Goal: Information Seeking & Learning: Compare options

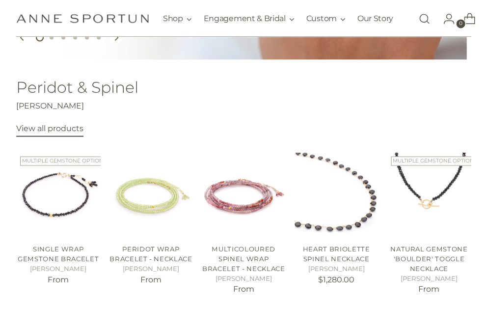
scroll to position [147, 0]
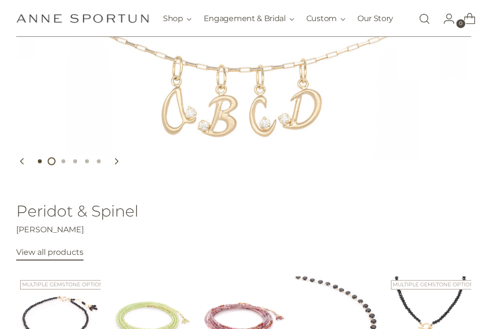
click at [42, 165] on button "Move carousel to slide 1" at bounding box center [40, 161] width 12 height 12
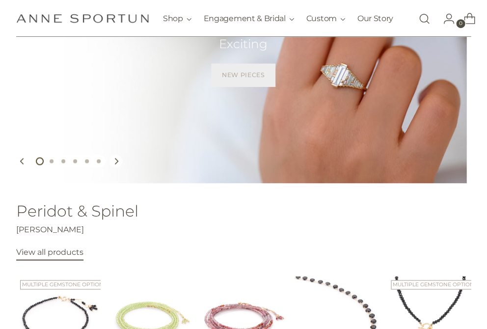
click at [252, 80] on span "New Pieces" at bounding box center [243, 75] width 43 height 9
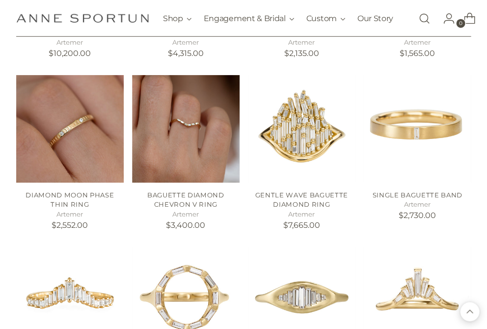
scroll to position [512, 0]
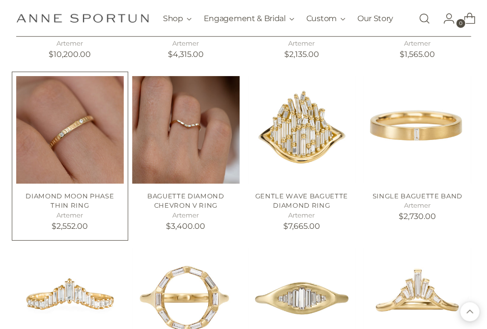
click at [0, 0] on img "Diamond Moon Phase Thin Ring" at bounding box center [0, 0] width 0 height 0
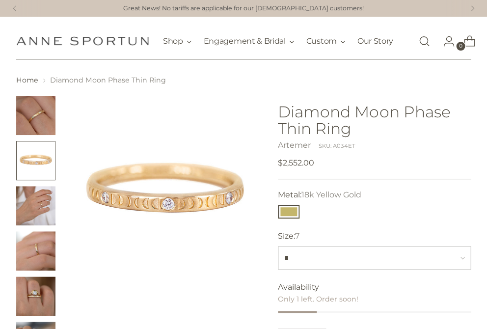
click at [40, 212] on img "Change image to image 3" at bounding box center [35, 205] width 39 height 39
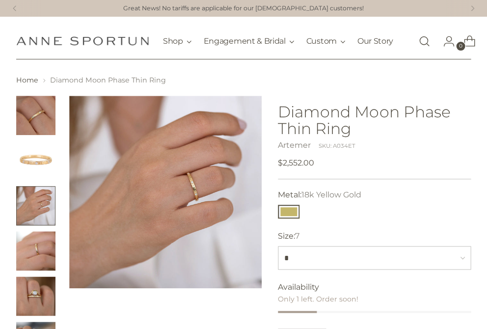
click at [34, 248] on img "Change image to image 4" at bounding box center [35, 250] width 39 height 39
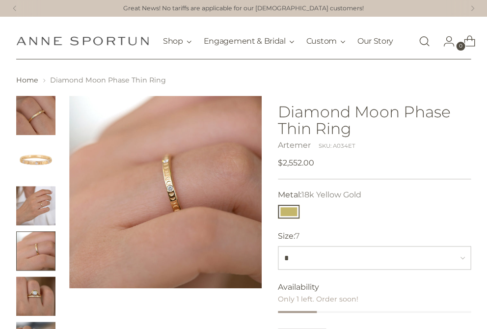
click at [33, 286] on img "Change image to image 5" at bounding box center [35, 295] width 39 height 39
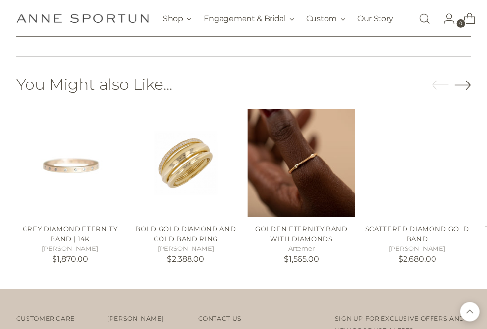
scroll to position [568, 0]
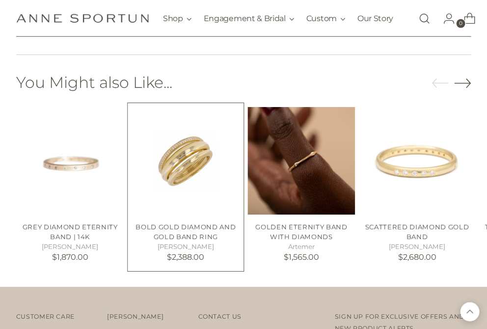
click at [0, 0] on img "BOLD GOLD DIAMOND AND GOLD BAND RING" at bounding box center [0, 0] width 0 height 0
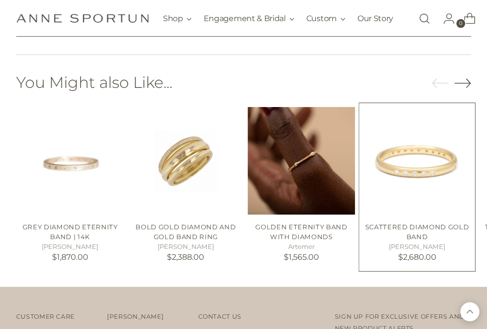
scroll to position [514, 0]
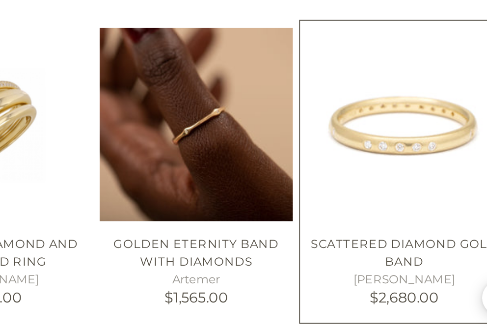
click at [0, 0] on img "Scattered Diamond Gold Band" at bounding box center [0, 0] width 0 height 0
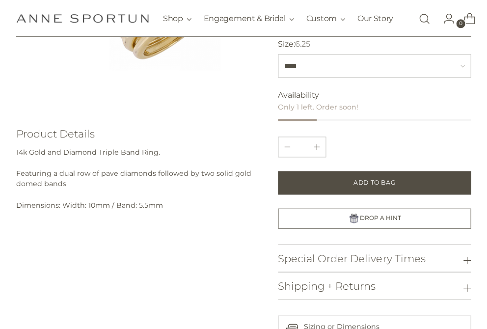
scroll to position [177, 0]
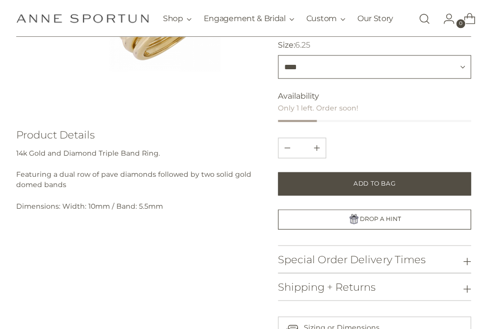
select select "***"
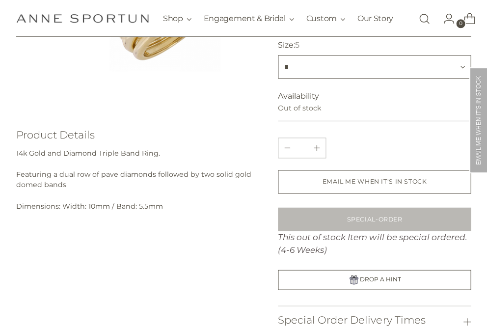
select select "*"
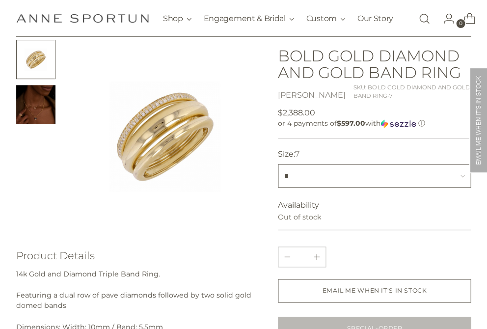
scroll to position [50, 0]
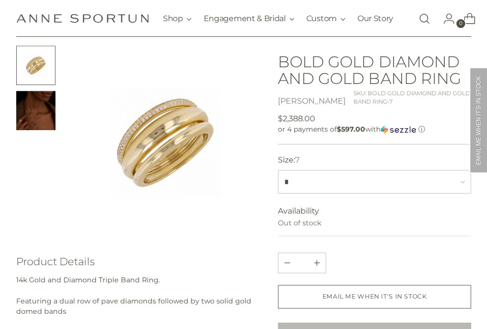
click at [42, 120] on img "Change image to image 2" at bounding box center [35, 110] width 39 height 39
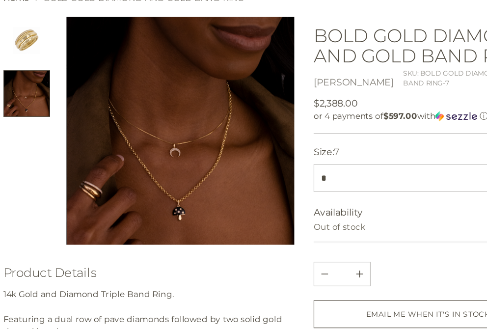
scroll to position [49, 0]
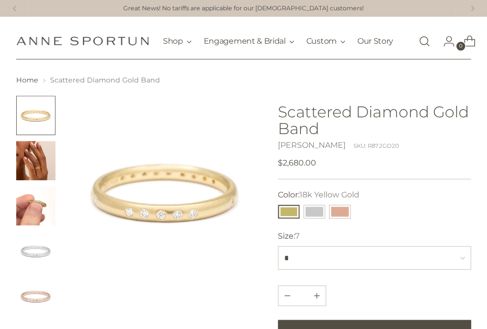
click at [29, 214] on img "Change image to image 3" at bounding box center [35, 205] width 39 height 39
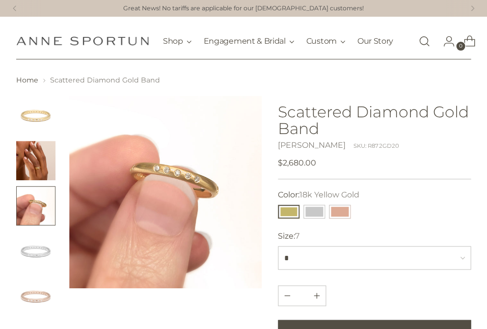
click at [30, 160] on img "Change image to image 2" at bounding box center [35, 160] width 39 height 39
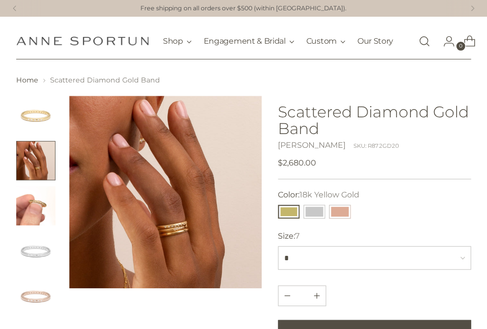
click at [46, 218] on img "Change image to image 3" at bounding box center [35, 205] width 39 height 39
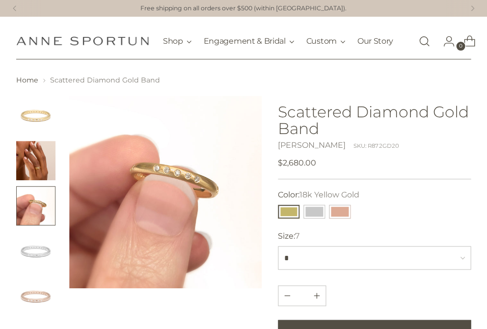
click at [29, 168] on img "Change image to image 2" at bounding box center [35, 160] width 39 height 39
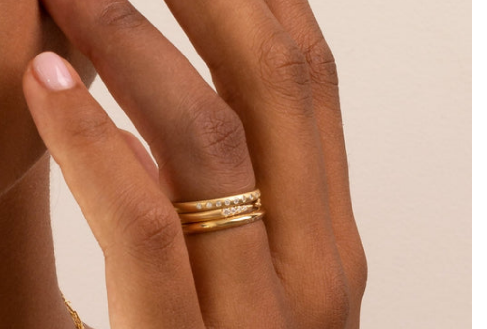
scroll to position [43, 0]
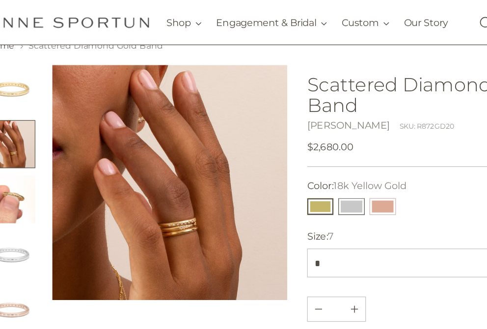
click at [303, 172] on button "14k White Gold" at bounding box center [314, 169] width 22 height 14
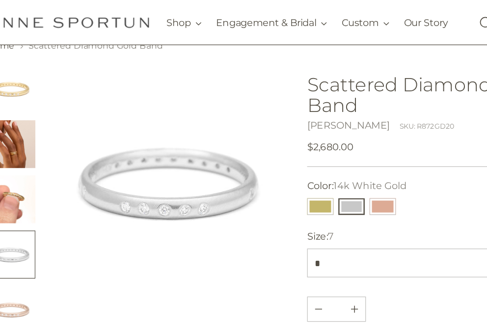
scroll to position [2, 0]
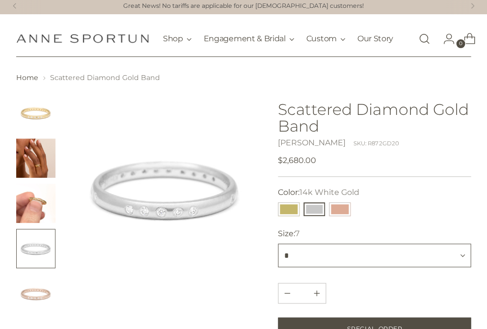
select select "*"
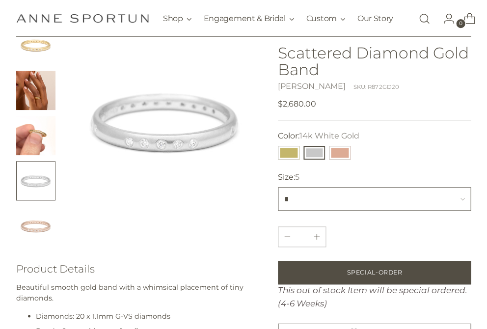
scroll to position [71, 0]
click at [36, 91] on img "Change image to image 2" at bounding box center [35, 89] width 39 height 39
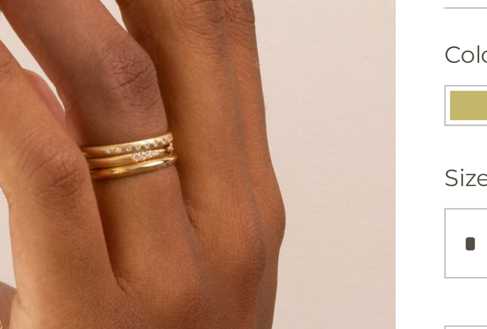
scroll to position [70, 0]
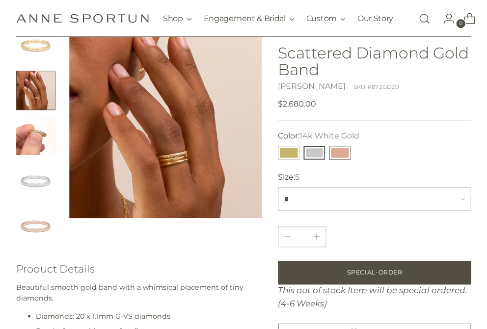
click at [343, 157] on button "14k Rose Gold" at bounding box center [340, 153] width 22 height 14
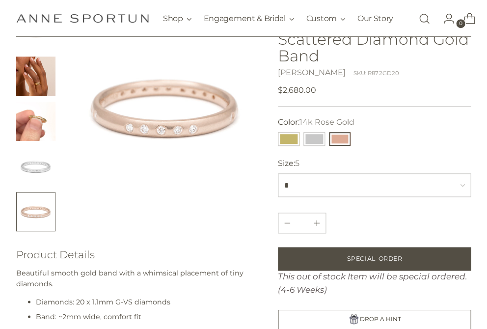
scroll to position [83, 0]
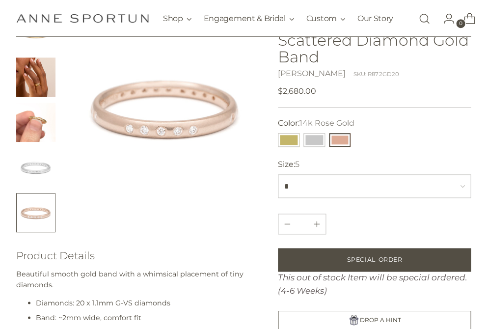
click at [37, 169] on img "Change image to image 4" at bounding box center [35, 167] width 39 height 39
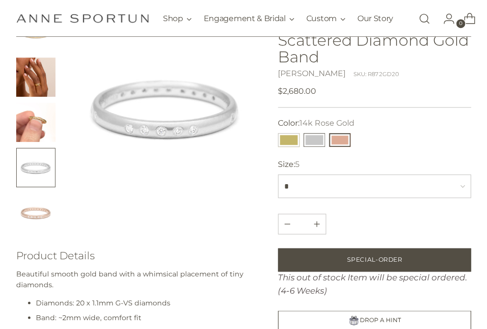
click at [318, 144] on button "14k White Gold" at bounding box center [314, 140] width 22 height 14
click at [288, 139] on button "18k Yellow Gold" at bounding box center [289, 140] width 22 height 14
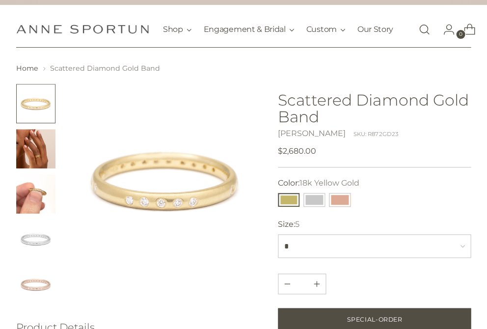
scroll to position [9, 0]
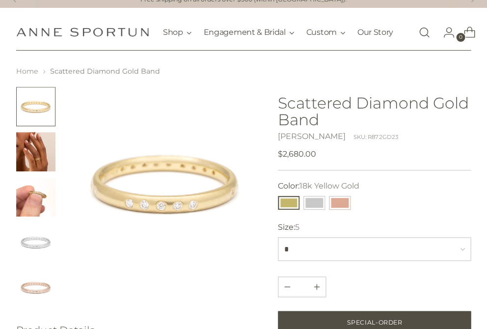
click at [27, 76] on link "Home" at bounding box center [27, 71] width 22 height 9
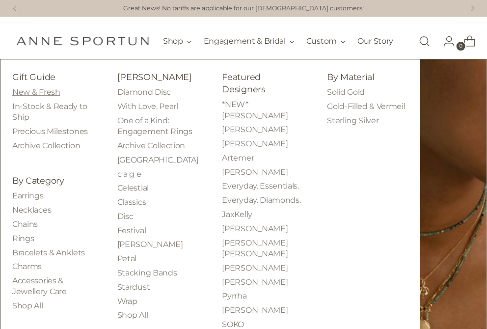
click at [50, 97] on link "New & Fresh" at bounding box center [36, 91] width 48 height 9
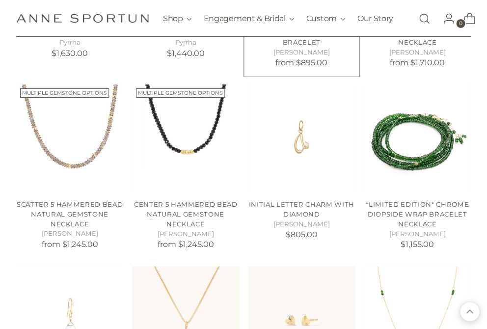
scroll to position [696, 0]
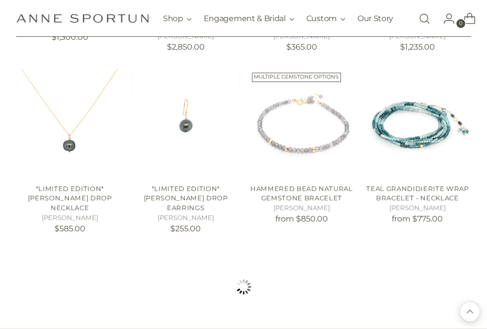
scroll to position [1439, 0]
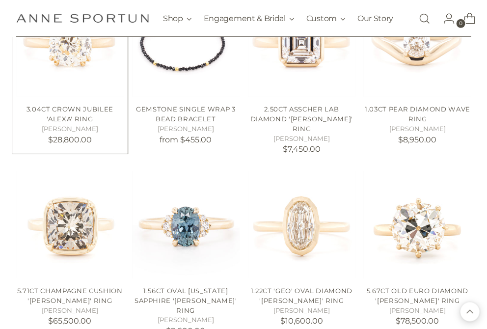
scroll to position [2054, 0]
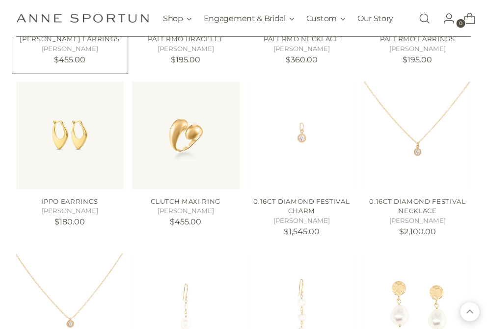
scroll to position [2648, 0]
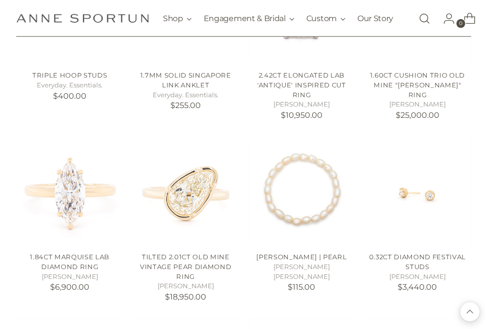
scroll to position [3488, 0]
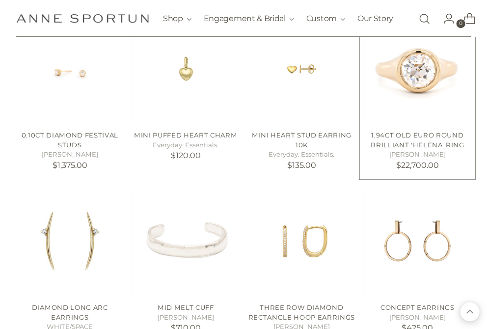
scroll to position [3684, 0]
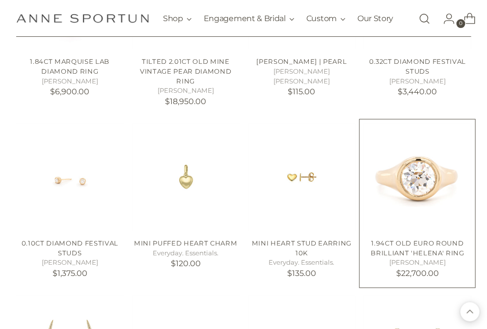
click at [0, 0] on img "1.94ct Old Euro Round Brilliant 'Helena' Ring" at bounding box center [0, 0] width 0 height 0
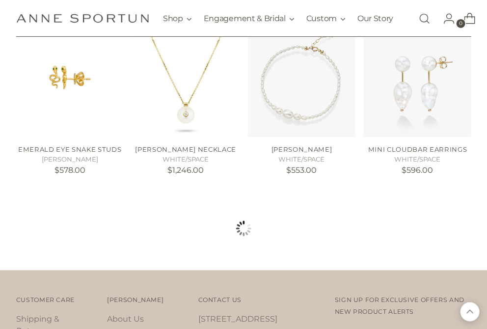
scroll to position [4294, 0]
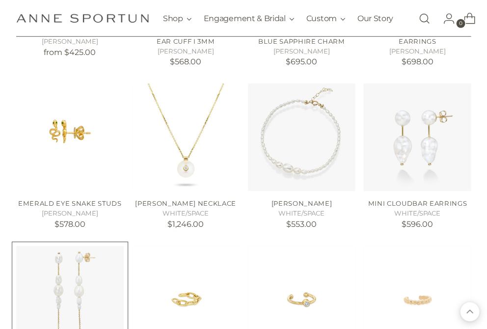
scroll to position [4235, 0]
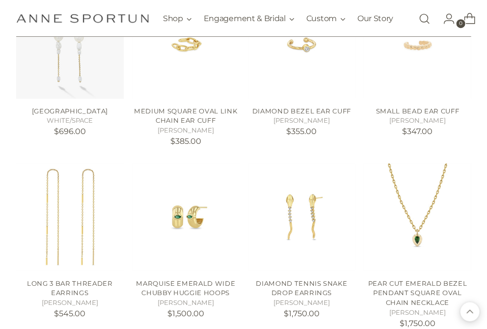
scroll to position [4518, 0]
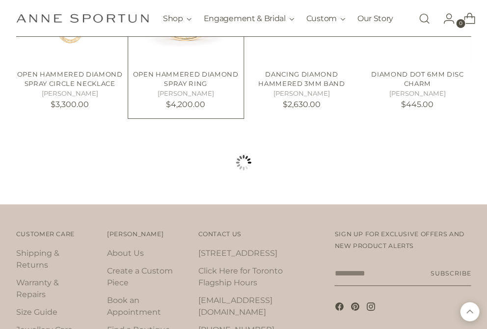
scroll to position [5803, 0]
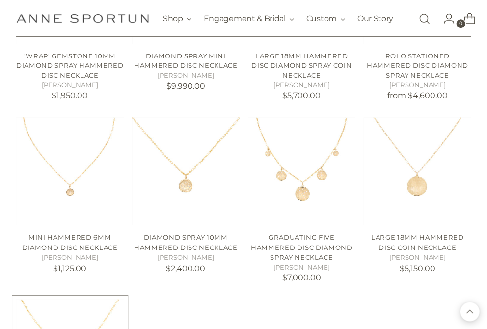
scroll to position [6687, 0]
click at [419, 16] on link "Open search modal" at bounding box center [424, 19] width 20 height 20
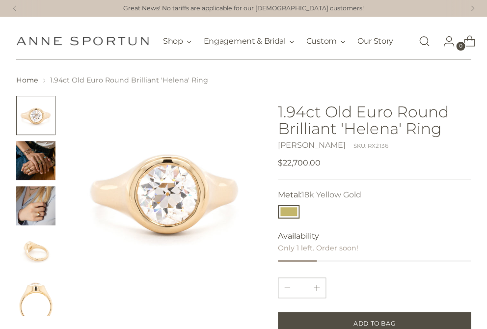
click at [36, 163] on img "Change image to image 2" at bounding box center [35, 160] width 39 height 39
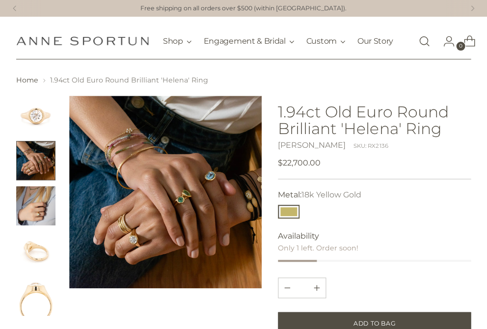
click at [34, 270] on img "Change image to image 4" at bounding box center [35, 250] width 39 height 39
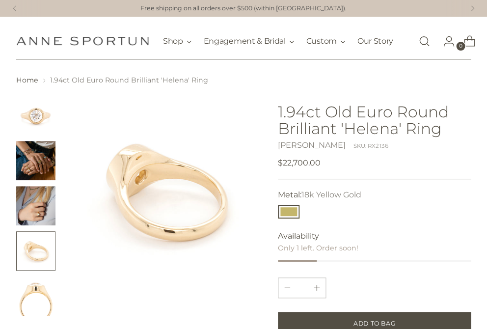
click at [37, 308] on img "Change image to image 5" at bounding box center [35, 295] width 39 height 39
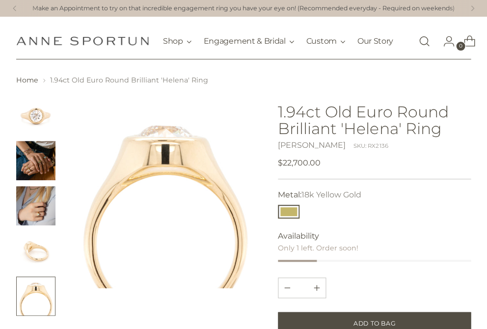
click at [28, 242] on img "Change image to image 4" at bounding box center [35, 250] width 39 height 39
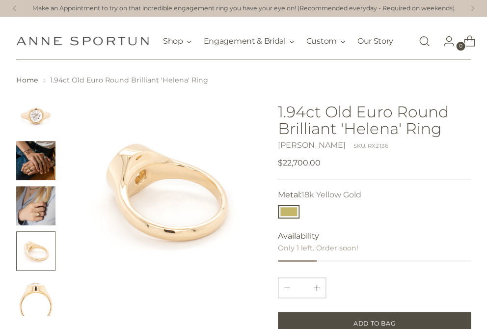
click at [26, 129] on img "Change image to image 1" at bounding box center [35, 115] width 39 height 39
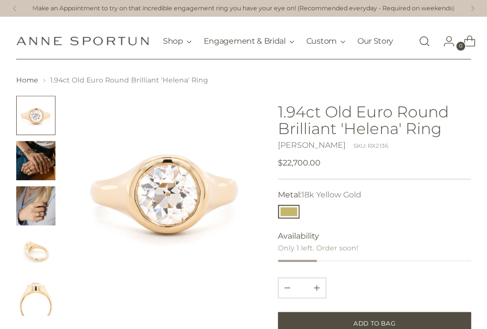
click at [36, 208] on img "Change image to image 3" at bounding box center [35, 205] width 39 height 39
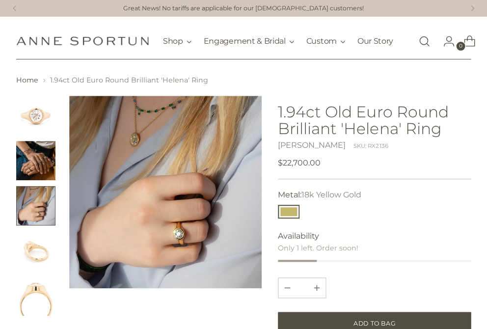
click at [49, 264] on img "Change image to image 4" at bounding box center [35, 250] width 39 height 39
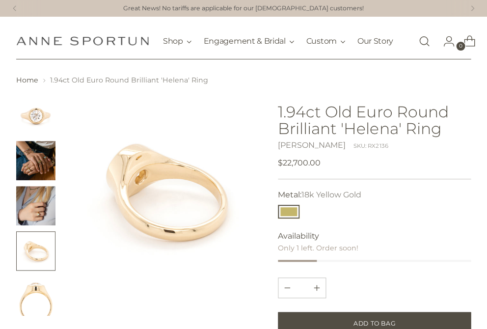
click at [42, 302] on img "Change image to image 5" at bounding box center [35, 295] width 39 height 39
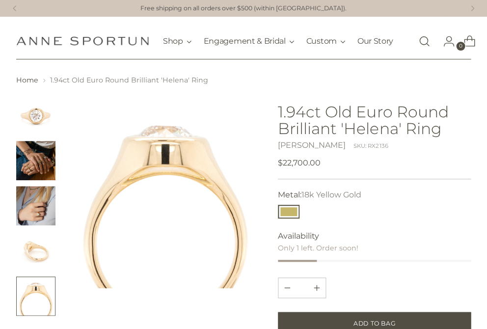
click at [28, 116] on img "Change image to image 1" at bounding box center [35, 115] width 39 height 39
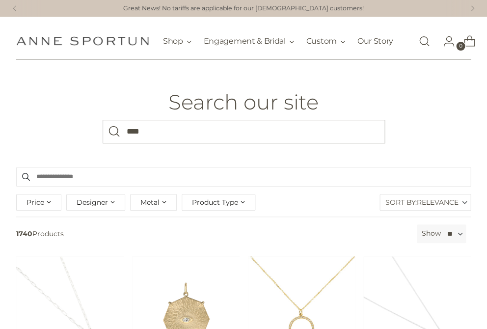
type input "****"
click at [114, 137] on button "Search" at bounding box center [115, 132] width 24 height 24
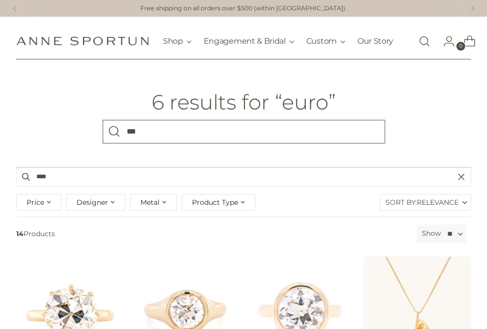
type input "***"
click at [114, 137] on button "Search" at bounding box center [115, 132] width 24 height 24
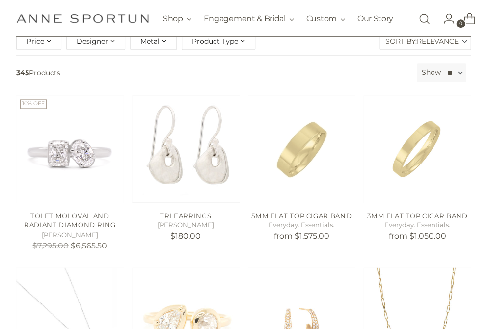
scroll to position [204, 0]
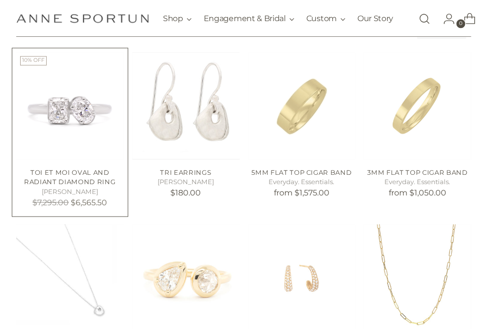
click at [0, 0] on img "Toi et Moi Oval and Radiant Diamond Ring" at bounding box center [0, 0] width 0 height 0
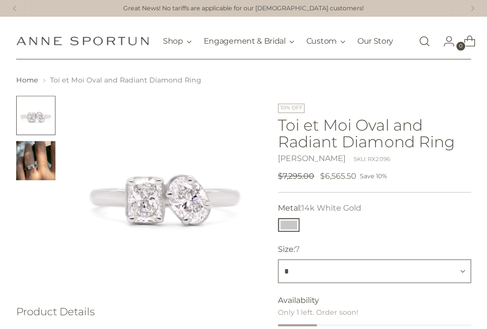
click at [317, 278] on select "*" at bounding box center [374, 271] width 193 height 24
click at [38, 173] on img "Change image to image 2" at bounding box center [35, 160] width 39 height 39
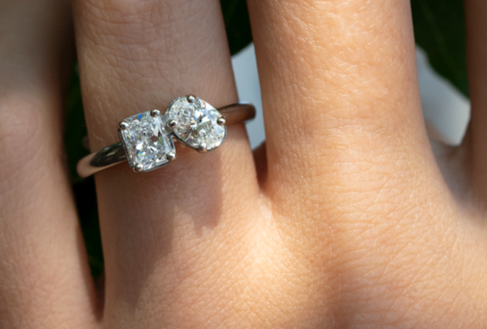
scroll to position [67, 0]
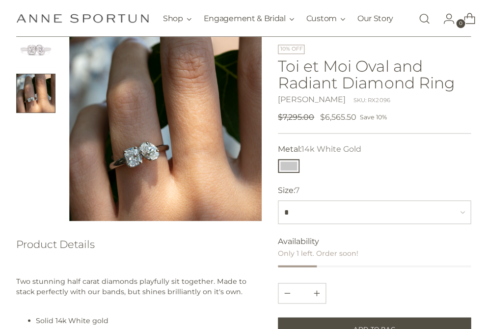
click at [34, 53] on img "Change image to image 1" at bounding box center [35, 47] width 39 height 39
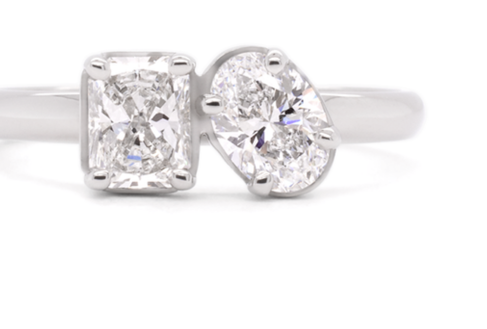
scroll to position [93, 0]
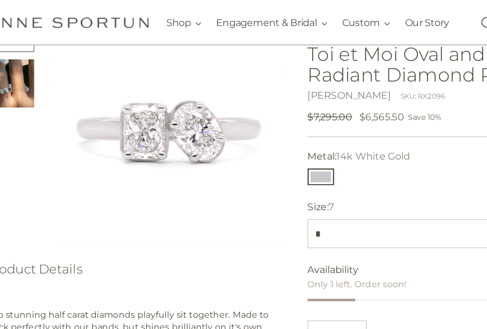
click at [16, 79] on img "Change image to image 2" at bounding box center [35, 67] width 39 height 39
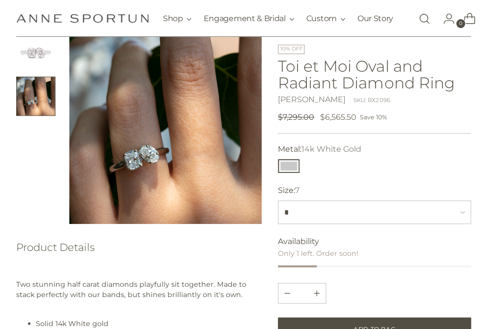
scroll to position [32, 0]
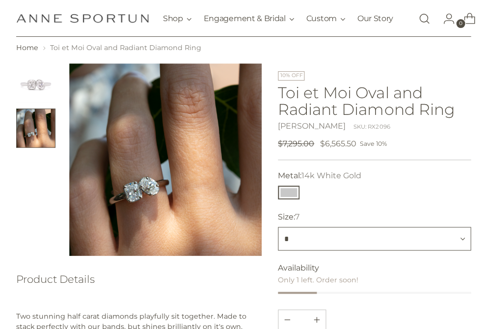
click at [298, 248] on select "*" at bounding box center [374, 239] width 193 height 24
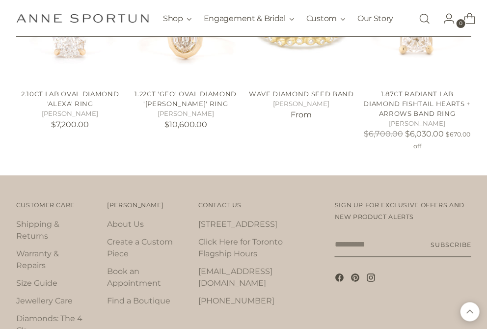
scroll to position [584, 0]
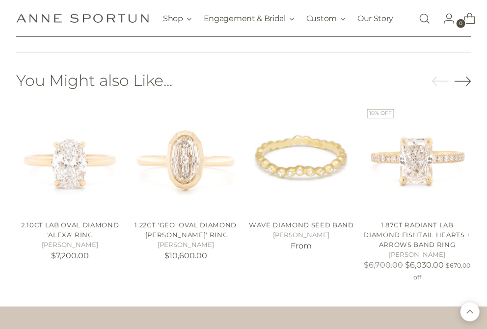
click at [466, 83] on icon "Move to next carousel slide" at bounding box center [462, 81] width 17 height 17
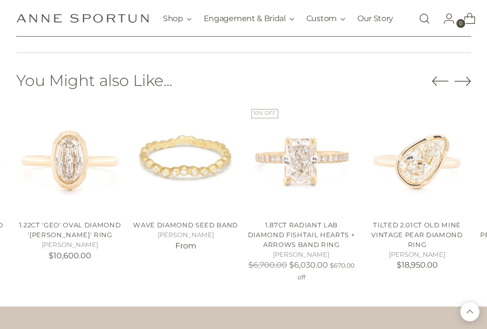
click at [466, 83] on icon "Move to next carousel slide" at bounding box center [462, 81] width 17 height 17
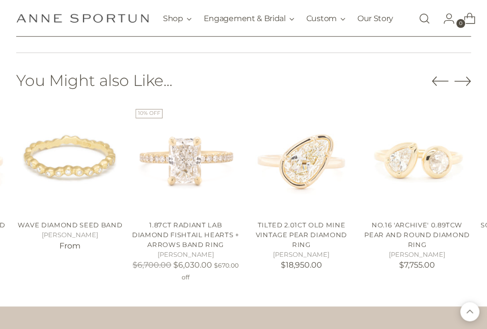
click at [466, 83] on icon "Move to next carousel slide" at bounding box center [462, 81] width 17 height 17
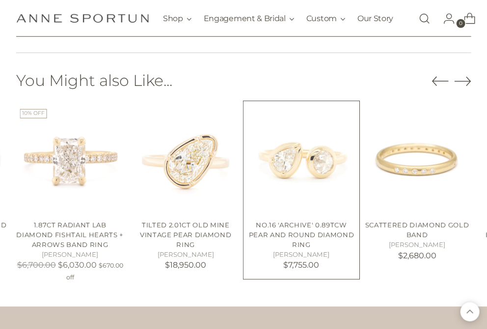
click at [0, 0] on img "No.16 'Archive' 0.89tcw Pear and Round Diamond Ring" at bounding box center [0, 0] width 0 height 0
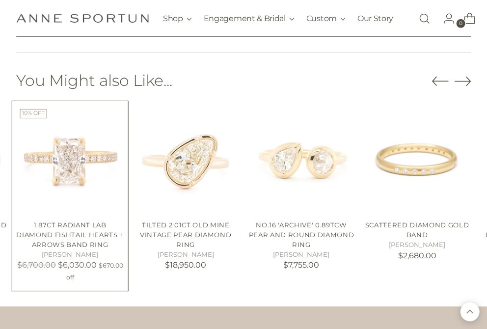
click at [0, 0] on img "1.87ct Radiant Lab Diamond Fishtail Hearts + Arrows Band Ring" at bounding box center [0, 0] width 0 height 0
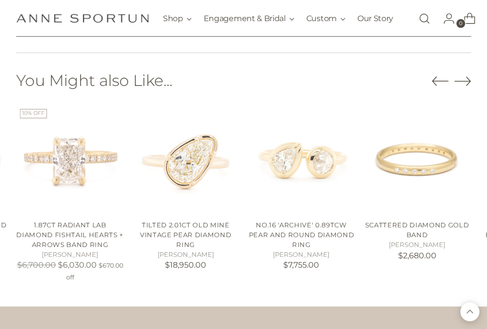
click at [462, 85] on icon "Move to next carousel slide" at bounding box center [462, 81] width 16 height 9
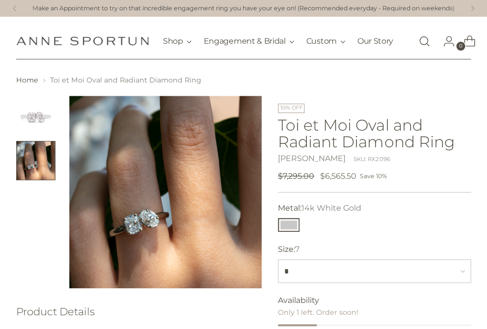
scroll to position [0, 0]
click at [424, 46] on link "Open search modal" at bounding box center [424, 41] width 20 height 20
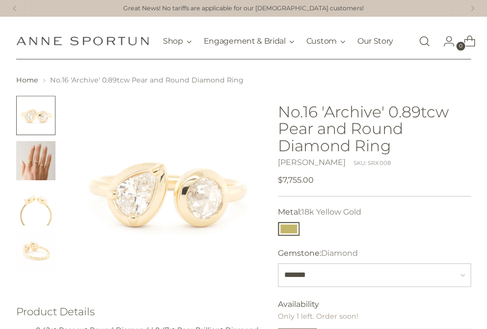
click at [31, 167] on img "Change image to image 2" at bounding box center [35, 160] width 39 height 39
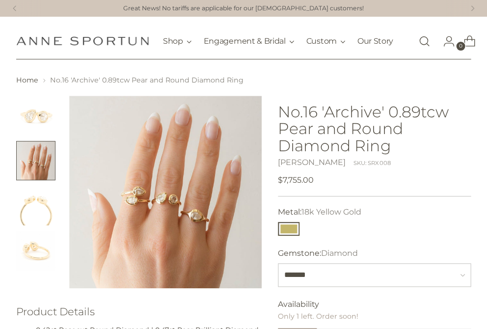
click at [35, 222] on img "Change image to image 3" at bounding box center [35, 205] width 39 height 39
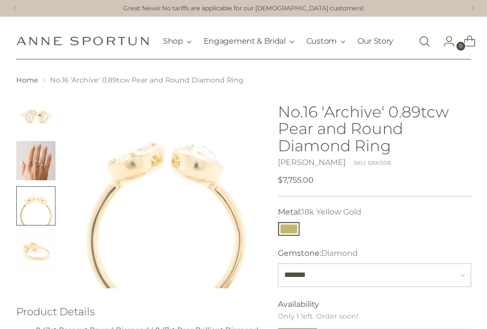
click at [33, 260] on img "Change image to image 4" at bounding box center [35, 250] width 39 height 39
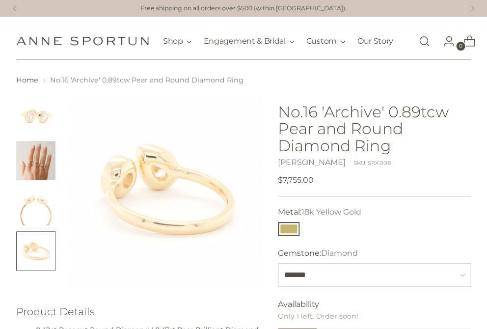
click at [30, 111] on img "Change image to image 1" at bounding box center [35, 115] width 39 height 39
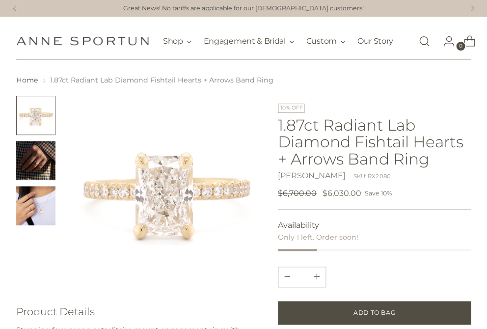
click at [40, 165] on img "Change image to image 2" at bounding box center [35, 160] width 39 height 39
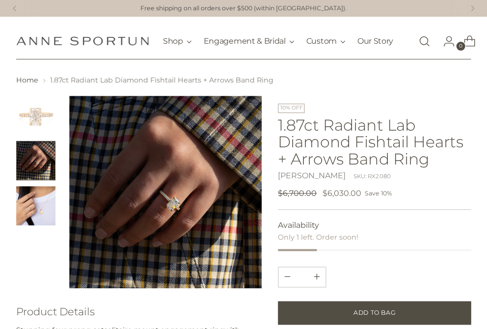
click at [44, 209] on img "Change image to image 3" at bounding box center [35, 205] width 39 height 39
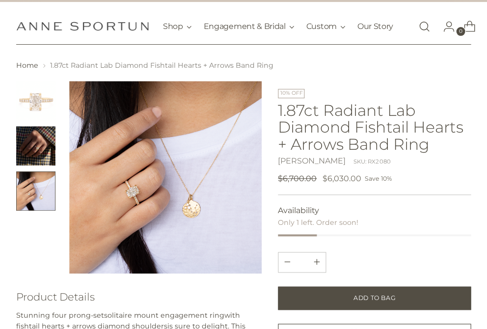
scroll to position [6, 0]
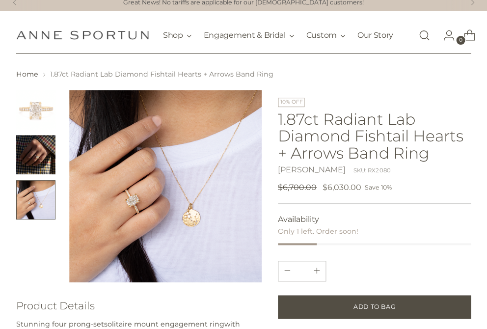
click at [43, 114] on img "Change image to image 1" at bounding box center [35, 109] width 39 height 39
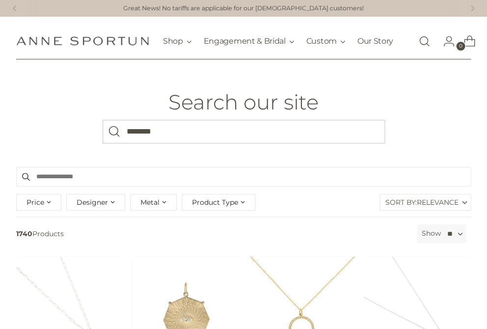
type input "********"
click at [114, 137] on button "Search" at bounding box center [115, 132] width 24 height 24
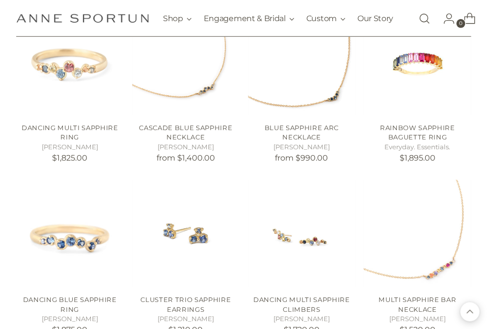
scroll to position [592, 0]
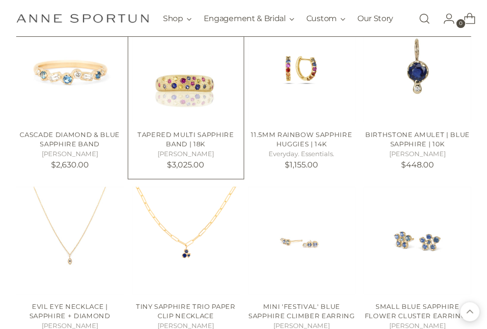
scroll to position [1455, 0]
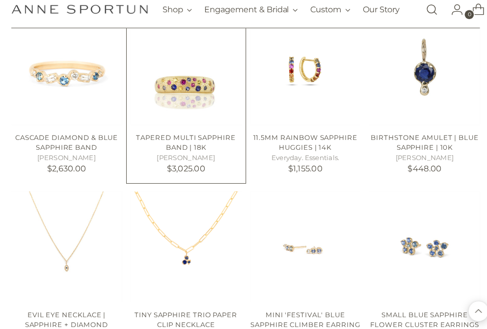
click at [0, 0] on img "Tapered Multi Sapphire Band | 18k" at bounding box center [0, 0] width 0 height 0
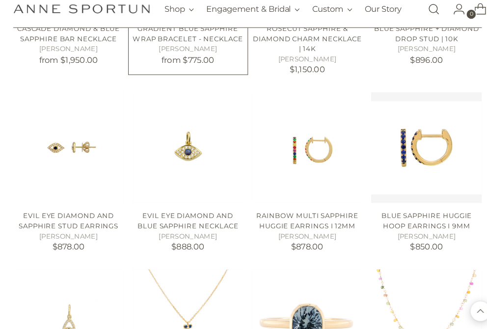
scroll to position [2165, 0]
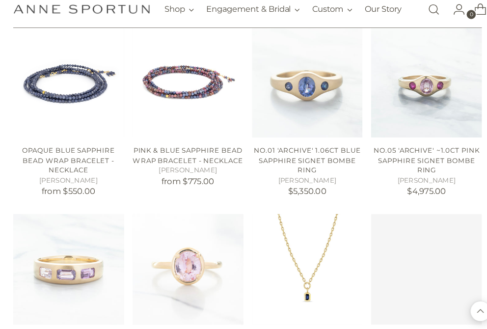
scroll to position [2694, 0]
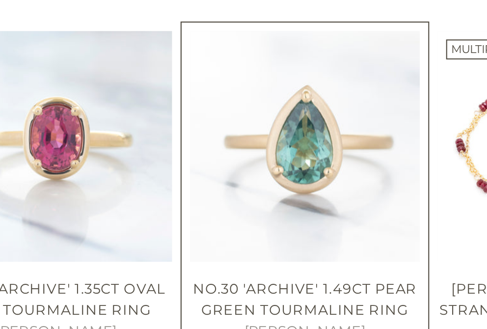
scroll to position [3567, 0]
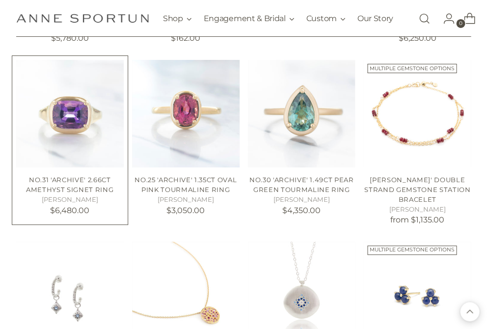
click at [0, 0] on img "No.31 'Archive' 2.66ct Amethyst Signet Ring" at bounding box center [0, 0] width 0 height 0
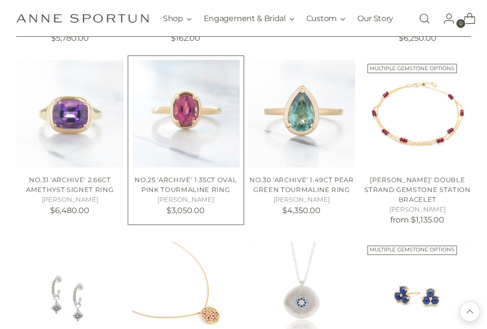
click at [0, 0] on img "No.25 'Archive' 1.35ct Oval Pink Tourmaline Ring" at bounding box center [0, 0] width 0 height 0
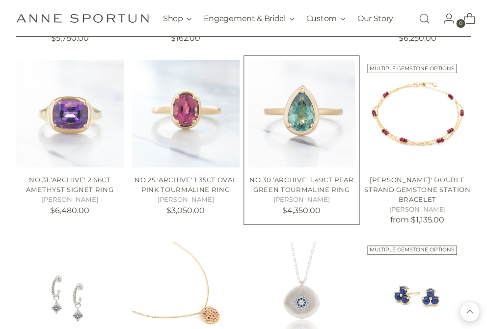
click at [0, 0] on img "No.30 'Archive' 1.49ct Pear Green Tourmaline Ring" at bounding box center [0, 0] width 0 height 0
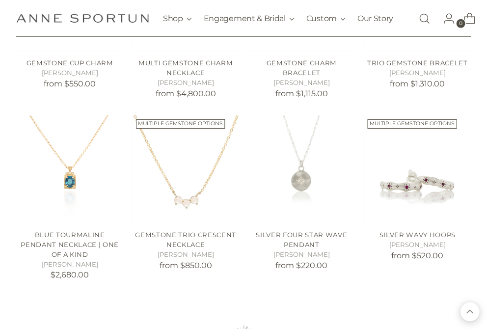
scroll to position [4225, 0]
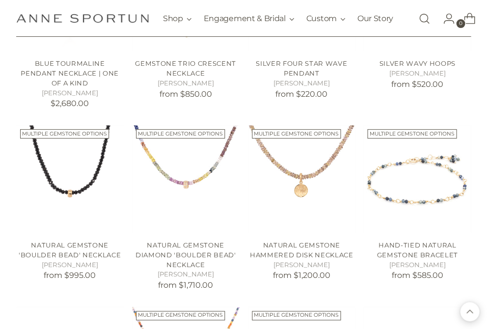
scroll to position [4474, 0]
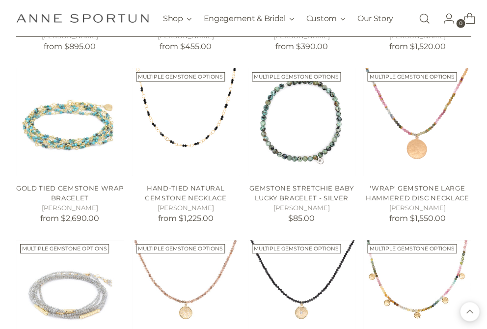
scroll to position [4862, 0]
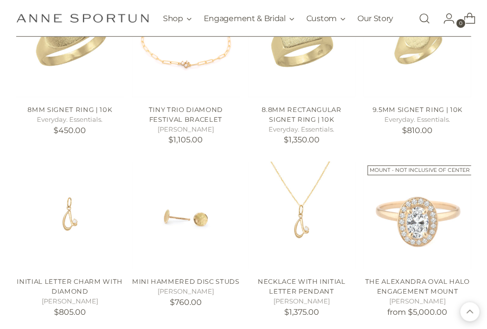
scroll to position [5623, 0]
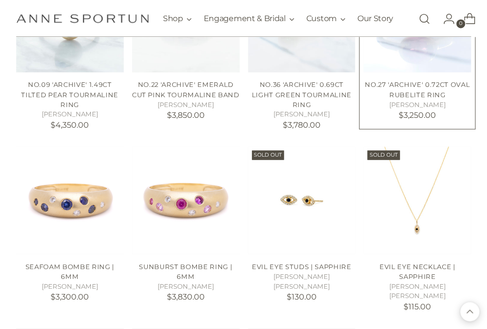
scroll to position [6135, 0]
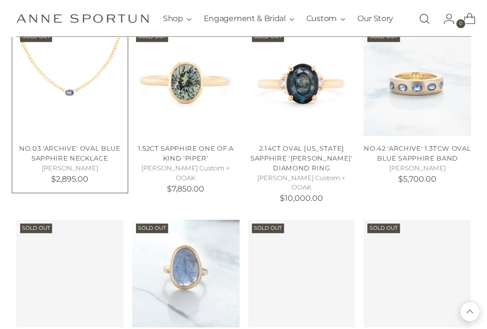
scroll to position [6865, 0]
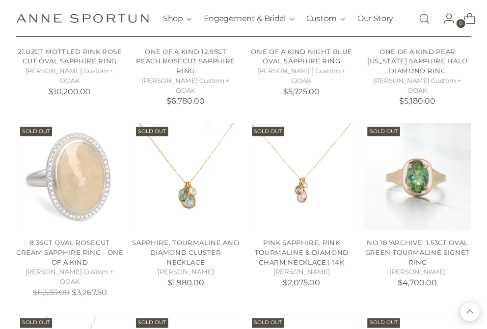
scroll to position [7319, 0]
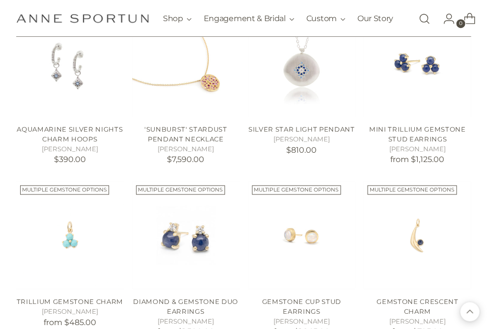
scroll to position [3634, 0]
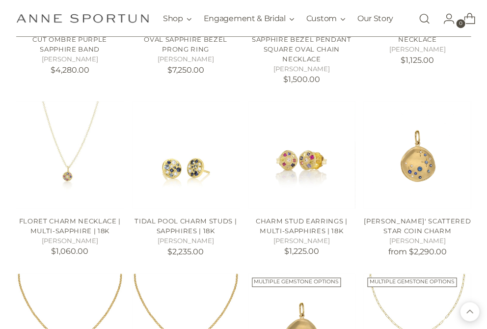
scroll to position [2929, 0]
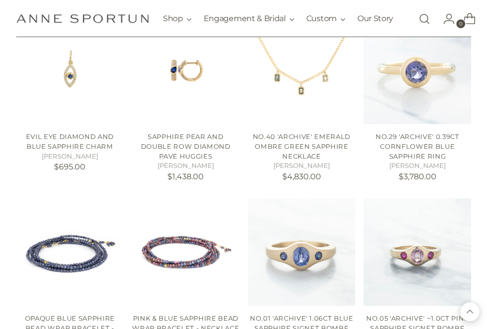
scroll to position [2396, 0]
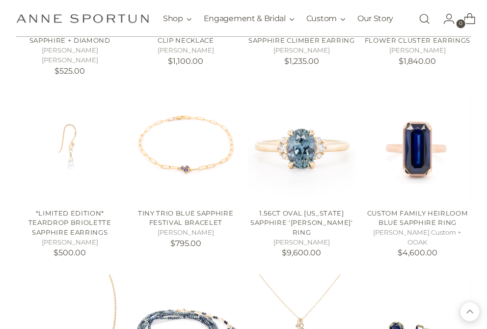
scroll to position [1739, 0]
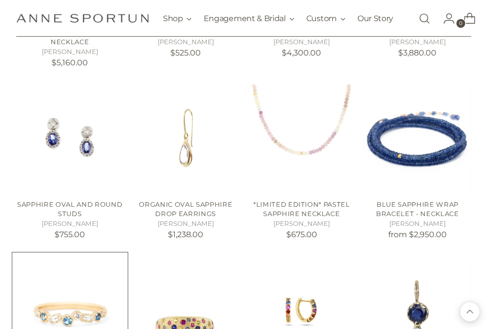
scroll to position [1191, 0]
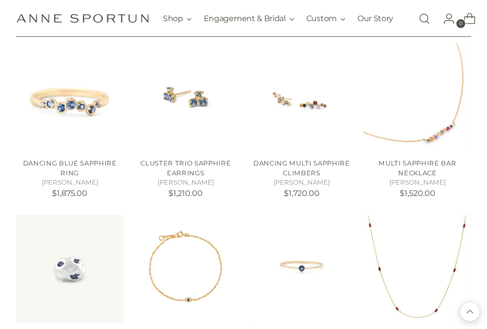
scroll to position [729, 0]
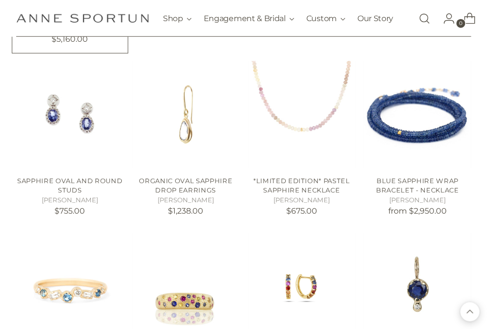
scroll to position [1298, 0]
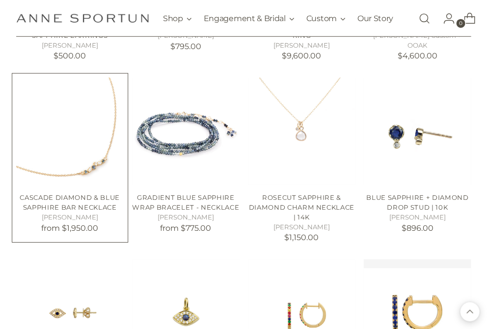
scroll to position [1955, 0]
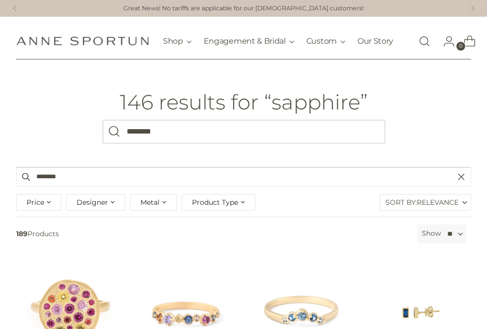
click at [459, 180] on icon "button" at bounding box center [461, 176] width 6 height 6
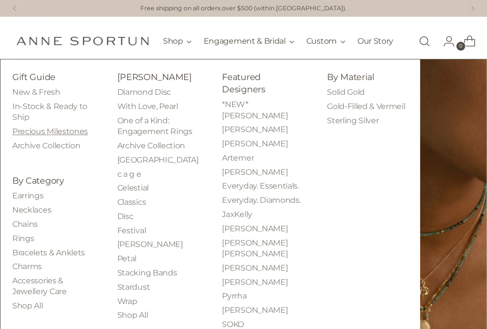
click at [32, 136] on link "Precious Milestones" at bounding box center [50, 131] width 76 height 9
click at [31, 150] on link "Archive Collection" at bounding box center [46, 145] width 68 height 9
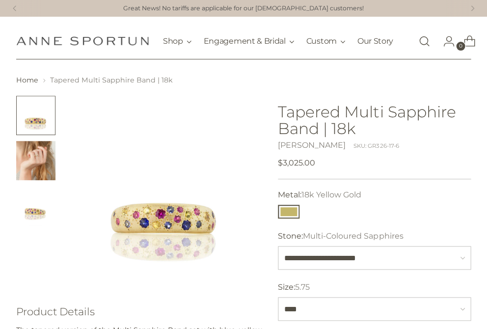
click at [43, 167] on img "Change image to image 2" at bounding box center [35, 160] width 39 height 39
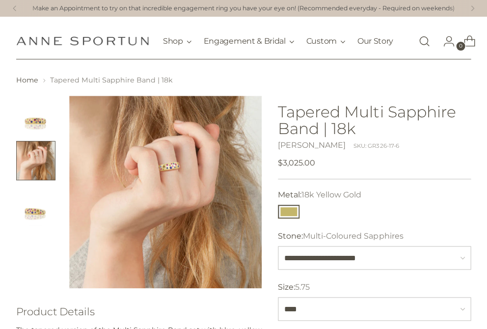
click at [424, 44] on link "Open search modal" at bounding box center [424, 41] width 20 height 20
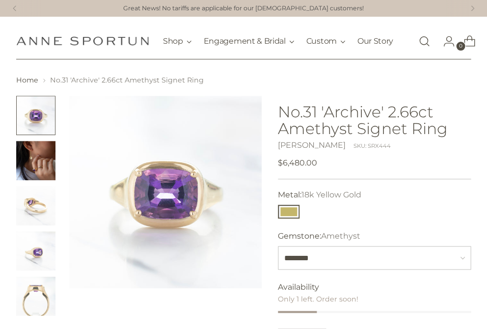
click at [31, 165] on img "Change image to image 2" at bounding box center [35, 160] width 39 height 39
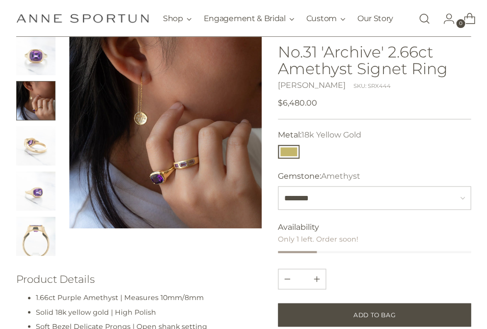
scroll to position [34, 0]
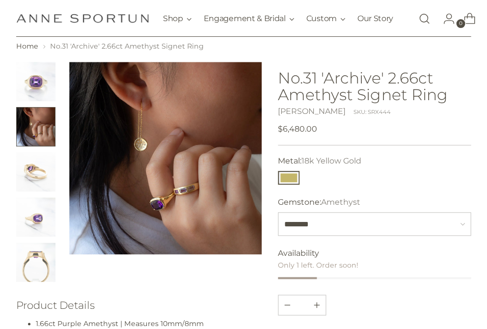
click at [35, 213] on img "Change image to image 4" at bounding box center [35, 216] width 39 height 39
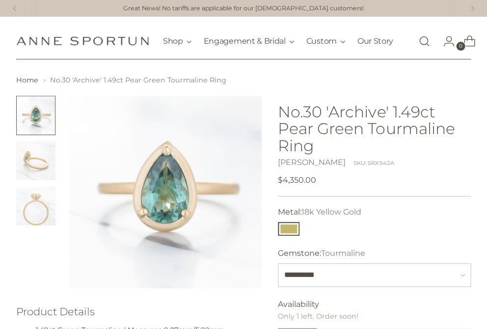
click at [42, 163] on img "Change image to image 2" at bounding box center [35, 160] width 39 height 39
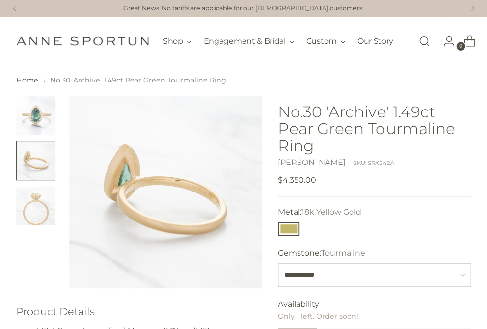
click at [41, 213] on img "Change image to image 3" at bounding box center [35, 205] width 39 height 39
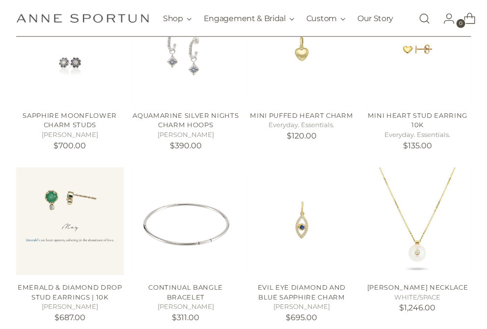
scroll to position [662, 0]
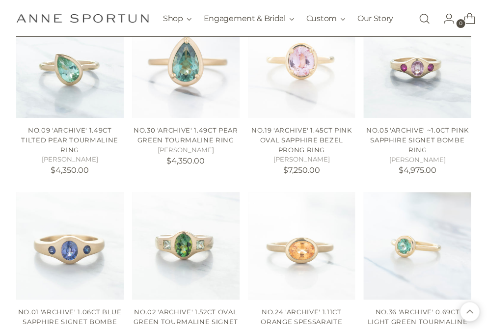
scroll to position [770, 0]
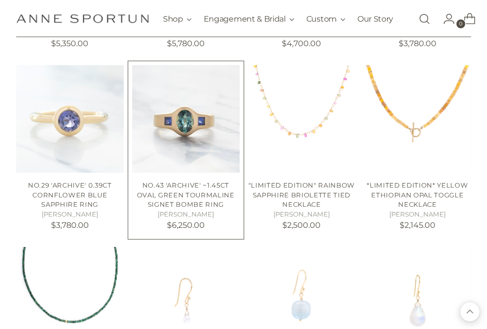
scroll to position [1069, 0]
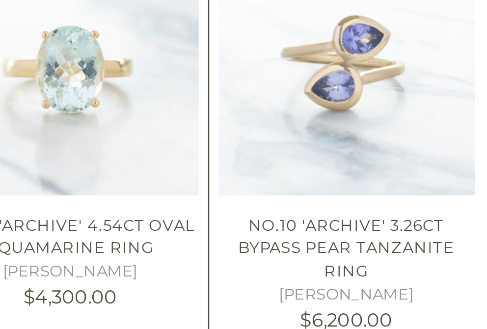
scroll to position [360, 0]
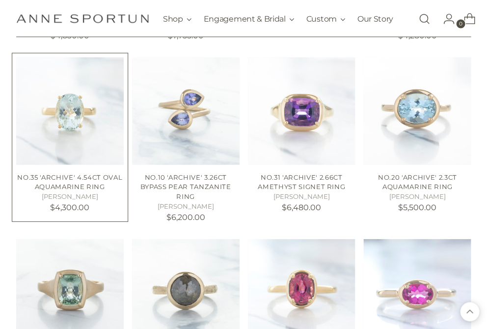
click at [0, 0] on img "No.35 'Archive' 4.54ct Oval Aquamarine Ring" at bounding box center [0, 0] width 0 height 0
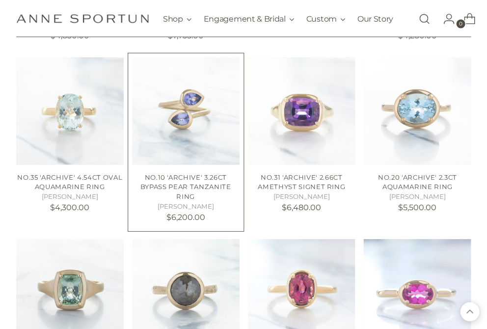
click at [0, 0] on img "No.10 'Archive' 3.26ct Bypass Pear Tanzanite Ring" at bounding box center [0, 0] width 0 height 0
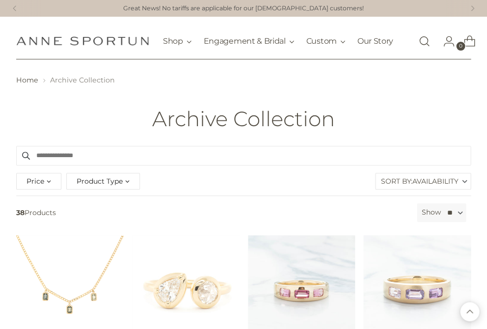
scroll to position [0, 0]
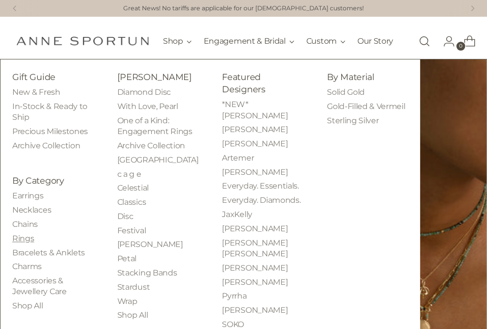
click at [24, 243] on link "Rings" at bounding box center [23, 238] width 22 height 9
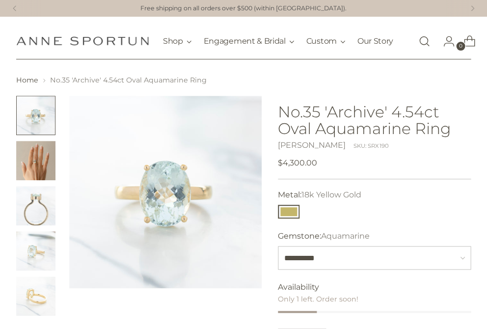
click at [50, 173] on img "Change image to image 2" at bounding box center [35, 160] width 39 height 39
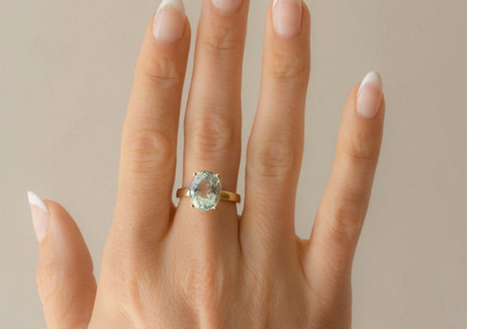
scroll to position [41, 0]
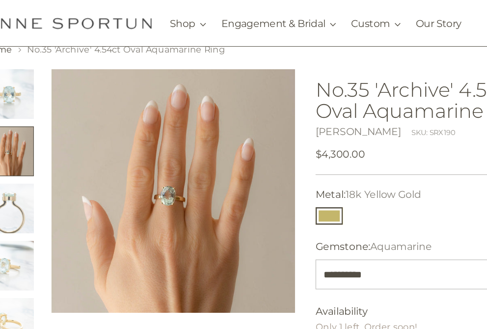
click at [20, 176] on img "Change image to image 3" at bounding box center [35, 164] width 39 height 39
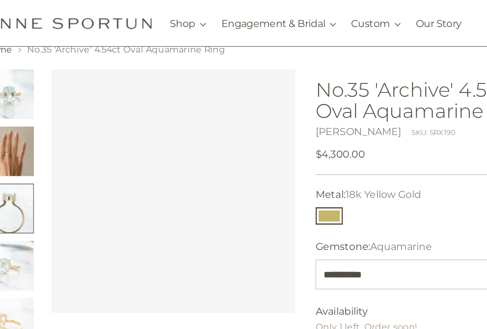
click at [24, 209] on img "Change image to image 4" at bounding box center [35, 209] width 39 height 39
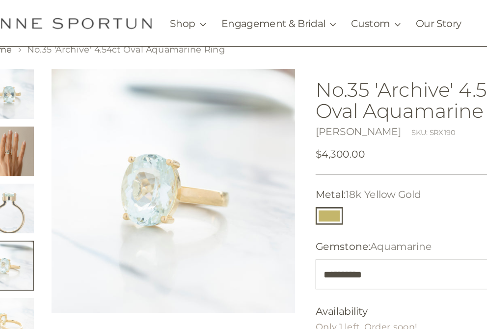
scroll to position [0, 0]
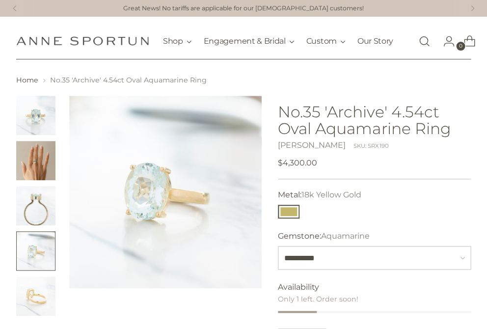
click at [35, 299] on img "Change image to image 5" at bounding box center [35, 295] width 39 height 39
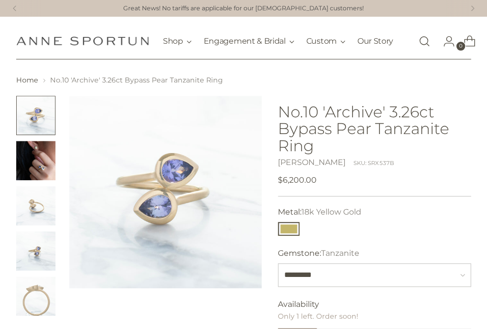
click at [35, 166] on img "Change image to image 2" at bounding box center [35, 160] width 39 height 39
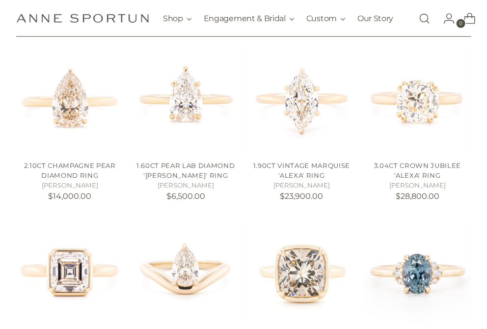
scroll to position [565, 0]
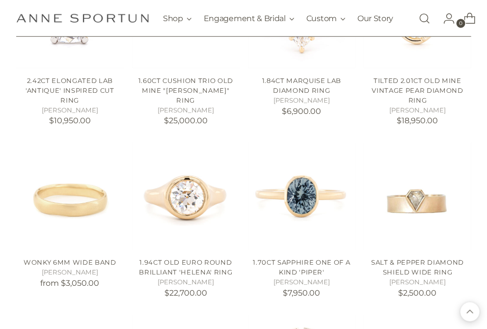
scroll to position [1170, 0]
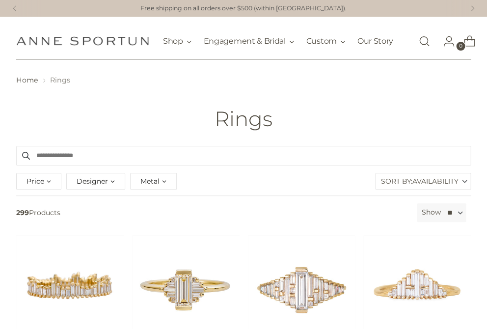
click at [99, 186] on span "Designer" at bounding box center [92, 181] width 31 height 11
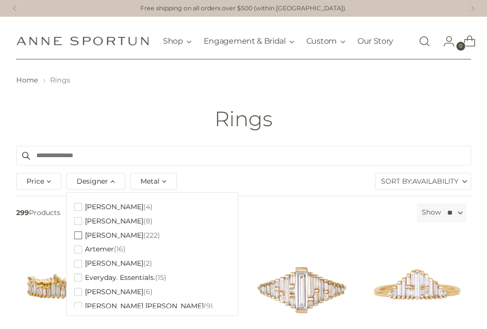
click at [77, 239] on span "button" at bounding box center [78, 235] width 8 height 8
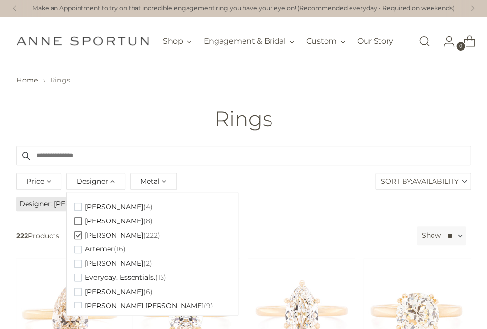
click at [76, 225] on span "button" at bounding box center [78, 221] width 8 height 8
click at [322, 111] on header "Home Rings Rings" at bounding box center [243, 102] width 487 height 86
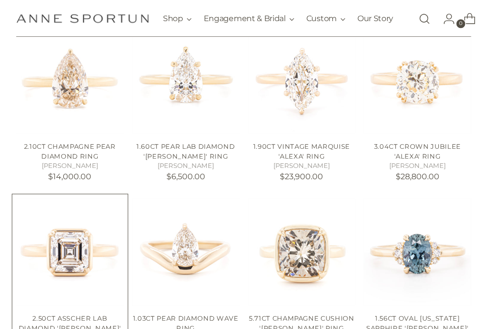
scroll to position [225, 0]
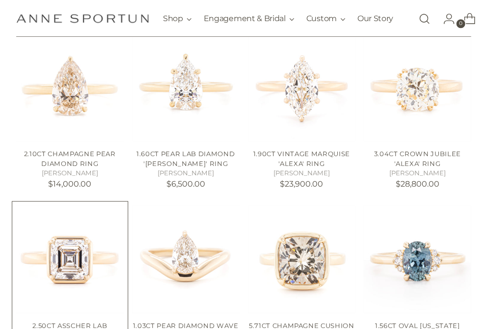
click at [0, 0] on img "2.50ct Asscher Lab Diamond 'Haley' Ring" at bounding box center [0, 0] width 0 height 0
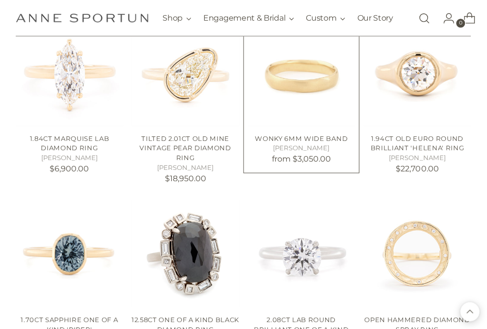
scroll to position [775, 0]
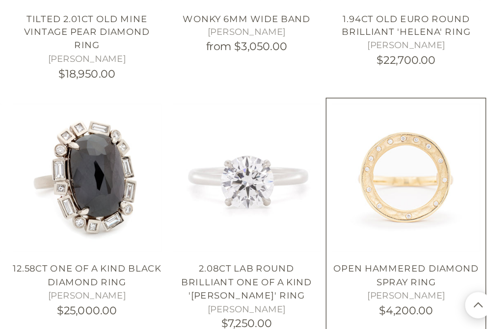
scroll to position [755, 0]
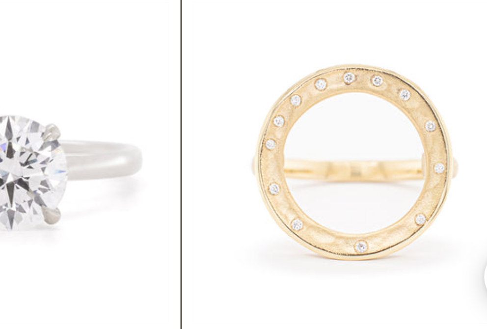
scroll to position [799, 0]
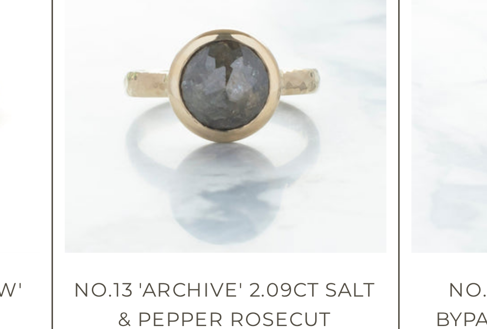
scroll to position [1304, 0]
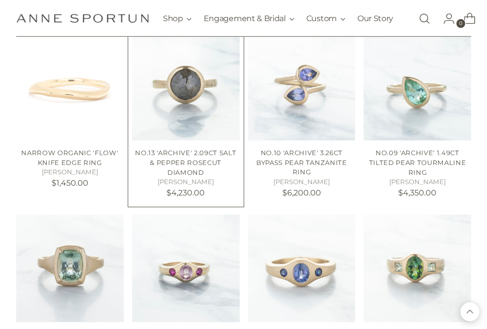
click at [0, 0] on img "No.13 'Archive' 2.09ct Salt & Pepper Rosecut Diamond" at bounding box center [0, 0] width 0 height 0
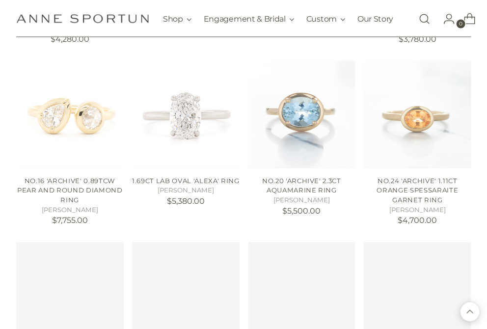
scroll to position [1816, 0]
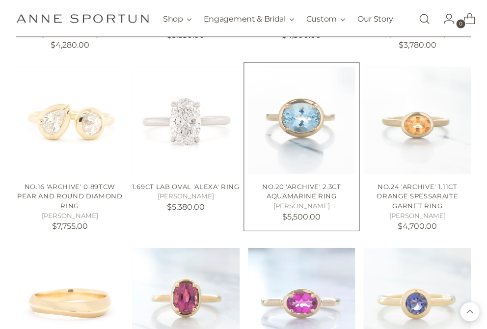
click at [0, 0] on img "No.20 'Archive' 2.3ct Aquamarine Ring" at bounding box center [0, 0] width 0 height 0
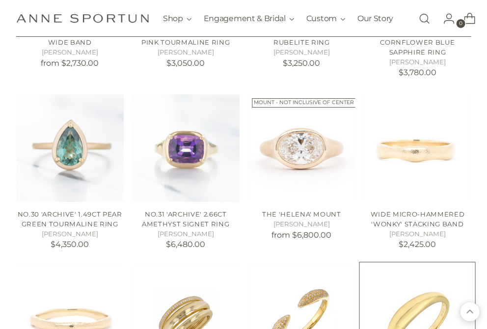
scroll to position [2151, 0]
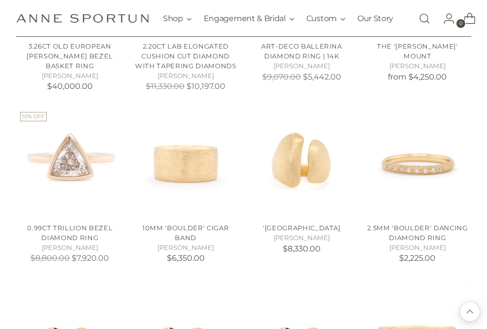
scroll to position [2836, 0]
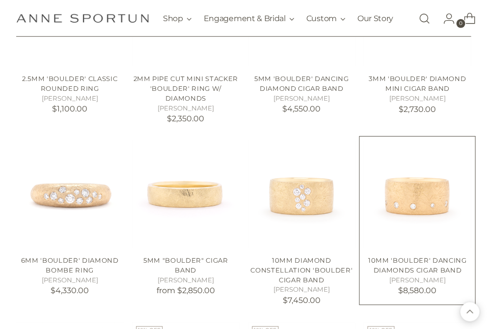
scroll to position [3566, 0]
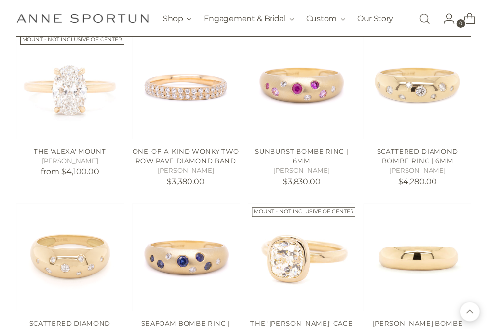
scroll to position [4334, 0]
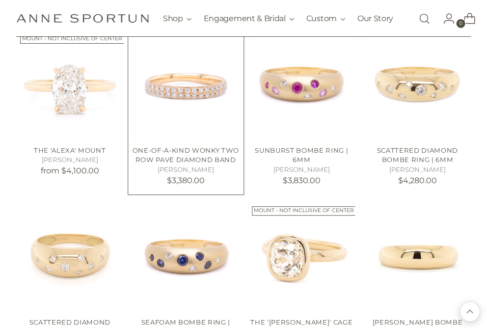
click at [182, 146] on h4 "One-Of-A-Kind Wonky Two Row Pave Diamond Band" at bounding box center [185, 155] width 107 height 19
click at [185, 146] on link "One-Of-A-Kind Wonky Two Row Pave Diamond Band" at bounding box center [185, 155] width 106 height 18
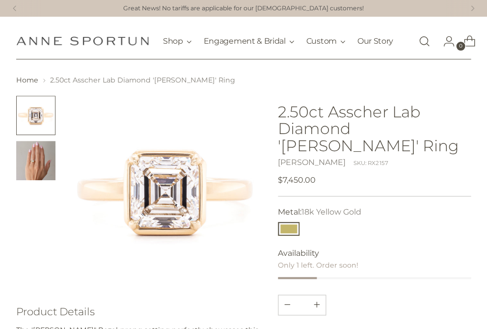
click at [38, 176] on img "Change image to image 2" at bounding box center [35, 160] width 39 height 39
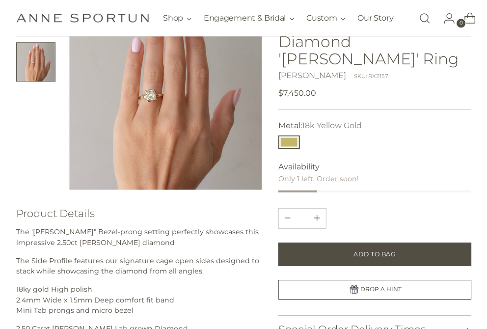
scroll to position [98, 0]
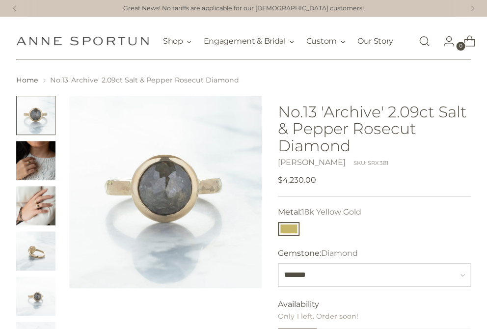
click at [29, 159] on img "Change image to image 2" at bounding box center [35, 160] width 39 height 39
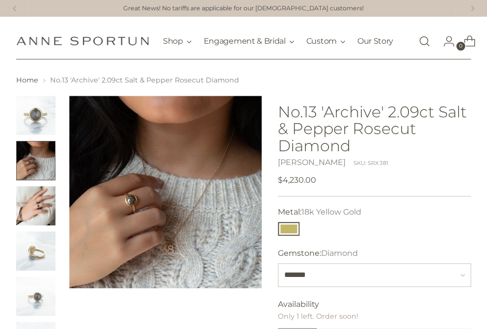
click at [42, 216] on img "Change image to image 3" at bounding box center [35, 205] width 39 height 39
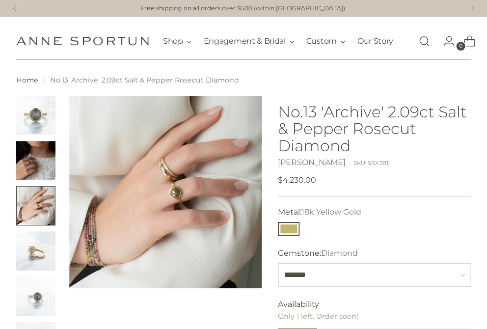
click at [35, 251] on img "Change image to image 4" at bounding box center [35, 250] width 39 height 39
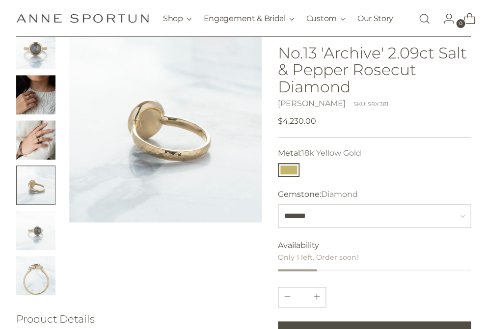
scroll to position [64, 0]
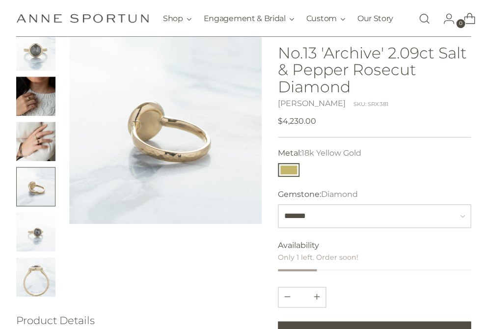
click at [41, 239] on img "Change image to image 5" at bounding box center [35, 231] width 39 height 39
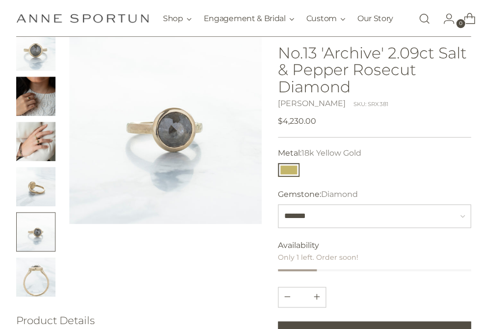
click at [41, 276] on img "Change image to image 6" at bounding box center [35, 276] width 39 height 39
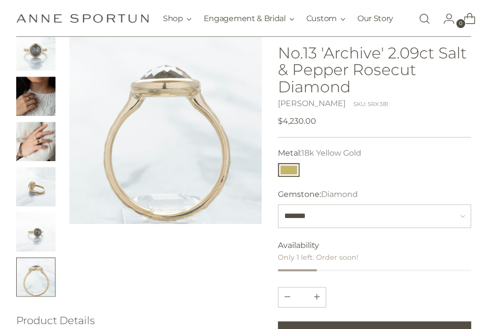
click at [38, 137] on img "Change image to image 3" at bounding box center [35, 141] width 39 height 39
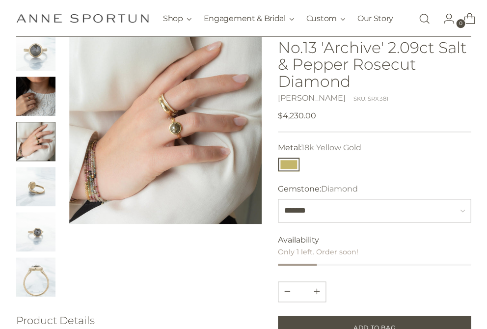
scroll to position [58, 0]
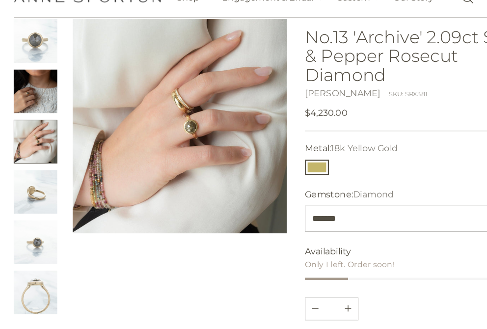
click at [35, 83] on img "Change image to image 2" at bounding box center [35, 102] width 39 height 39
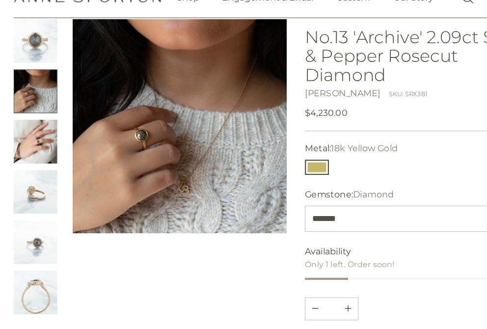
scroll to position [65, 0]
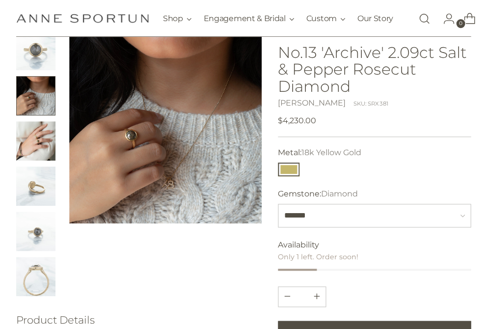
click at [40, 51] on img "Change image to image 1" at bounding box center [35, 50] width 39 height 39
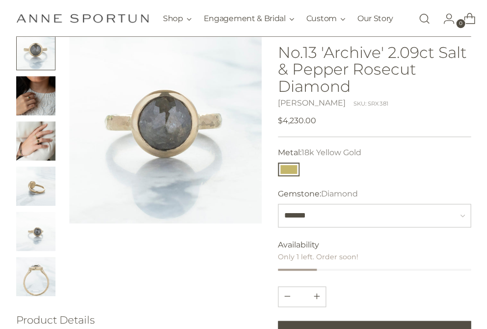
click at [40, 279] on img "Change image to image 6" at bounding box center [35, 276] width 39 height 39
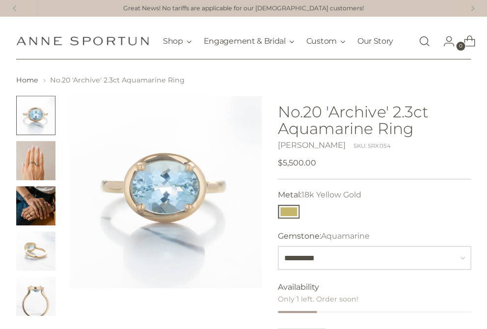
click at [35, 161] on img "Change image to image 2" at bounding box center [35, 160] width 39 height 39
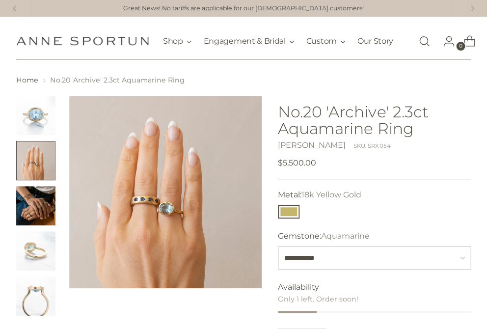
click at [38, 167] on button "Change image to image 2" at bounding box center [35, 160] width 39 height 39
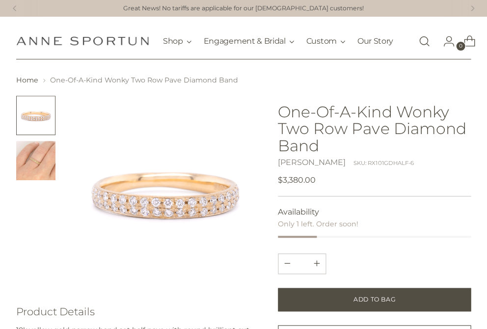
click at [41, 168] on img "Change image to image 2" at bounding box center [35, 160] width 39 height 39
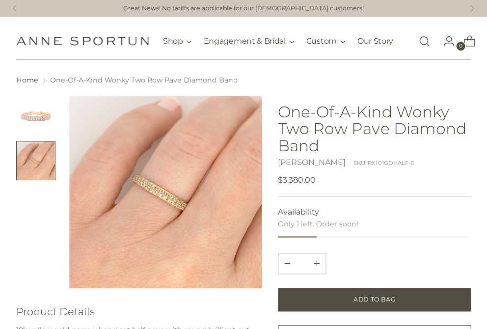
click at [39, 130] on img "Change image to image 1" at bounding box center [35, 115] width 39 height 39
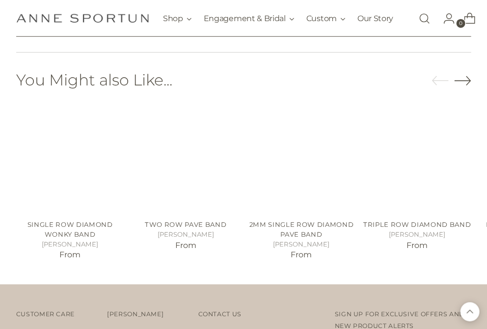
scroll to position [573, 0]
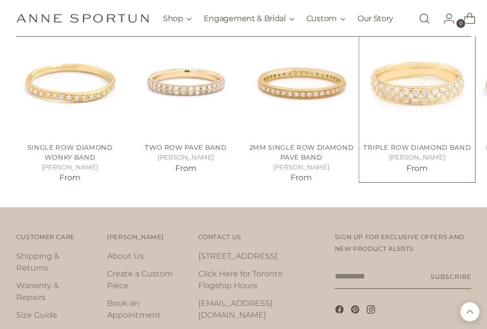
click at [0, 0] on img "Triple Row Diamond Band" at bounding box center [0, 0] width 0 height 0
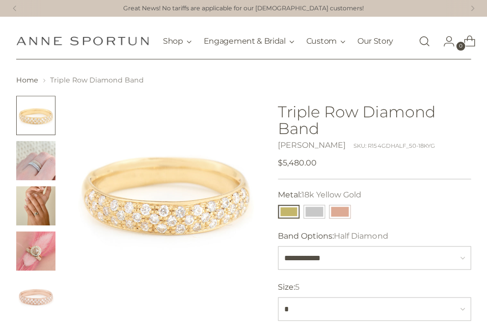
click at [36, 166] on img "Change image to image 2" at bounding box center [35, 160] width 39 height 39
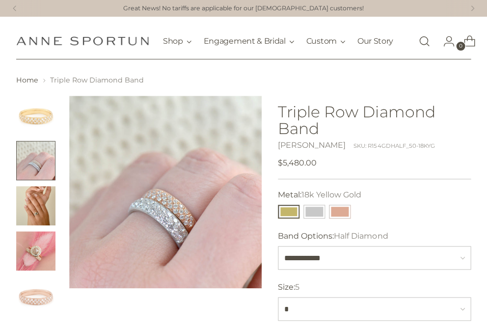
click at [31, 215] on img "Change image to image 3" at bounding box center [35, 205] width 39 height 39
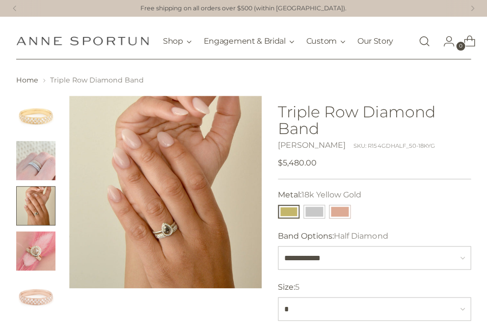
click at [48, 261] on img "Change image to image 4" at bounding box center [35, 250] width 39 height 39
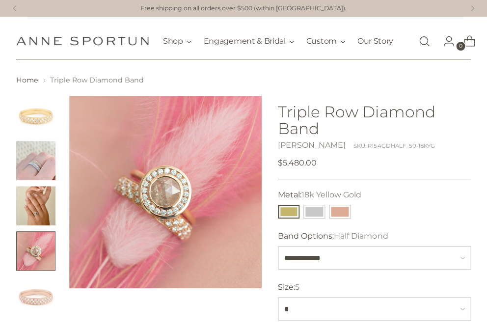
click at [32, 310] on img "Change image to image 5" at bounding box center [35, 295] width 39 height 39
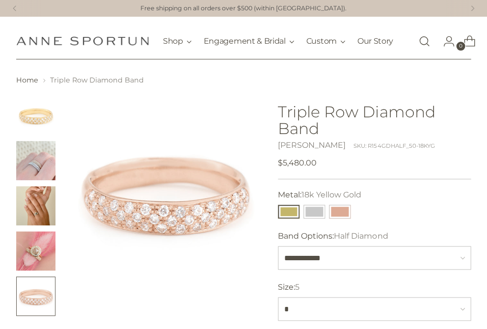
click at [39, 207] on img "Change image to image 3" at bounding box center [35, 205] width 39 height 39
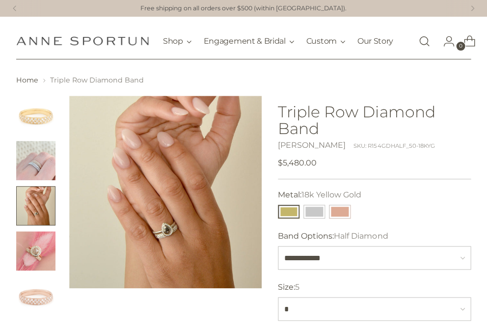
click at [36, 169] on img "Change image to image 2" at bounding box center [35, 160] width 39 height 39
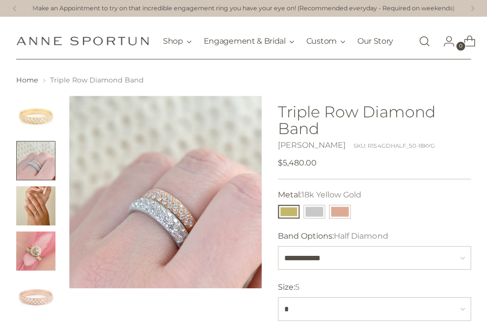
click at [40, 112] on img "Change image to image 1" at bounding box center [35, 115] width 39 height 39
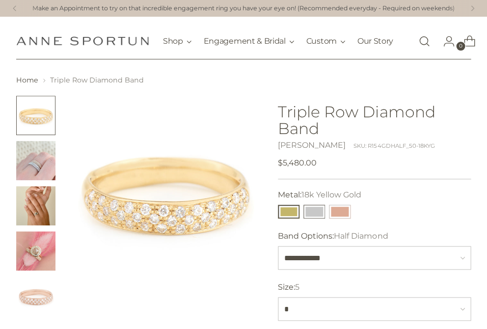
click at [317, 218] on button "14k White Gold" at bounding box center [314, 212] width 22 height 14
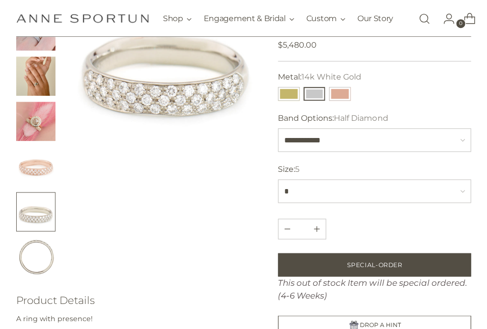
scroll to position [52, 0]
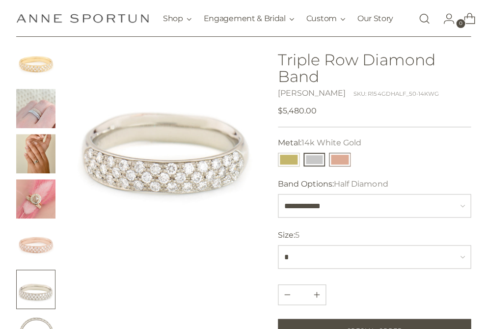
click at [342, 166] on button "14k Rose Gold" at bounding box center [340, 160] width 22 height 14
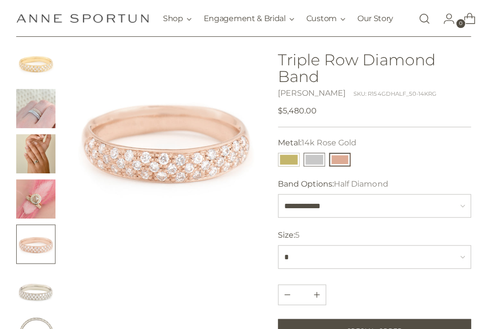
click at [314, 163] on button "14k White Gold" at bounding box center [314, 160] width 22 height 14
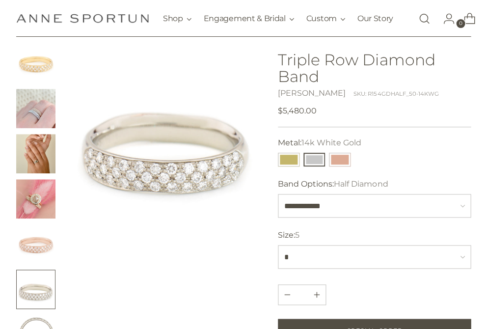
click at [34, 108] on img "Change image to image 2" at bounding box center [35, 108] width 39 height 39
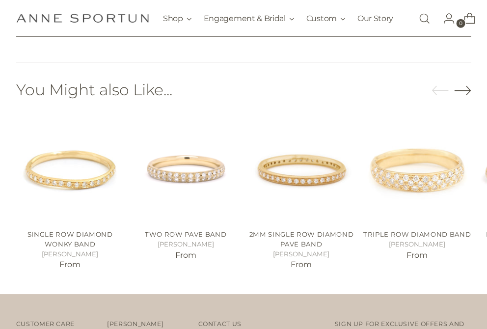
scroll to position [514, 0]
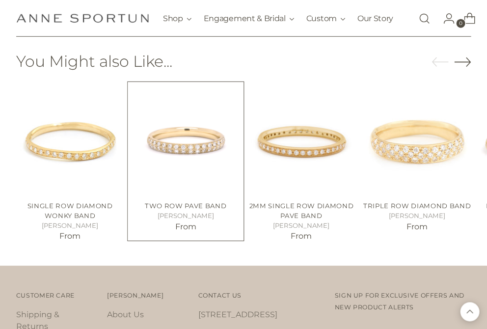
click at [0, 0] on img "Two Row Pave Band" at bounding box center [0, 0] width 0 height 0
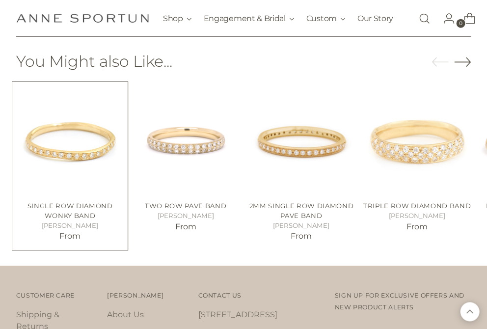
click at [0, 0] on img "Single Row Diamond Wonky Band" at bounding box center [0, 0] width 0 height 0
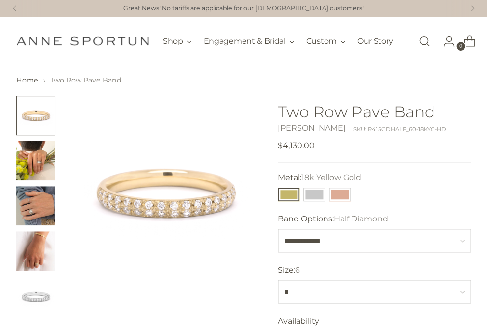
click at [30, 162] on img "Change image to image 2" at bounding box center [35, 160] width 39 height 39
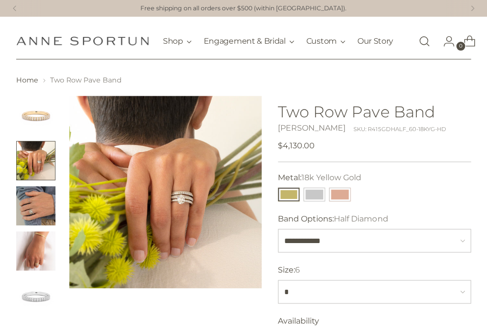
click at [36, 207] on img "Change image to image 3" at bounding box center [35, 205] width 39 height 39
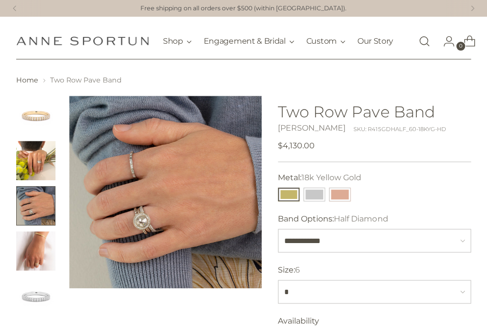
click at [28, 257] on img "Change image to image 4" at bounding box center [35, 250] width 39 height 39
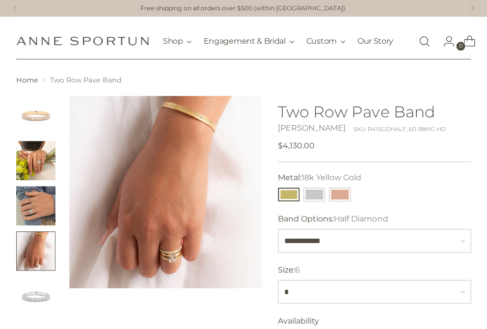
click at [33, 216] on img "Change image to image 3" at bounding box center [35, 205] width 39 height 39
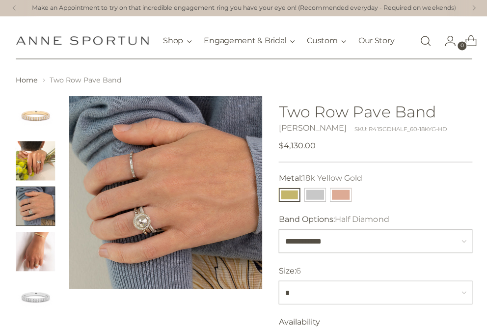
click at [35, 264] on img "Change image to image 4" at bounding box center [35, 250] width 39 height 39
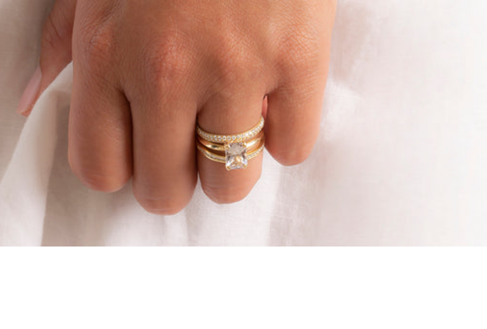
scroll to position [64, 0]
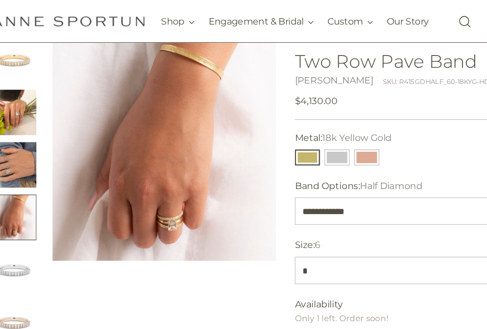
click at [22, 240] on img "Change image to image 5" at bounding box center [35, 232] width 39 height 39
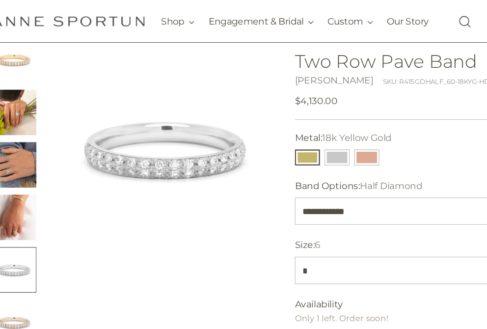
scroll to position [25, 0]
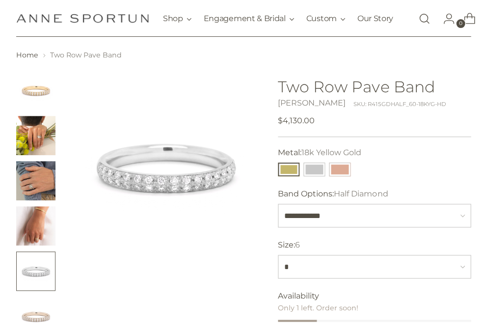
click at [27, 245] on img "Change image to image 4" at bounding box center [35, 225] width 39 height 39
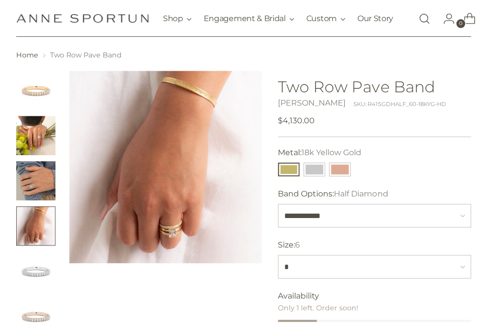
click at [29, 272] on img "Change image to image 5" at bounding box center [35, 270] width 39 height 39
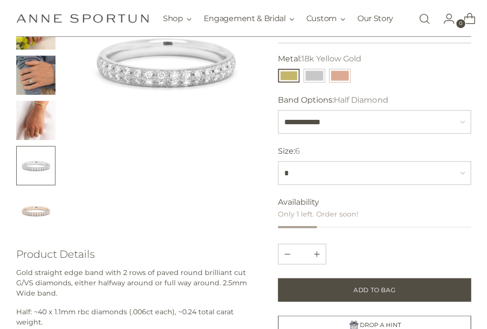
scroll to position [132, 0]
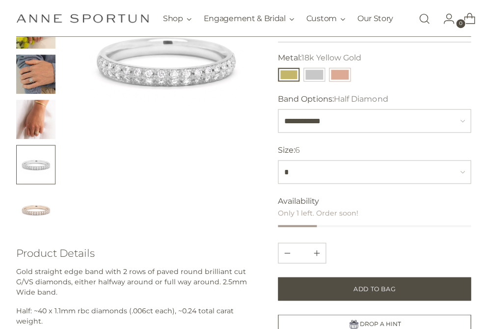
click at [47, 207] on img "Change image to image 6" at bounding box center [35, 209] width 39 height 39
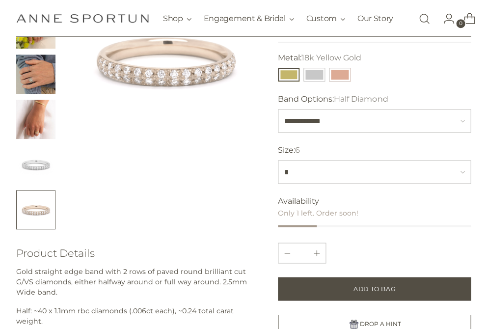
click at [148, 166] on div at bounding box center [165, 96] width 193 height 265
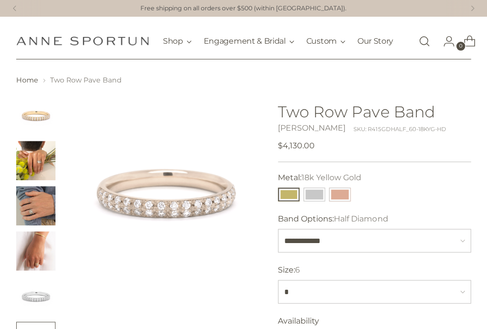
scroll to position [0, 0]
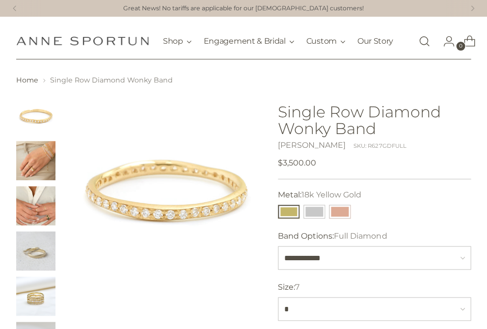
click at [41, 219] on img "Change image to image 3" at bounding box center [35, 205] width 39 height 39
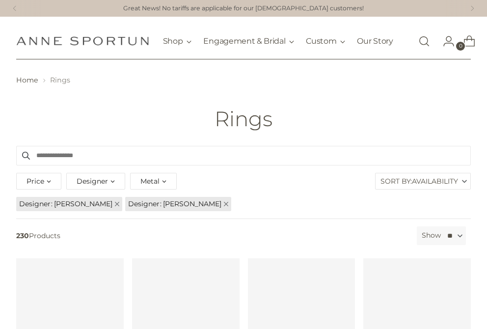
scroll to position [92, 0]
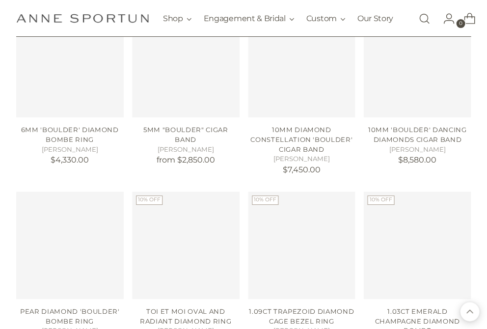
scroll to position [3720, 0]
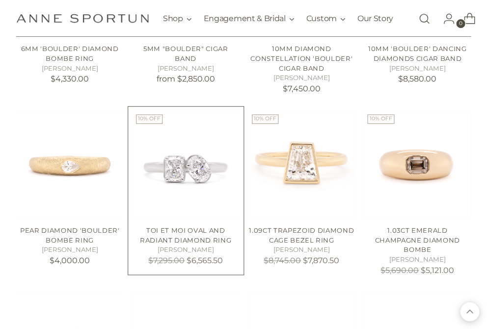
click at [0, 0] on img "Toi et Moi Oval and Radiant Diamond Ring" at bounding box center [0, 0] width 0 height 0
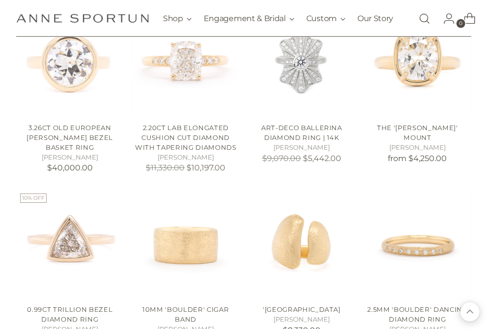
scroll to position [2769, 0]
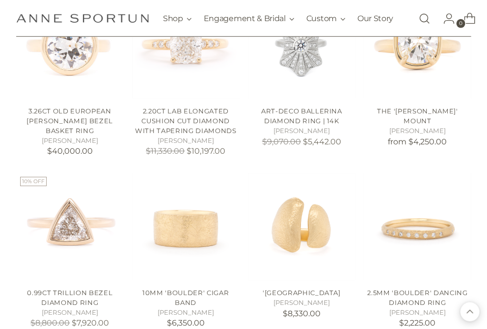
click at [428, 15] on link "Open search modal" at bounding box center [424, 19] width 20 height 20
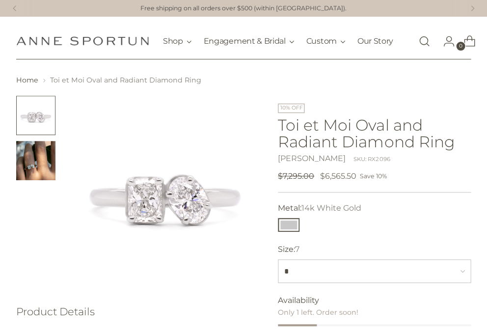
click at [37, 163] on img "Change image to image 2" at bounding box center [35, 160] width 39 height 39
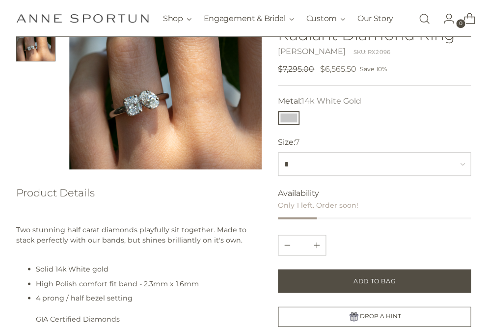
scroll to position [119, 0]
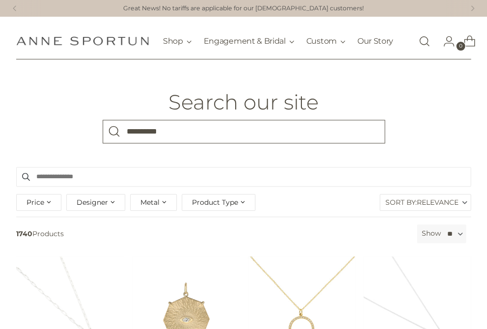
type input "**********"
click at [114, 137] on button "Search" at bounding box center [115, 132] width 24 height 24
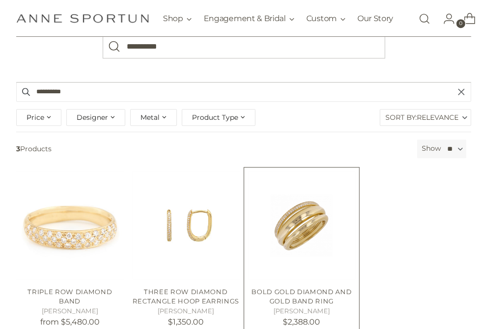
scroll to position [86, 0]
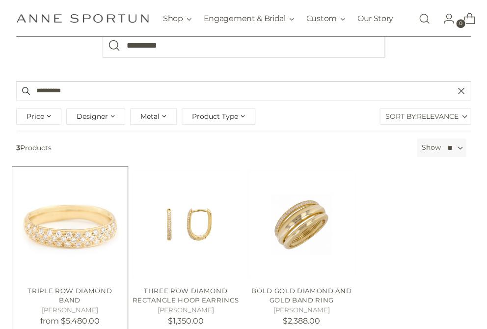
click at [0, 0] on img "Triple Row Diamond Band" at bounding box center [0, 0] width 0 height 0
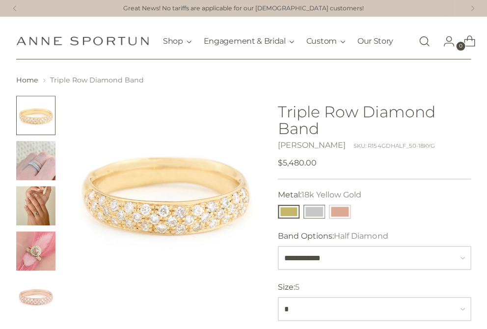
click at [315, 216] on button "14k White Gold" at bounding box center [314, 212] width 22 height 14
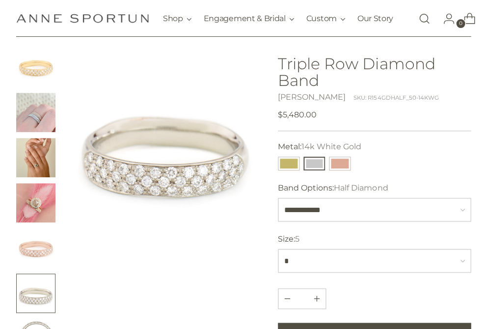
scroll to position [48, 0]
click at [421, 17] on link "Open search modal" at bounding box center [424, 19] width 20 height 20
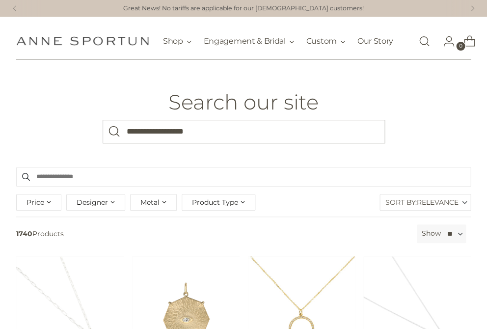
type input "**********"
click at [114, 137] on button "Search" at bounding box center [115, 132] width 24 height 24
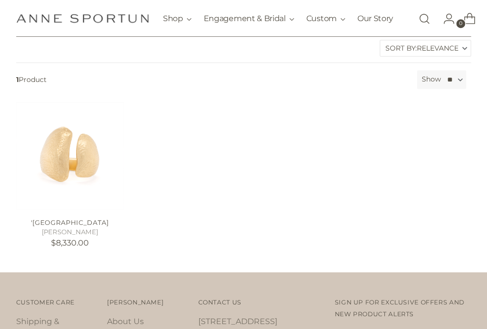
scroll to position [186, 0]
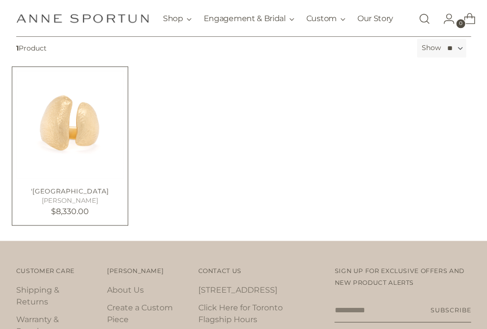
click at [0, 0] on img "'Boulder' Canyon Ring" at bounding box center [0, 0] width 0 height 0
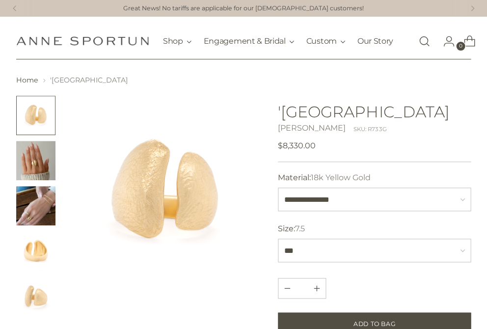
click at [40, 167] on img "Change image to image 2" at bounding box center [35, 160] width 39 height 39
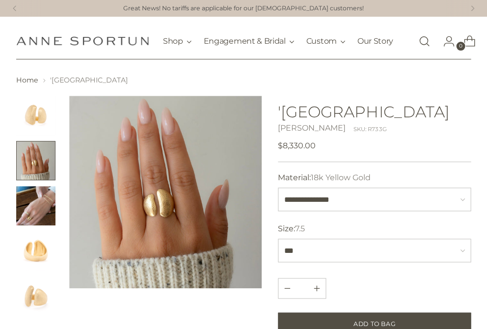
click at [33, 211] on img "Change image to image 3" at bounding box center [35, 205] width 39 height 39
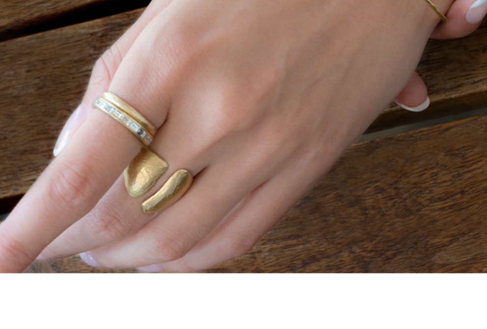
scroll to position [60, 0]
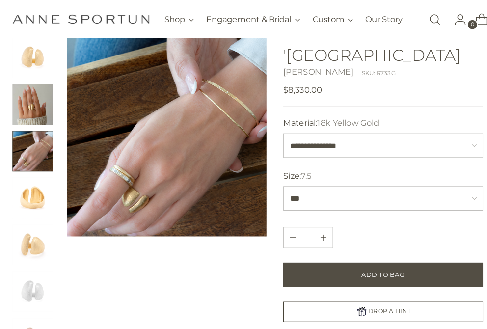
click at [30, 239] on img "Change image to image 5" at bounding box center [35, 235] width 39 height 39
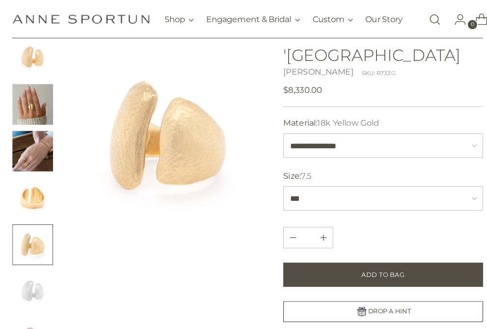
click at [34, 204] on img "Change image to image 4" at bounding box center [35, 190] width 39 height 39
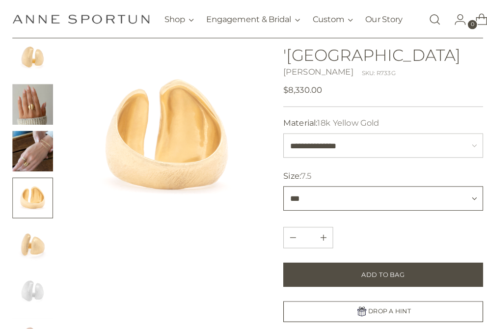
select select "*"
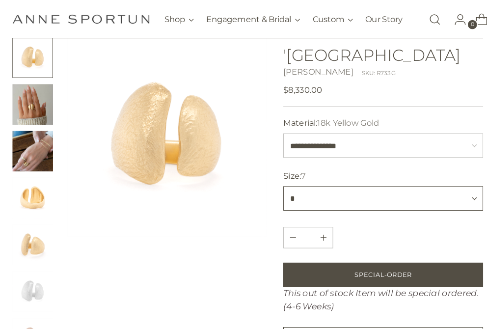
select select "***"
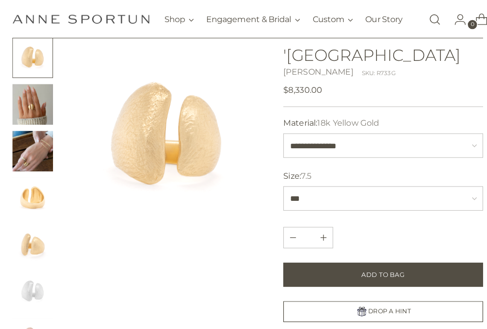
click at [35, 195] on img "Change image to image 4" at bounding box center [35, 190] width 39 height 39
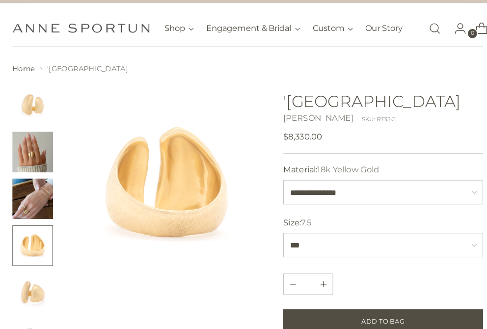
scroll to position [7, 0]
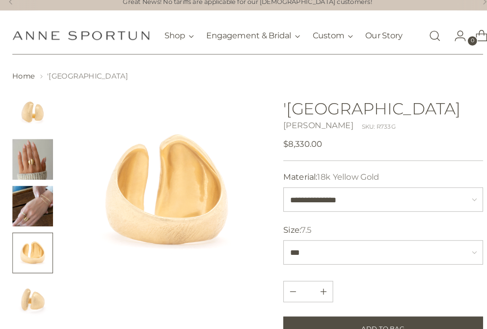
click at [31, 153] on img "Change image to image 2" at bounding box center [35, 153] width 39 height 39
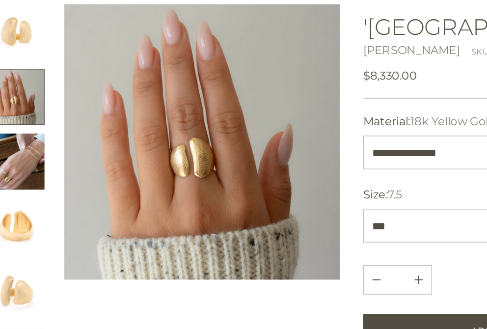
scroll to position [32, 0]
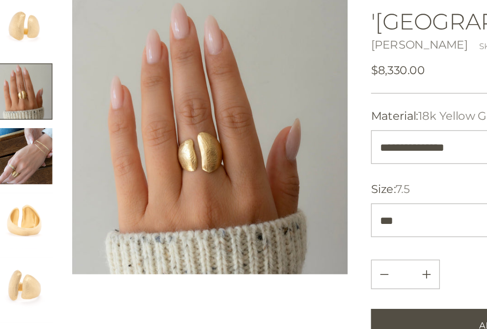
click at [27, 154] on img "Change image to image 3" at bounding box center [35, 173] width 39 height 39
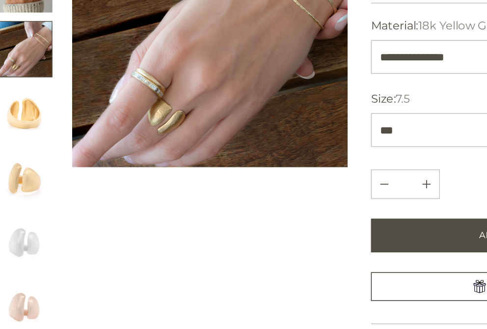
scroll to position [143, 0]
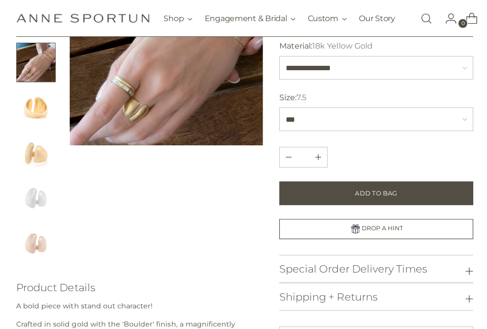
click at [423, 19] on link "Open search modal" at bounding box center [424, 19] width 20 height 20
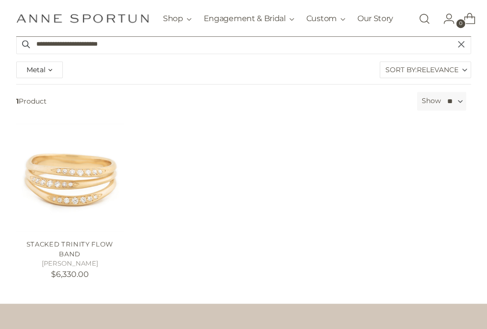
scroll to position [213, 0]
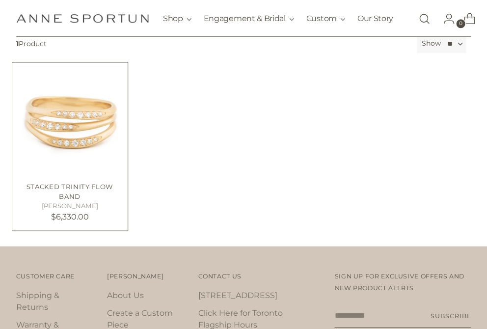
click at [0, 0] on img "Stacked Trinity Flow Band" at bounding box center [0, 0] width 0 height 0
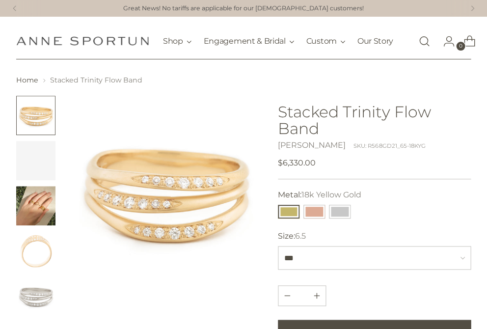
click at [37, 206] on img "Change image to image 3" at bounding box center [35, 205] width 39 height 39
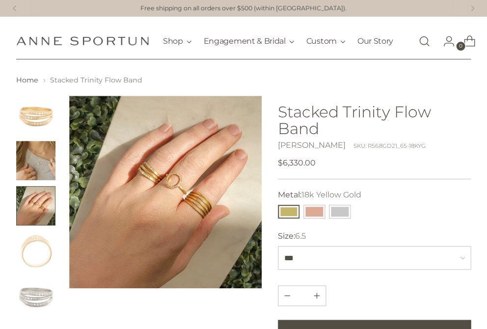
click at [32, 168] on img "Change image to image 2" at bounding box center [35, 160] width 39 height 39
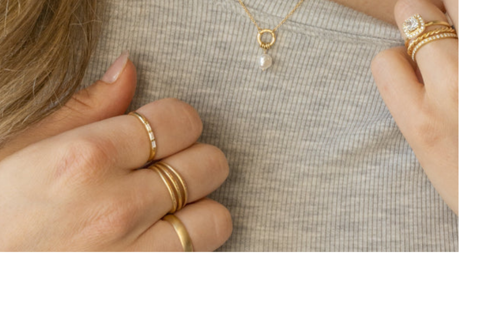
scroll to position [48, 0]
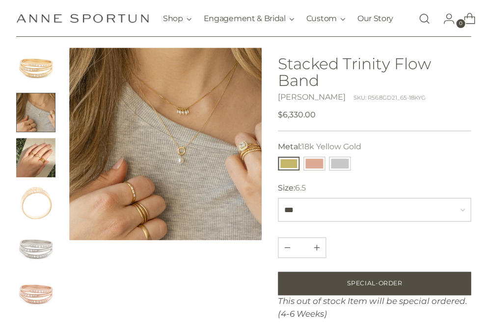
click at [38, 169] on img "Change image to image 3" at bounding box center [35, 157] width 39 height 39
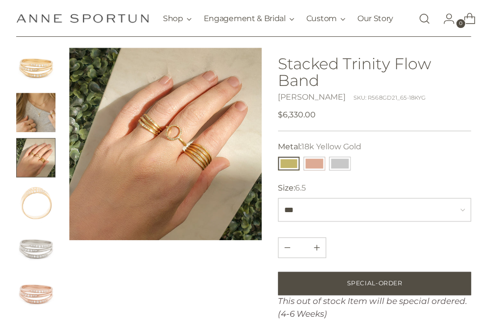
click at [37, 65] on img "Change image to image 1" at bounding box center [35, 67] width 39 height 39
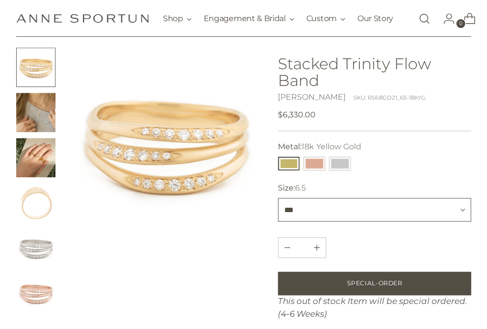
select select "***"
select select "*"
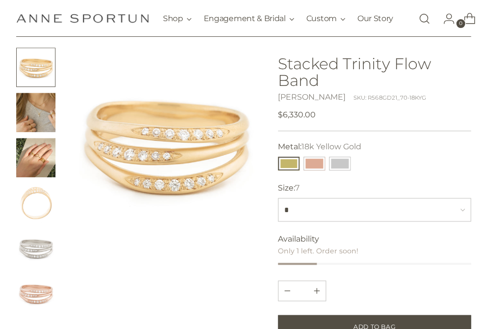
click at [26, 166] on img "Change image to image 3" at bounding box center [35, 157] width 39 height 39
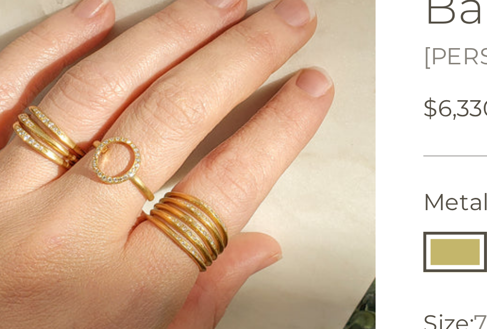
scroll to position [48, 0]
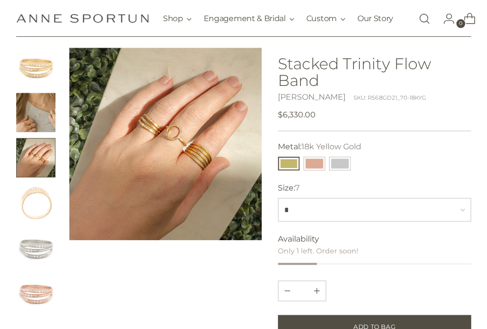
click at [38, 113] on img "Change image to image 2" at bounding box center [35, 112] width 39 height 39
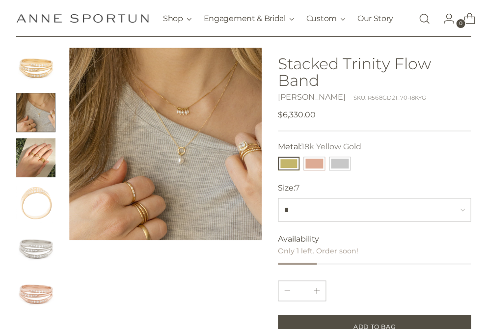
click at [43, 203] on img "Change image to image 4" at bounding box center [35, 202] width 39 height 39
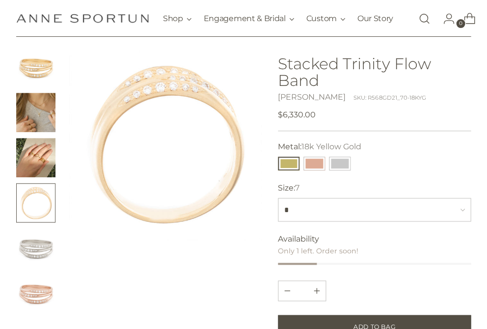
click at [31, 251] on img "Change image to image 5" at bounding box center [35, 247] width 39 height 39
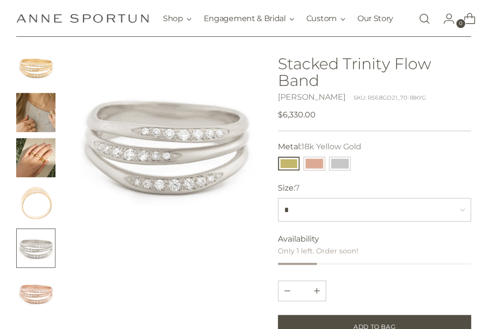
click at [36, 69] on img "Change image to image 1" at bounding box center [35, 67] width 39 height 39
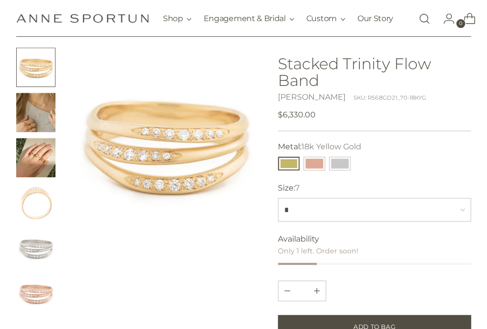
click at [36, 293] on img "Change image to image 6" at bounding box center [35, 292] width 39 height 39
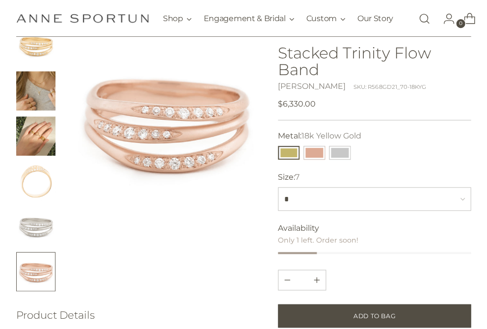
scroll to position [40, 0]
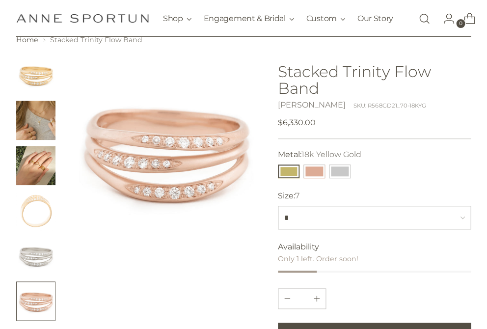
click at [30, 172] on img "Change image to image 3" at bounding box center [35, 165] width 39 height 39
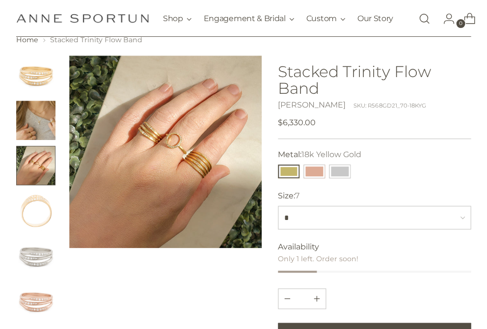
click at [29, 81] on img "Change image to image 1" at bounding box center [35, 74] width 39 height 39
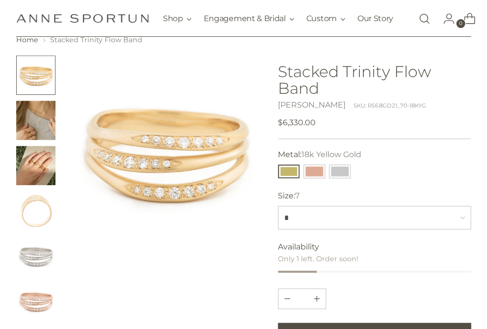
click at [37, 131] on img "Change image to image 2" at bounding box center [35, 120] width 39 height 39
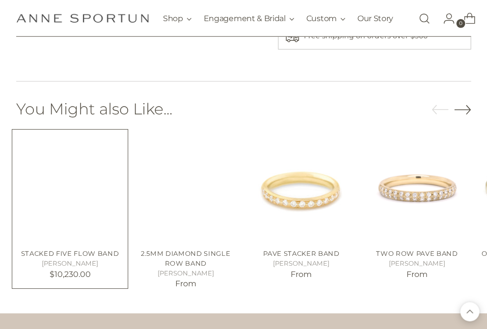
scroll to position [546, 0]
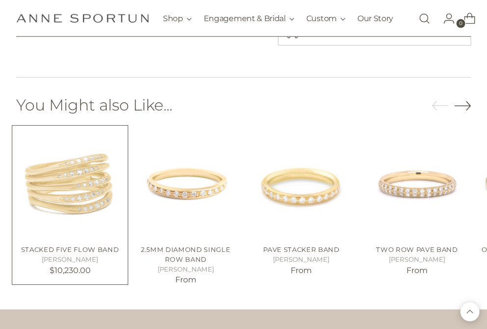
click at [0, 0] on img "Stacked Five Flow Band" at bounding box center [0, 0] width 0 height 0
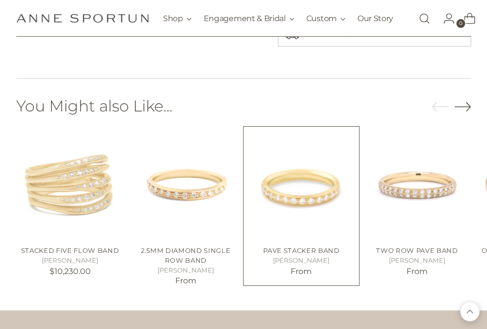
click at [0, 0] on img "Pave Stacker Band" at bounding box center [0, 0] width 0 height 0
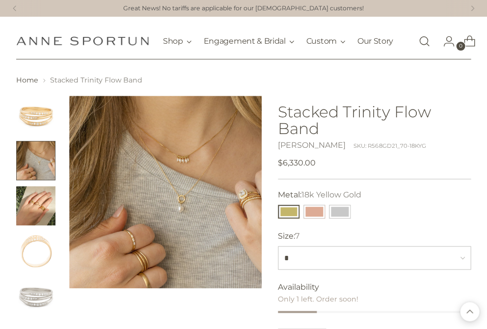
scroll to position [0, 0]
click at [418, 47] on link "Open search modal" at bounding box center [424, 41] width 20 height 20
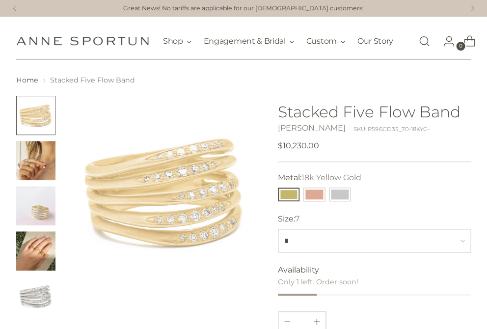
click at [38, 167] on img "Change image to image 2" at bounding box center [35, 160] width 39 height 39
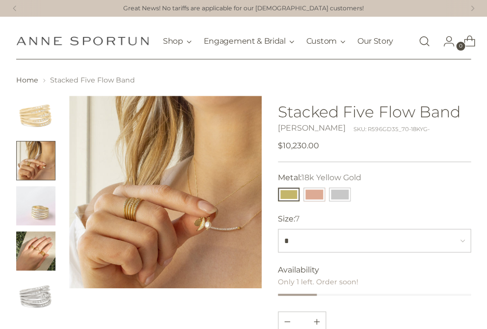
click at [37, 208] on img "Change image to image 3" at bounding box center [35, 205] width 39 height 39
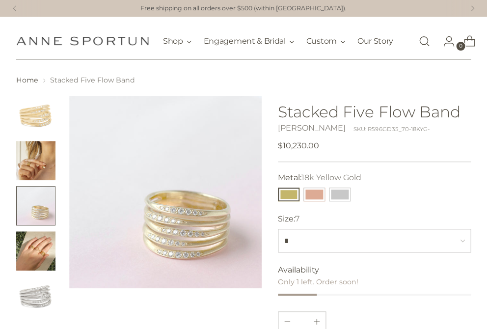
click at [31, 251] on img "Change image to image 4" at bounding box center [35, 250] width 39 height 39
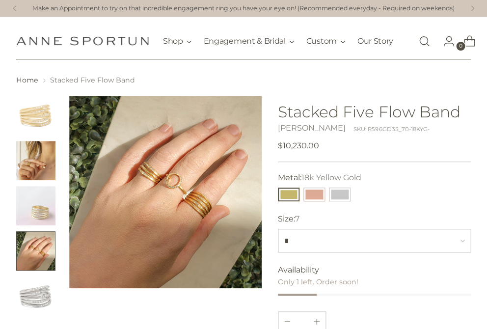
click at [39, 290] on img "Change image to image 5" at bounding box center [35, 295] width 39 height 39
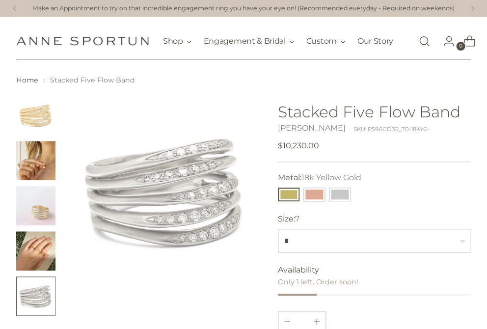
click at [37, 205] on img "Change image to image 3" at bounding box center [35, 205] width 39 height 39
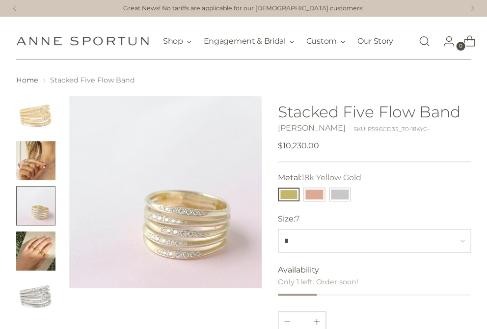
click at [37, 173] on img "Change image to image 2" at bounding box center [35, 160] width 39 height 39
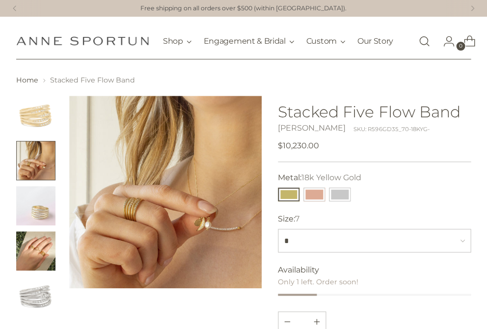
click at [40, 114] on img "Change image to image 1" at bounding box center [35, 115] width 39 height 39
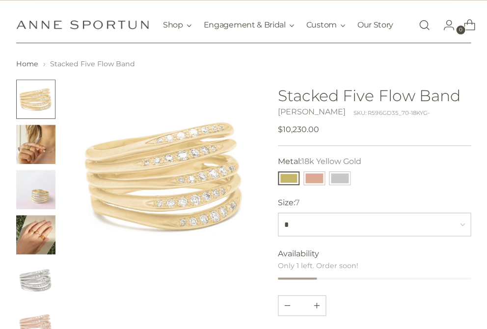
scroll to position [16, 0]
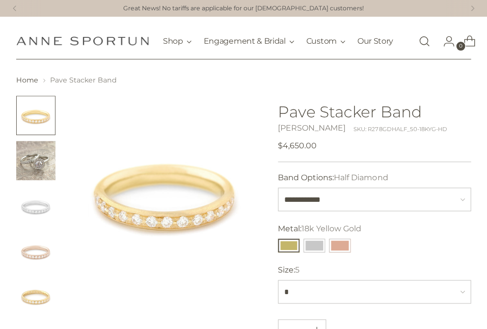
click at [40, 168] on img "Change image to image 2" at bounding box center [35, 160] width 39 height 39
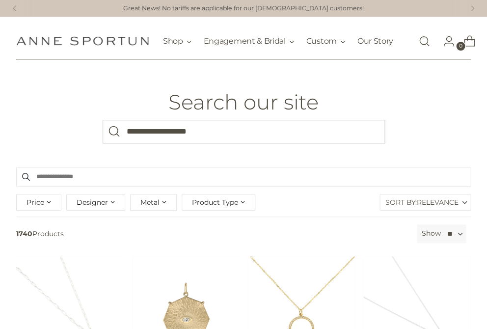
type input "**********"
click at [114, 137] on button "Search" at bounding box center [115, 132] width 24 height 24
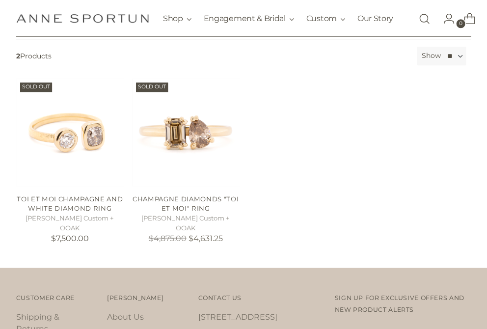
scroll to position [199, 0]
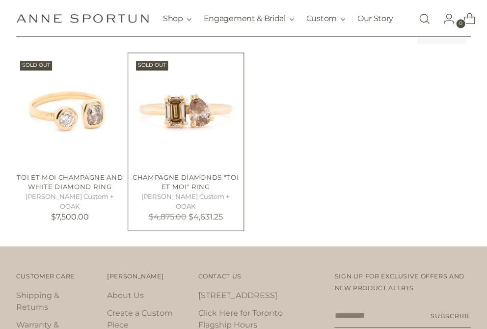
click at [0, 0] on img "Champagne Diamonds" at bounding box center [0, 0] width 0 height 0
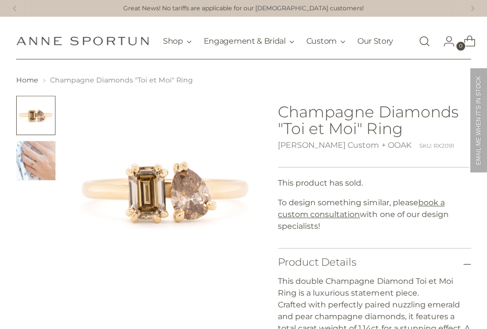
click at [28, 161] on img "Change image to image 2" at bounding box center [35, 160] width 39 height 39
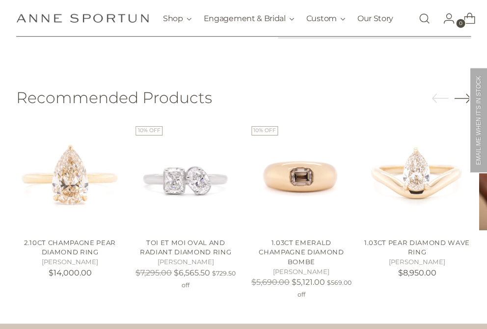
scroll to position [579, 0]
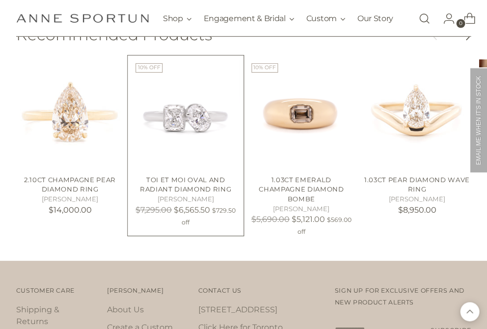
click at [0, 0] on img "Toi et Moi Oval and Radiant Diamond Ring" at bounding box center [0, 0] width 0 height 0
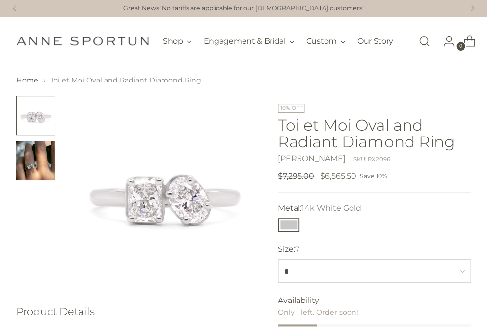
click at [34, 167] on img "Change image to image 2" at bounding box center [35, 160] width 39 height 39
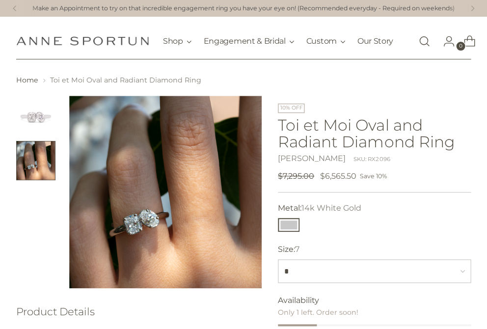
click at [35, 129] on img "Change image to image 1" at bounding box center [35, 115] width 39 height 39
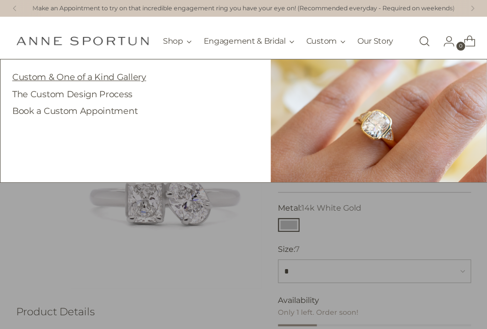
click at [83, 81] on link "Custom & One of a Kind Gallery" at bounding box center [78, 77] width 133 height 10
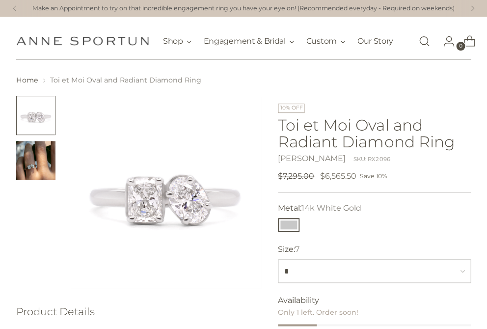
click at [42, 166] on img "Change image to image 2" at bounding box center [35, 160] width 39 height 39
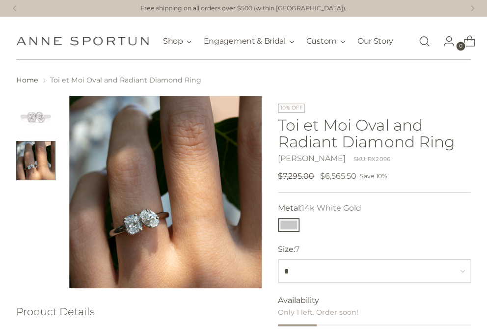
click at [426, 46] on link "Open search modal" at bounding box center [424, 41] width 20 height 20
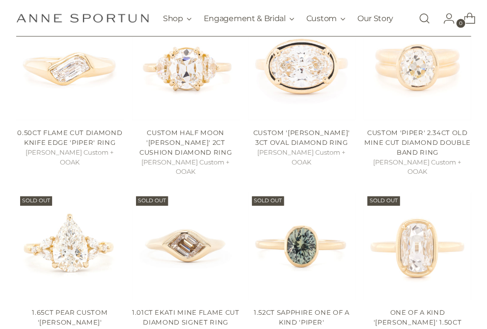
scroll to position [402, 0]
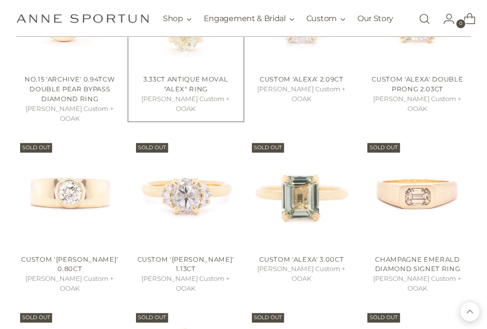
scroll to position [994, 0]
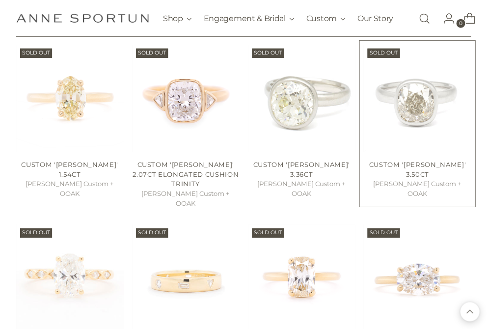
scroll to position [2016, 0]
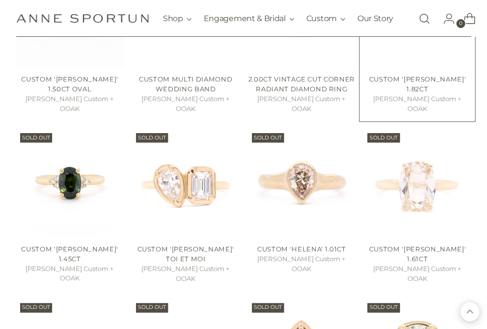
scroll to position [2230, 0]
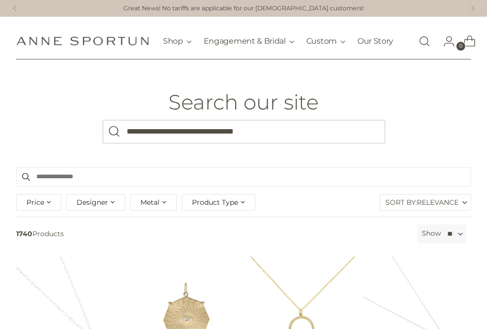
type input "**********"
click at [114, 137] on button "Search" at bounding box center [115, 132] width 24 height 24
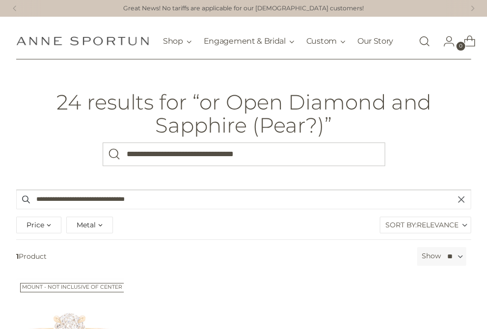
click at [157, 251] on div "**********" at bounding box center [243, 308] width 455 height 239
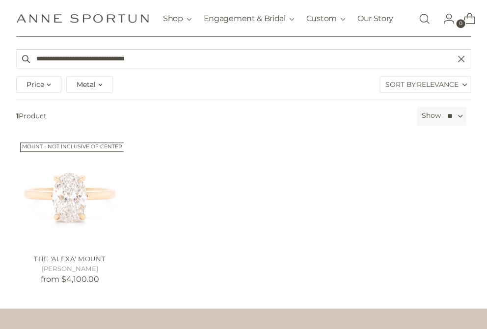
scroll to position [141, 0]
drag, startPoint x: 44, startPoint y: 65, endPoint x: 31, endPoint y: 64, distance: 12.8
click at [31, 64] on form "**********" at bounding box center [243, 59] width 455 height 20
drag, startPoint x: 167, startPoint y: 68, endPoint x: 87, endPoint y: 64, distance: 80.1
click at [87, 64] on input "**********" at bounding box center [243, 59] width 455 height 20
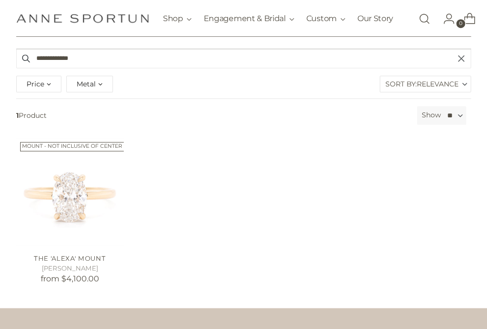
type input "**********"
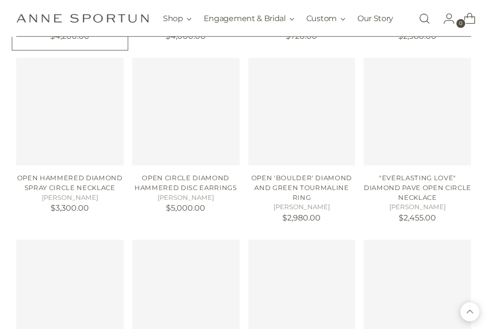
scroll to position [593, 0]
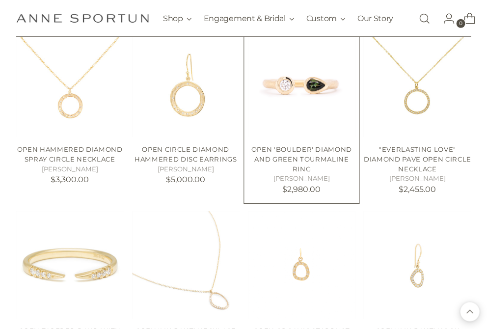
click at [0, 0] on img "Open 'Boulder' Diamond and Green Tourmaline Ring" at bounding box center [0, 0] width 0 height 0
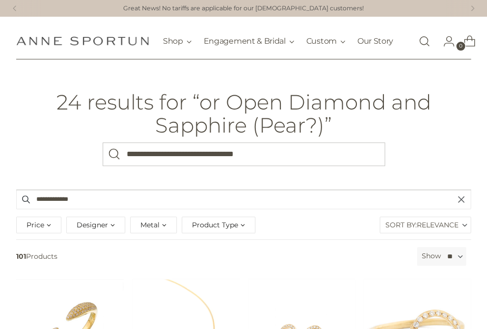
scroll to position [0, 0]
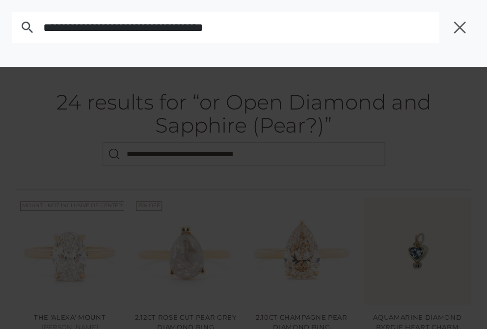
drag, startPoint x: 295, startPoint y: 162, endPoint x: 157, endPoint y: 160, distance: 138.9
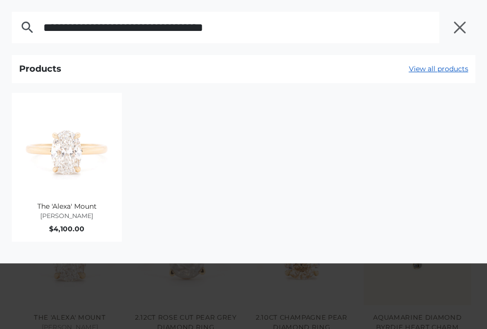
drag, startPoint x: 299, startPoint y: 31, endPoint x: 36, endPoint y: 30, distance: 262.6
click at [36, 30] on form "**********" at bounding box center [228, 27] width 432 height 31
type input "********"
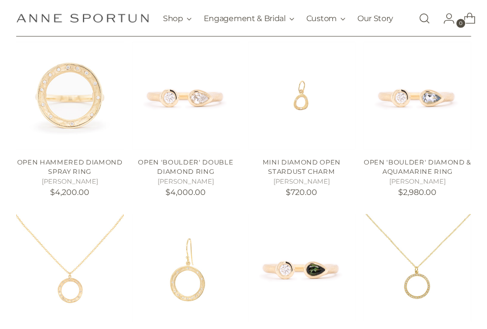
scroll to position [394, 0]
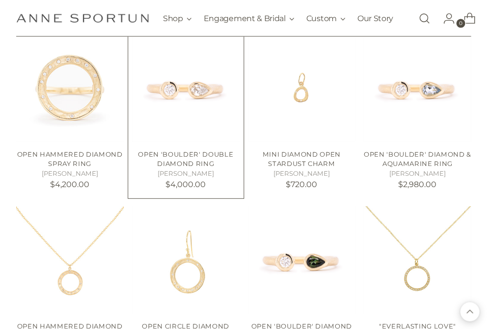
click at [0, 0] on img "Open 'Boulder' Double Diamond Ring" at bounding box center [0, 0] width 0 height 0
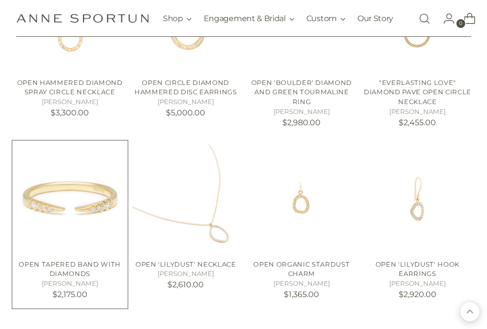
scroll to position [642, 0]
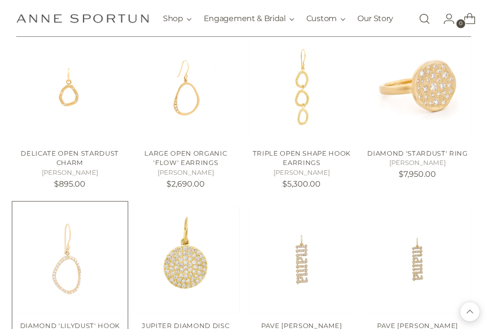
scroll to position [848, 0]
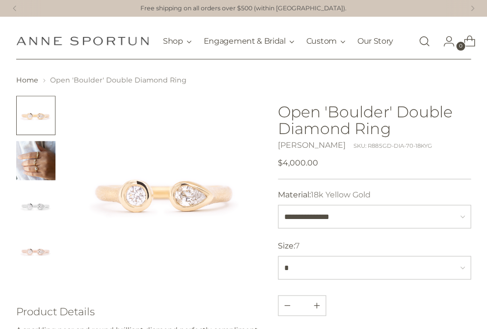
click at [32, 166] on img "Change image to image 2" at bounding box center [35, 160] width 39 height 39
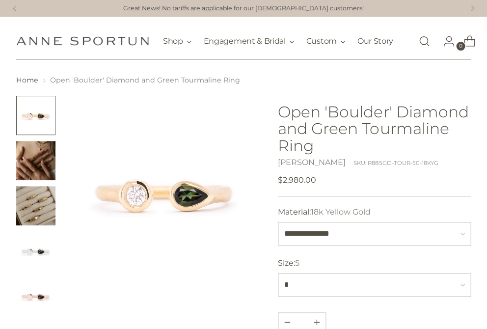
click at [25, 172] on img "Change image to image 2" at bounding box center [35, 160] width 39 height 39
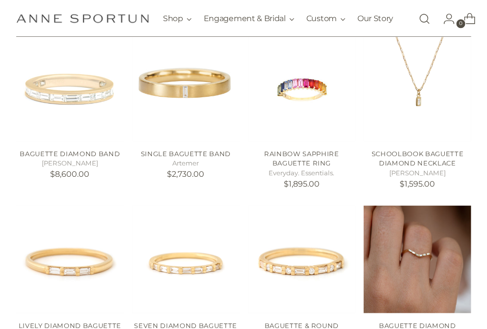
scroll to position [255, 0]
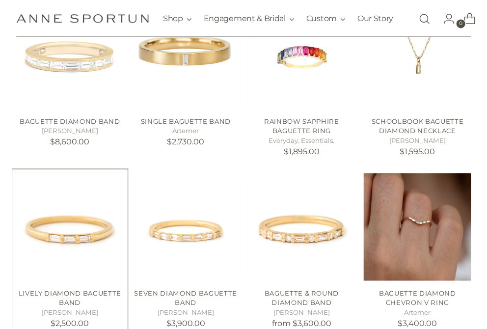
click at [0, 0] on img "Lively Diamond Baguette Band" at bounding box center [0, 0] width 0 height 0
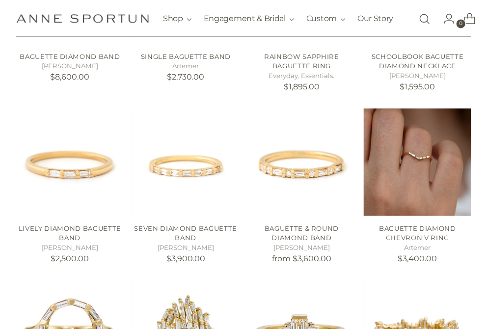
scroll to position [386, 0]
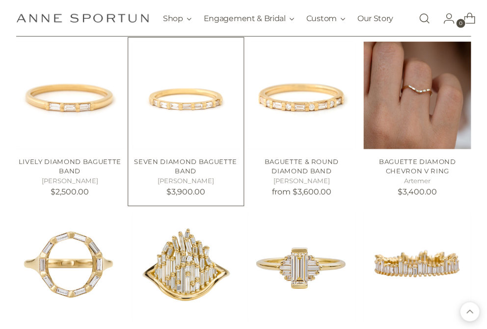
click at [179, 171] on h4 "Seven Diamond Baguette Band" at bounding box center [185, 166] width 107 height 19
click at [0, 0] on img "Seven Diamond Baguette Band" at bounding box center [0, 0] width 0 height 0
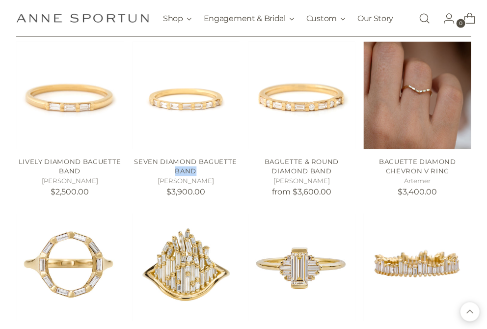
click at [423, 21] on link "Open search modal" at bounding box center [424, 19] width 20 height 20
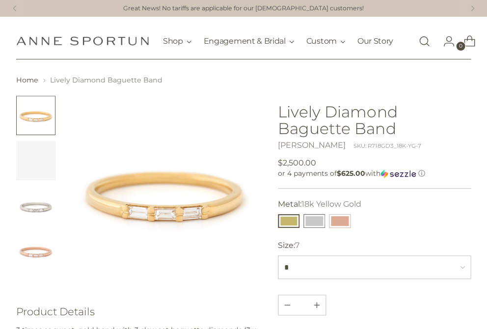
click at [321, 226] on button "14k White Gold" at bounding box center [314, 221] width 22 height 14
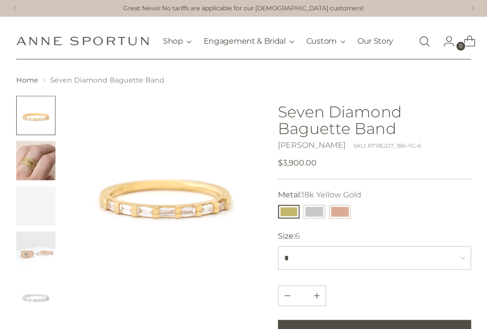
click at [40, 166] on img "Change image to image 2" at bounding box center [35, 160] width 39 height 39
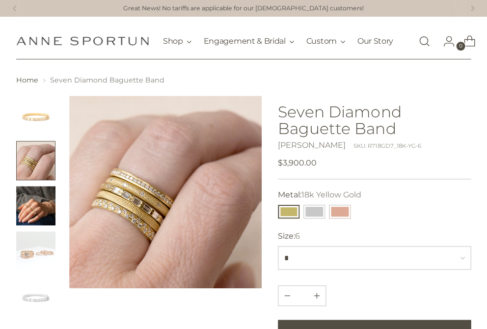
click at [32, 212] on img "Change image to image 3" at bounding box center [35, 205] width 39 height 39
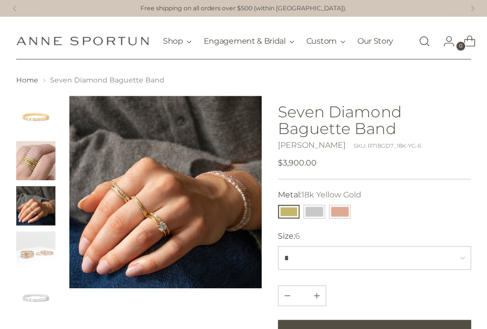
click at [33, 251] on img "Change image to image 4" at bounding box center [35, 250] width 39 height 39
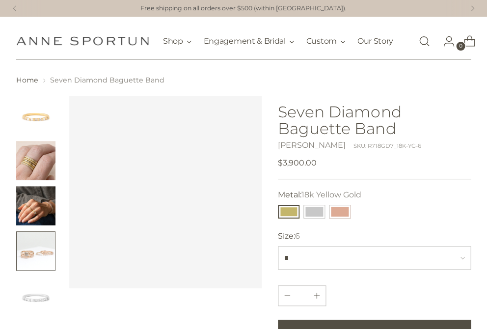
click at [41, 300] on img "Change image to image 5" at bounding box center [35, 295] width 39 height 39
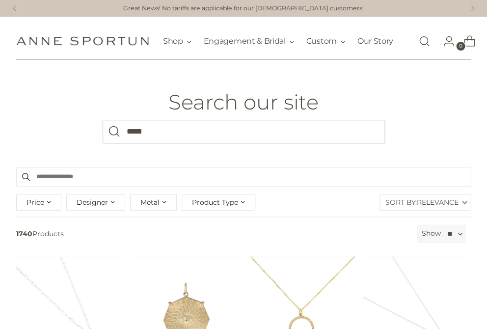
type input "*****"
click at [114, 137] on button "Search" at bounding box center [115, 132] width 24 height 24
click at [111, 208] on div "Designer" at bounding box center [95, 202] width 59 height 17
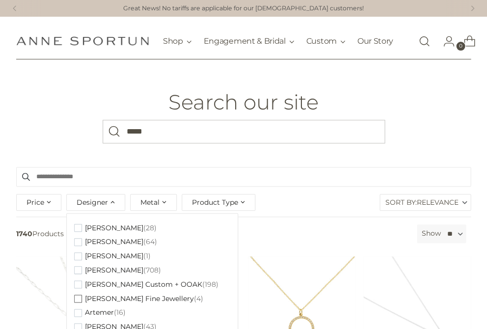
click at [106, 303] on span "[PERSON_NAME] Fine Jewellery" at bounding box center [139, 298] width 109 height 8
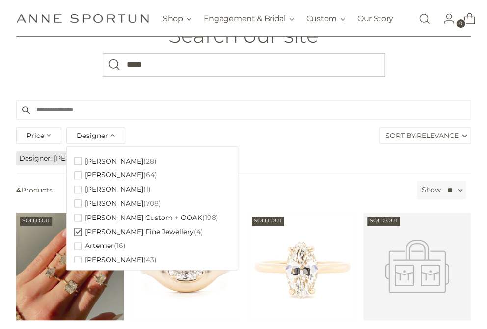
scroll to position [71, 0]
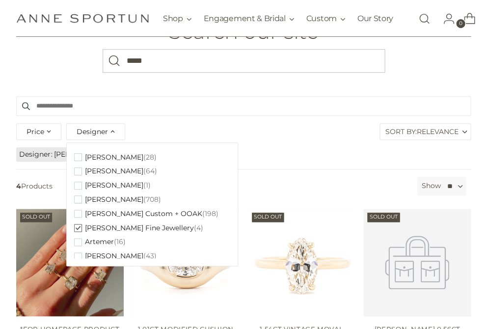
click at [279, 94] on header "Search our site What are you looking for? *****" at bounding box center [243, 42] width 487 height 107
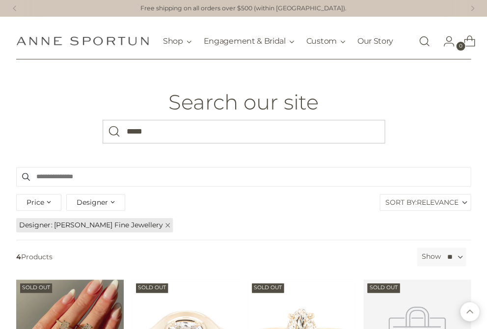
scroll to position [0, 0]
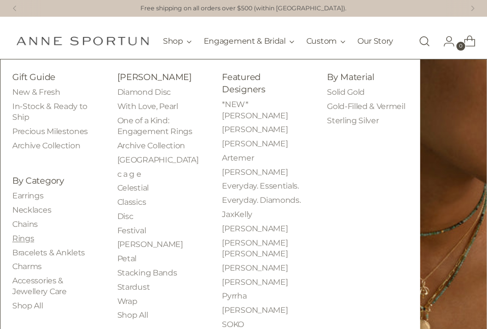
click at [29, 243] on link "Rings" at bounding box center [23, 238] width 22 height 9
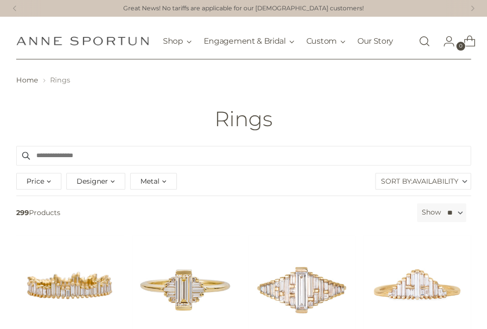
click at [98, 186] on span "Designer" at bounding box center [92, 181] width 31 height 11
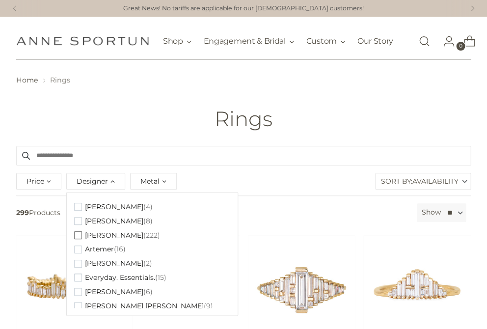
click at [76, 239] on span "button" at bounding box center [78, 235] width 8 height 8
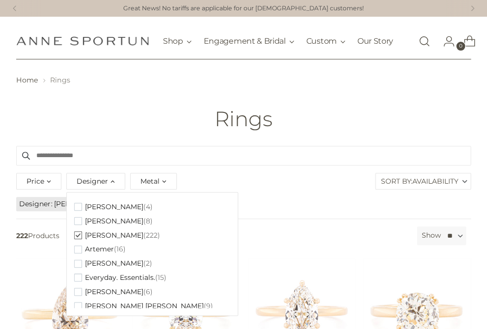
click at [326, 118] on div "Rings" at bounding box center [243, 118] width 487 height 23
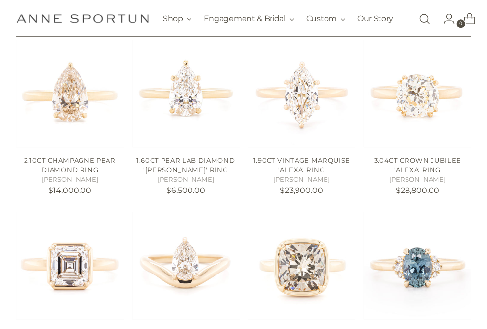
scroll to position [285, 0]
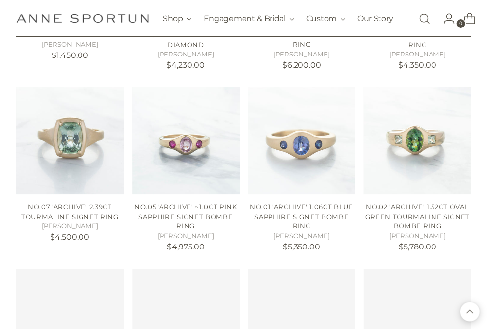
scroll to position [1472, 0]
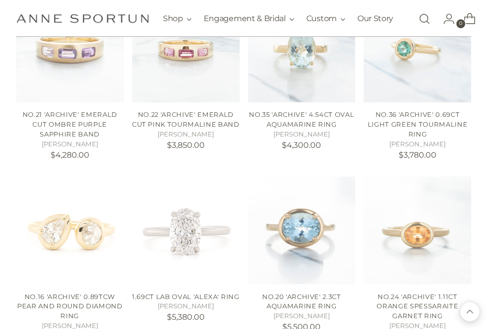
scroll to position [1808, 0]
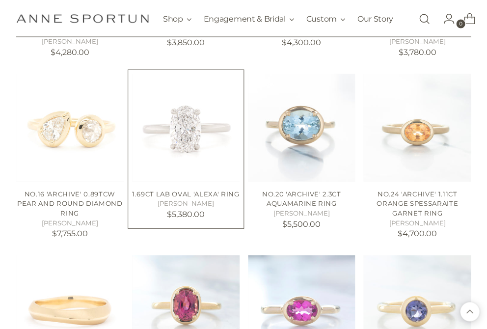
click at [0, 0] on img "1.69ct Lab Oval 'Alexa' Ring" at bounding box center [0, 0] width 0 height 0
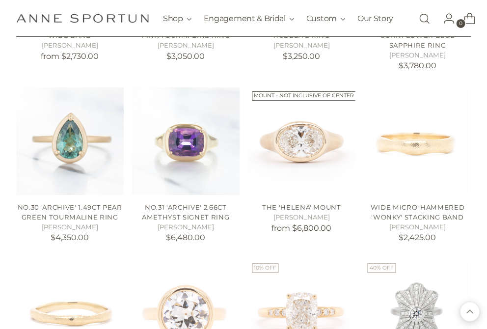
scroll to position [2104, 0]
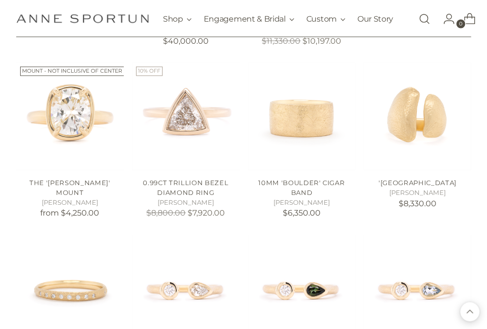
scroll to position [2407, 0]
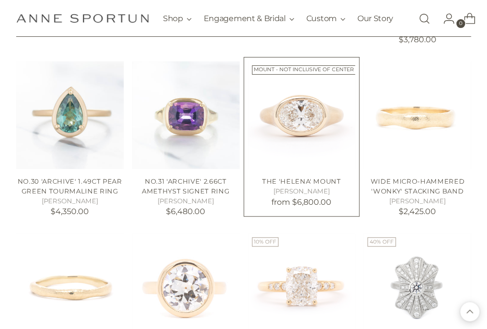
scroll to position [2188, 0]
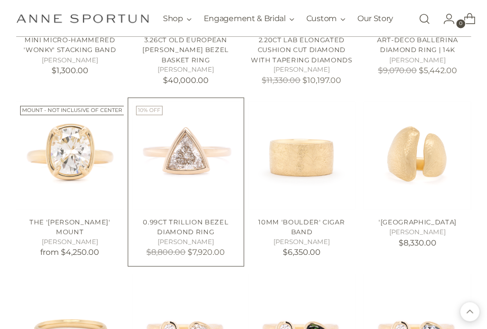
scroll to position [2494, 0]
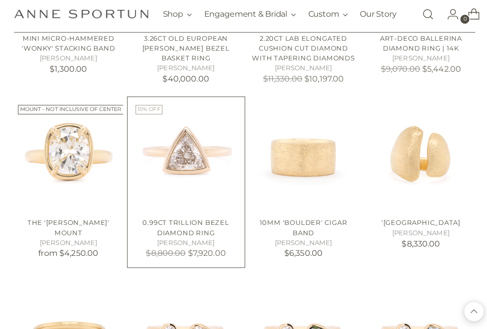
click at [0, 0] on img "0.99ct Trillion Bezel Diamond Ring" at bounding box center [0, 0] width 0 height 0
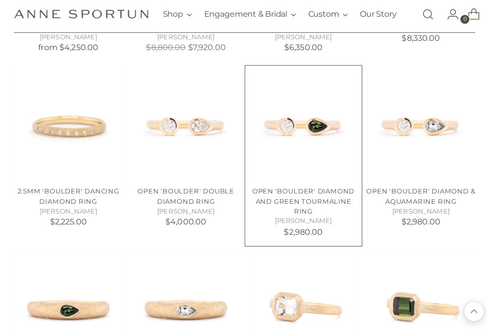
scroll to position [2897, 0]
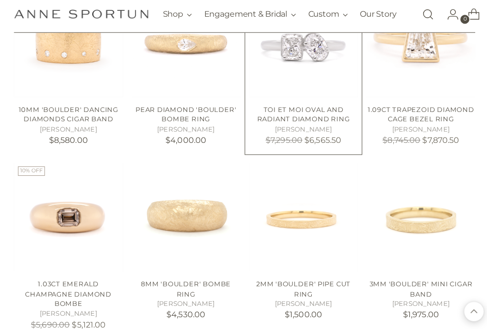
scroll to position [3592, 0]
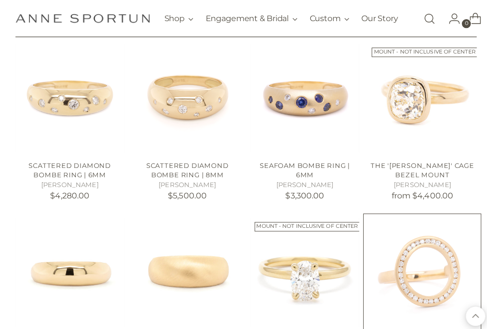
scroll to position [4141, 0]
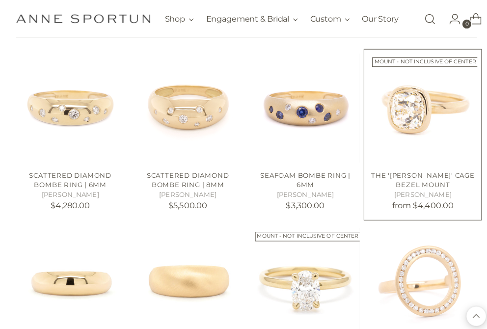
click at [0, 0] on img "The 'Anne' Cage Bezel Mount" at bounding box center [0, 0] width 0 height 0
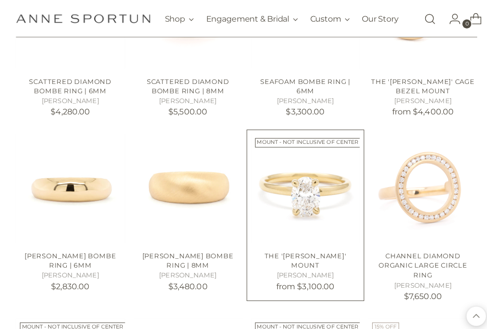
scroll to position [4232, 0]
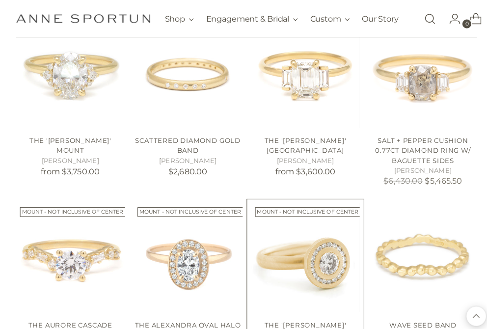
scroll to position [4514, 0]
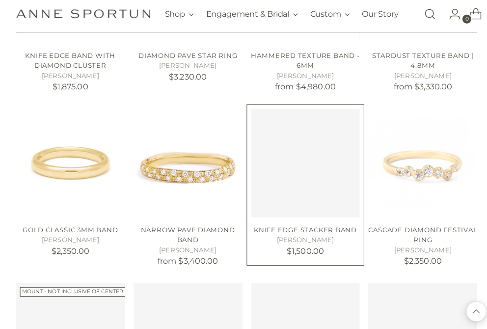
scroll to position [5526, 0]
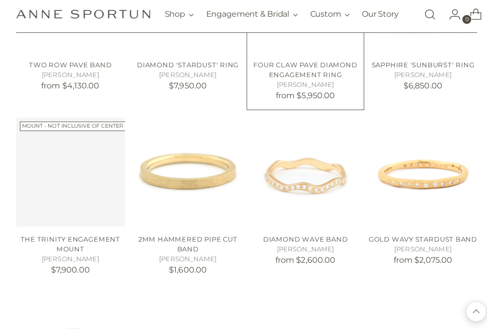
scroll to position [6376, 0]
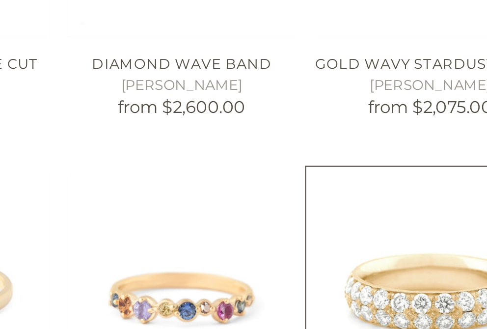
scroll to position [6476, 0]
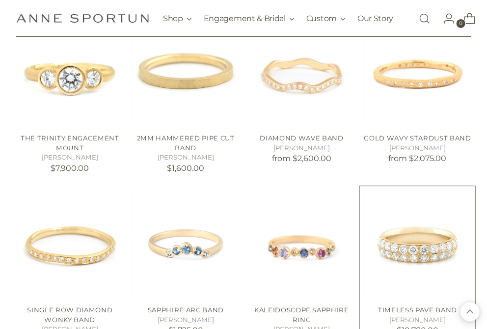
click at [0, 0] on img "Timeless Pave Band" at bounding box center [0, 0] width 0 height 0
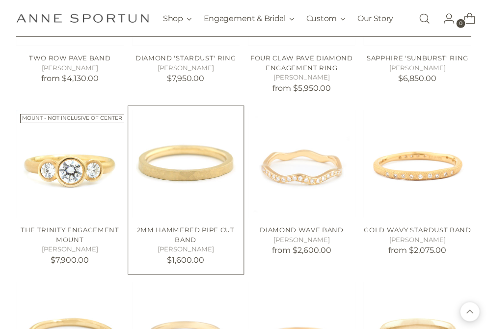
scroll to position [6382, 0]
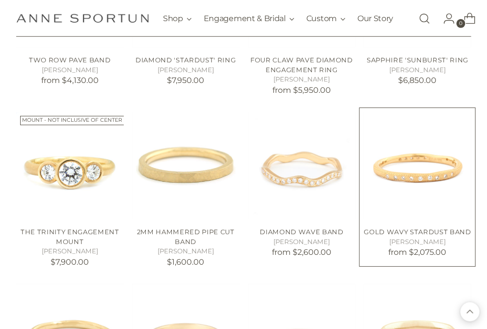
click at [0, 0] on img "Gold Wavy Stardust Band" at bounding box center [0, 0] width 0 height 0
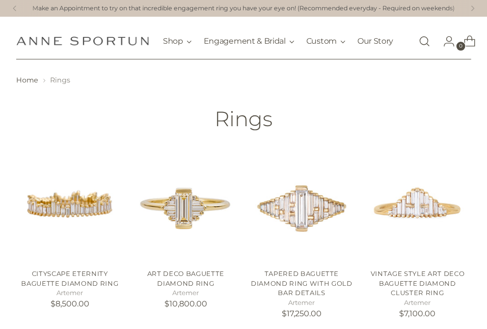
scroll to position [151, 0]
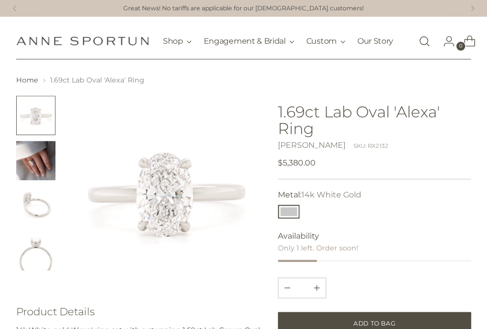
click at [35, 161] on img "Change image to image 2" at bounding box center [35, 160] width 39 height 39
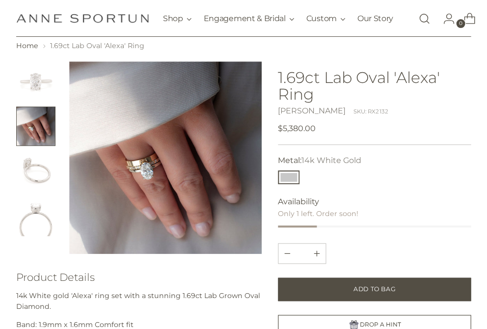
scroll to position [43, 0]
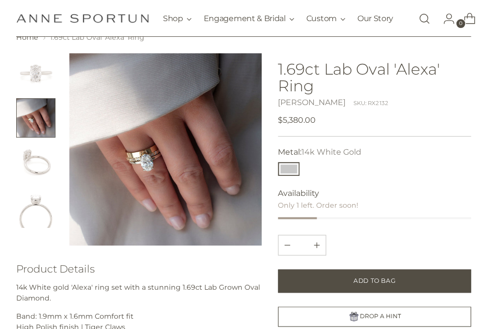
click at [51, 164] on img "Change image to image 3" at bounding box center [35, 162] width 39 height 39
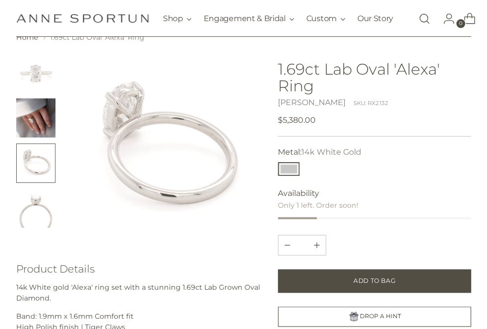
click at [25, 221] on img "Change image to image 4" at bounding box center [35, 207] width 39 height 39
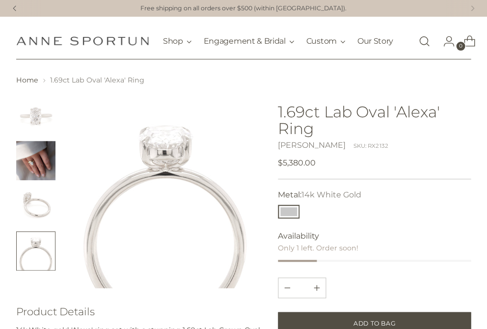
scroll to position [0, 0]
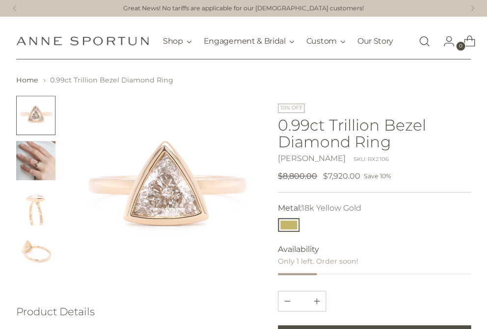
click at [36, 209] on img "Change image to image 3" at bounding box center [35, 205] width 39 height 39
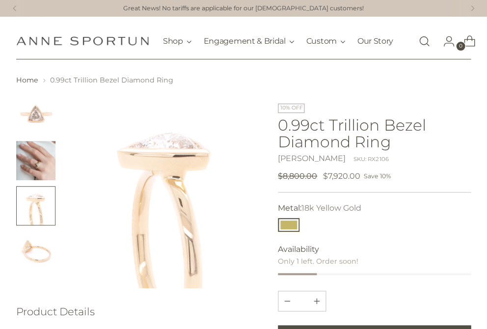
click at [31, 263] on img "Change image to image 4" at bounding box center [35, 250] width 39 height 39
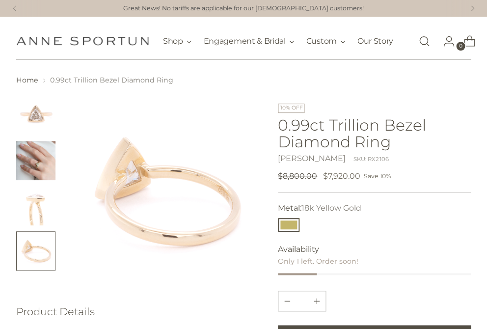
click at [32, 117] on img "Change image to image 1" at bounding box center [35, 115] width 39 height 39
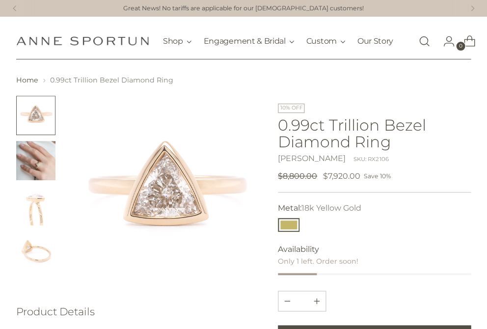
click at [38, 162] on img "Change image to image 2" at bounding box center [35, 160] width 39 height 39
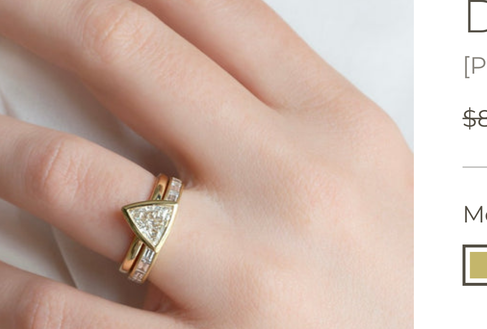
scroll to position [10, 0]
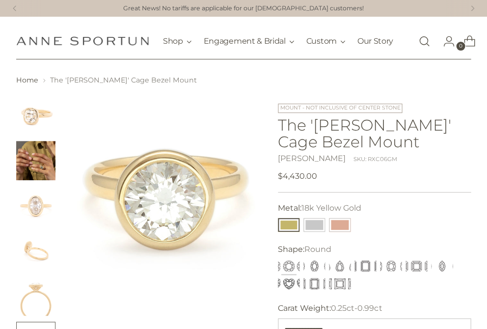
click at [290, 273] on button "Round" at bounding box center [289, 266] width 22 height 14
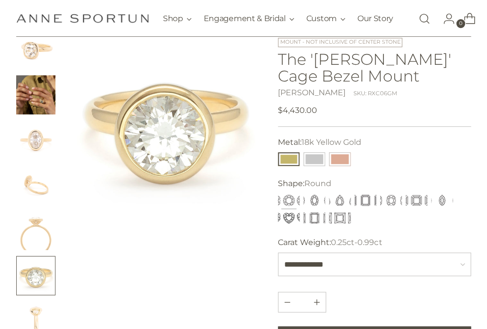
scroll to position [97, 0]
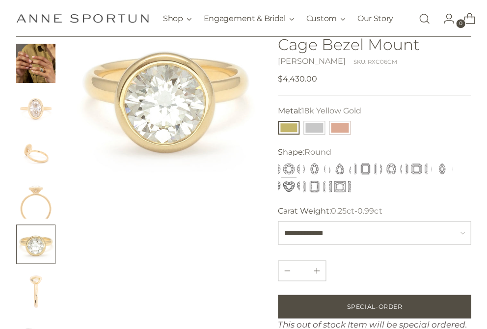
click at [321, 157] on span "Round" at bounding box center [317, 151] width 27 height 9
click at [0, 0] on select "***** **** **** ******* ******* ******* ******** ***** ******* ********" at bounding box center [0, 0] width 0 height 0
click at [31, 108] on img "Change image to image 3" at bounding box center [35, 108] width 39 height 39
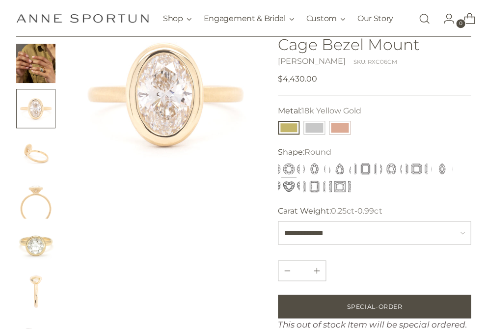
click at [36, 153] on img "Change image to image 4" at bounding box center [35, 153] width 39 height 39
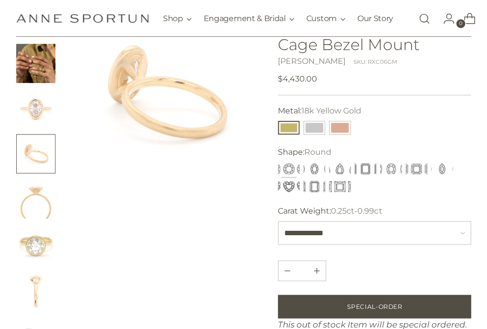
click at [34, 194] on img "Change image to image 5" at bounding box center [35, 198] width 39 height 39
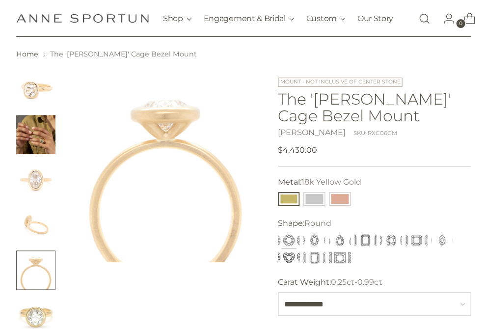
scroll to position [25, 0]
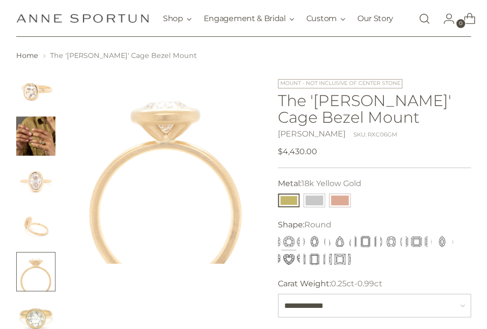
click at [42, 144] on img "Change image to image 2" at bounding box center [35, 135] width 39 height 39
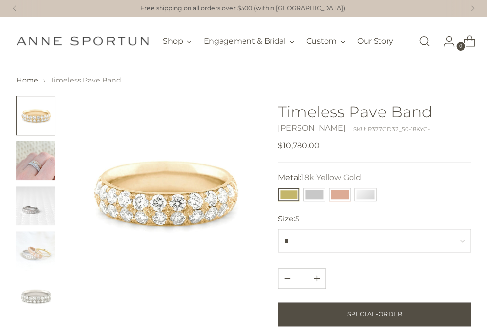
click at [31, 171] on img "Change image to image 2" at bounding box center [35, 160] width 39 height 39
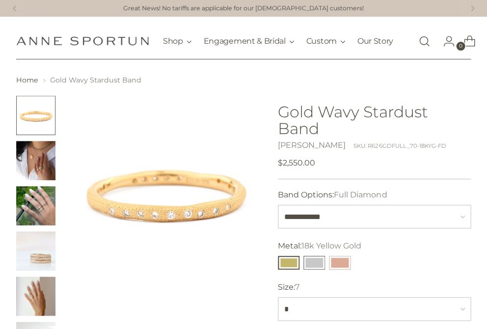
click at [320, 269] on button "14k White Gold" at bounding box center [314, 263] width 22 height 14
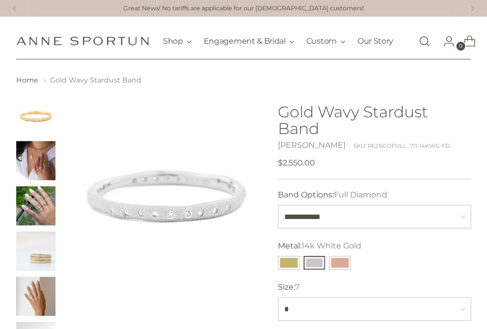
click at [44, 262] on img "Change image to image 4" at bounding box center [35, 250] width 39 height 39
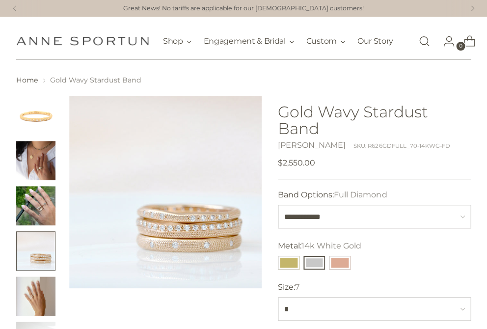
click at [38, 290] on img "Change image to image 5" at bounding box center [35, 295] width 39 height 39
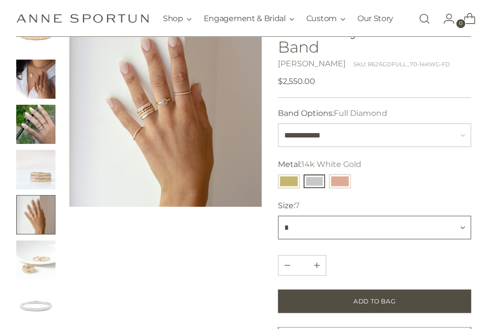
scroll to position [118, 0]
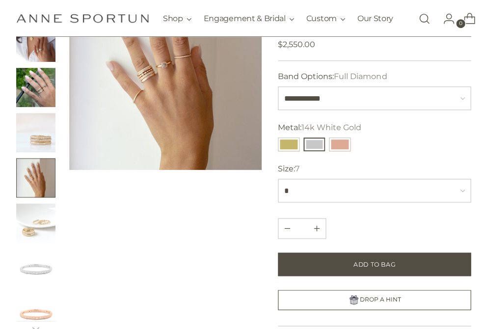
click at [31, 275] on img "Change image to image 7" at bounding box center [35, 267] width 39 height 39
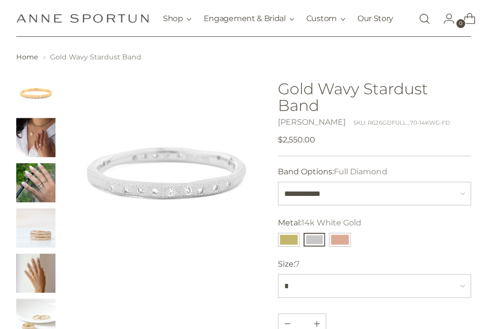
scroll to position [23, 0]
select select "*"
click at [39, 223] on img "Change image to image 4" at bounding box center [35, 228] width 39 height 39
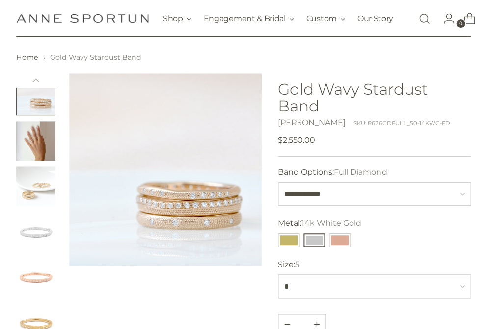
scroll to position [133, 0]
click at [39, 238] on img "Change image to image 7" at bounding box center [35, 231] width 39 height 39
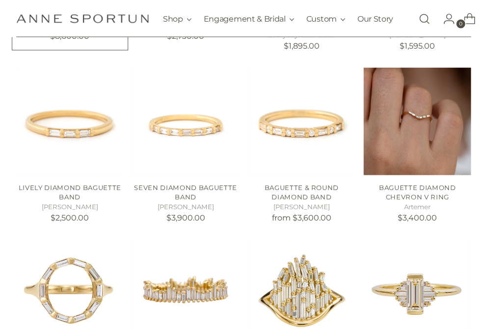
scroll to position [380, 0]
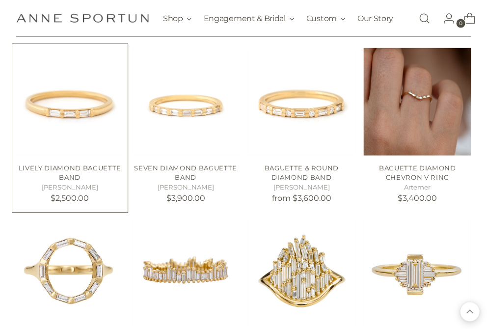
click at [0, 0] on img "Lively Diamond Baguette Band" at bounding box center [0, 0] width 0 height 0
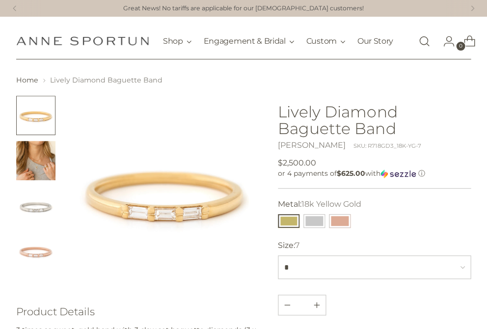
click at [47, 214] on img "Change image to image 3" at bounding box center [35, 205] width 39 height 39
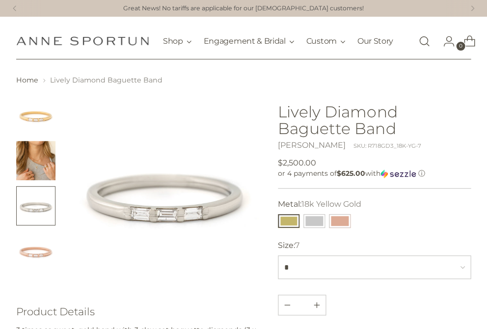
click at [420, 41] on link "Open search modal" at bounding box center [424, 41] width 20 height 20
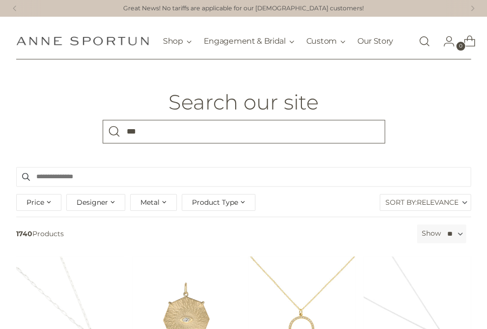
type input "***"
click at [114, 137] on button "Search" at bounding box center [115, 132] width 24 height 24
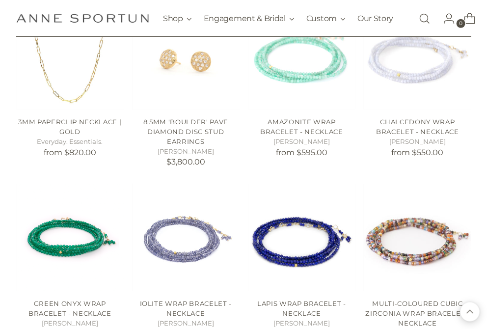
scroll to position [842, 0]
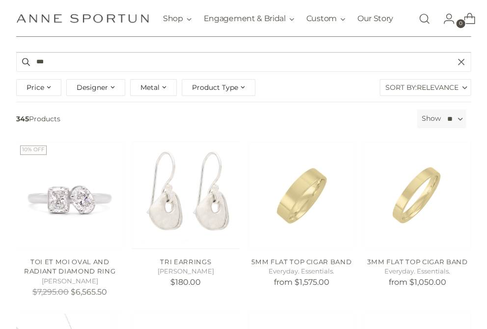
scroll to position [130, 0]
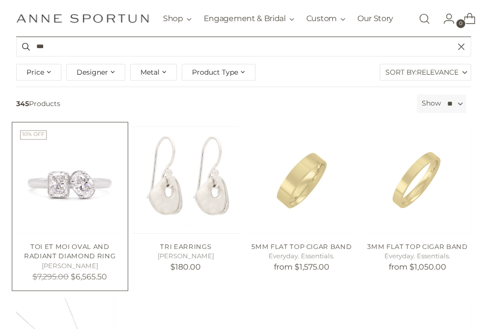
click at [0, 0] on img "Toi et Moi Oval and Radiant Diamond Ring" at bounding box center [0, 0] width 0 height 0
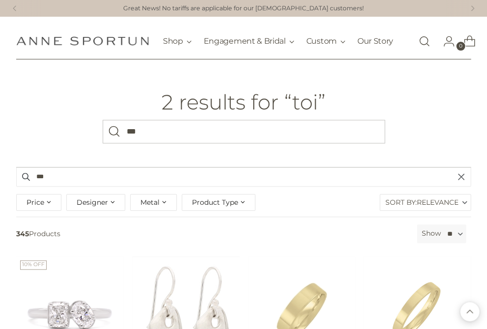
scroll to position [0, 0]
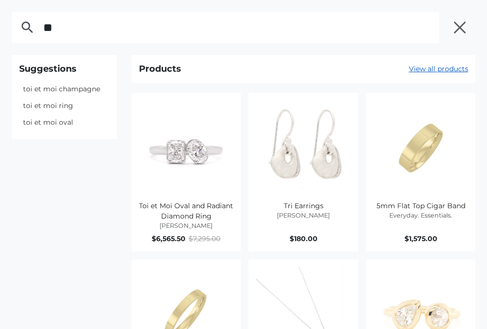
type input "*"
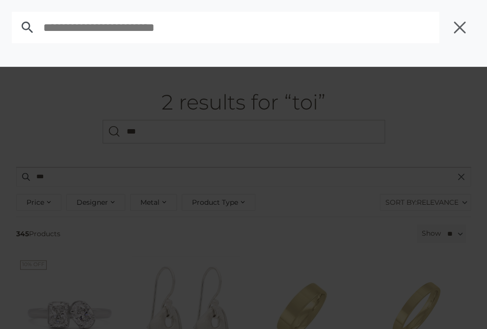
click at [461, 33] on icon "button" at bounding box center [459, 27] width 15 height 15
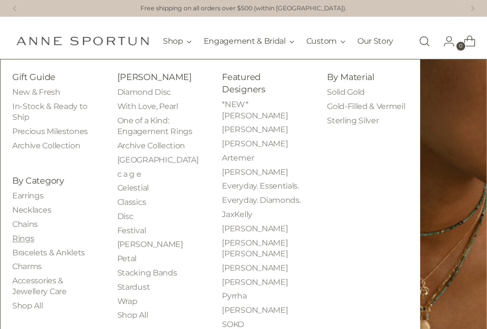
click at [23, 243] on link "Rings" at bounding box center [23, 238] width 22 height 9
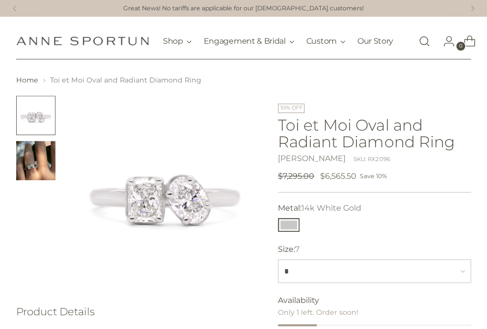
click at [31, 153] on img "Change image to image 2" at bounding box center [35, 160] width 39 height 39
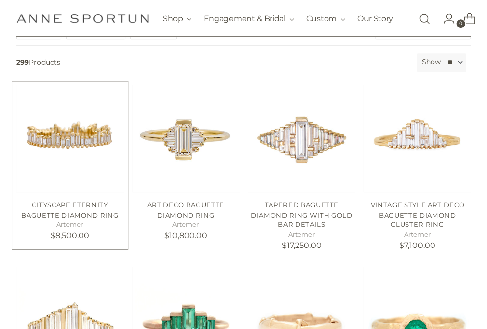
scroll to position [110, 0]
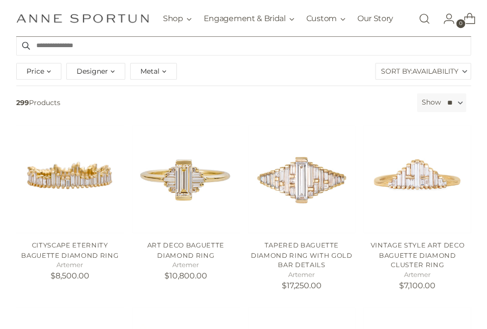
click at [94, 73] on span "Designer" at bounding box center [92, 71] width 31 height 11
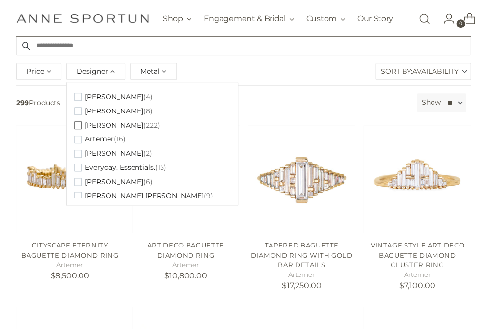
click at [80, 129] on span "button" at bounding box center [78, 125] width 8 height 8
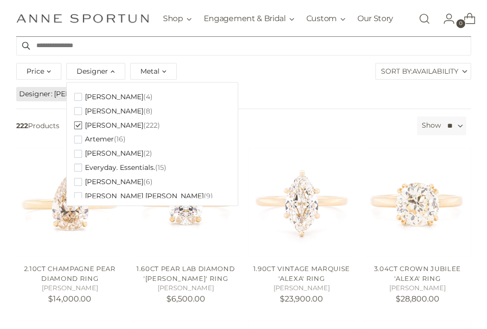
click at [314, 95] on ul "Designer Anne Sportun" at bounding box center [244, 93] width 458 height 17
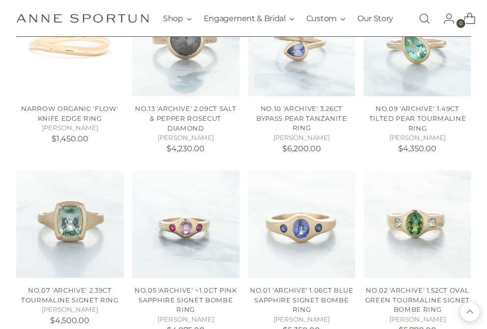
scroll to position [1683, 0]
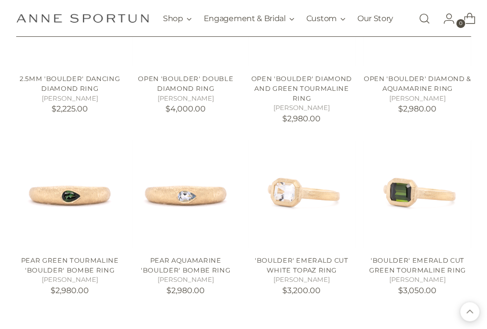
scroll to position [2902, 0]
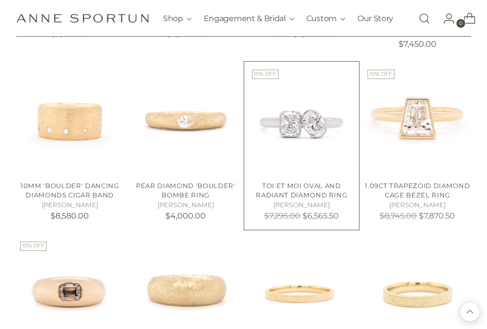
scroll to position [3408, 0]
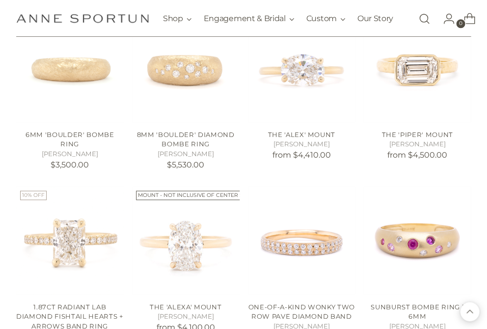
scroll to position [4006, 0]
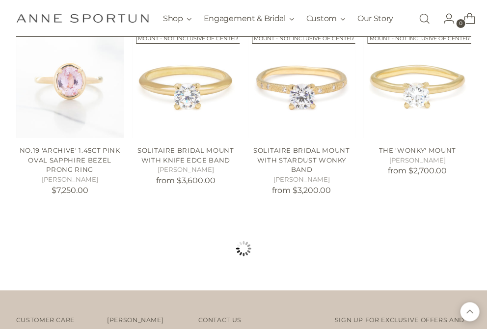
scroll to position [5200, 0]
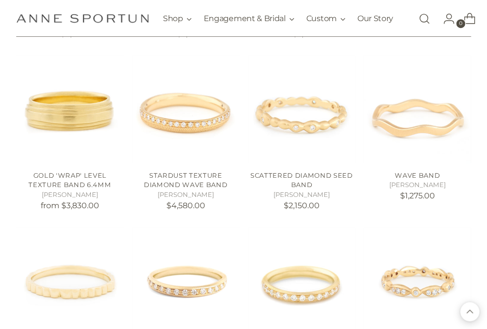
scroll to position [5894, 0]
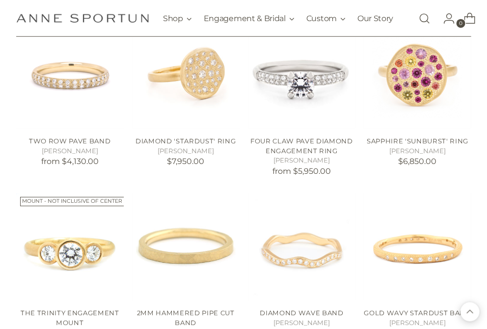
scroll to position [6401, 0]
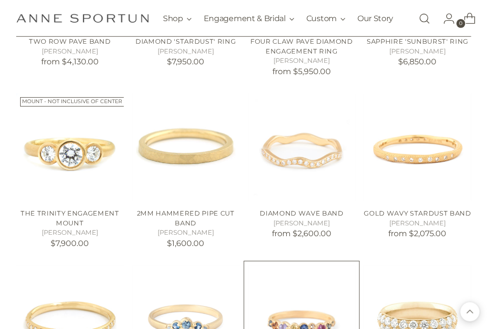
scroll to position [6365, 0]
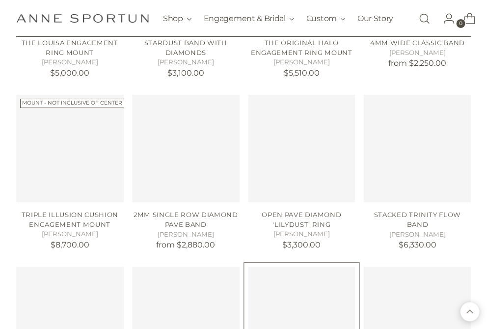
scroll to position [7263, 0]
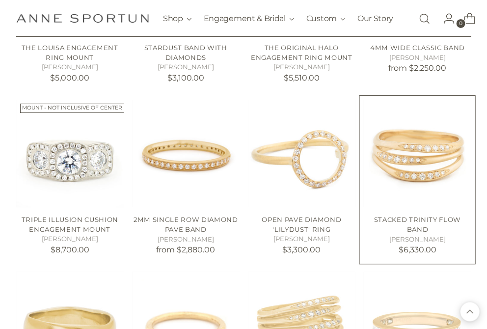
click at [0, 0] on img "Stacked Trinity Flow Band" at bounding box center [0, 0] width 0 height 0
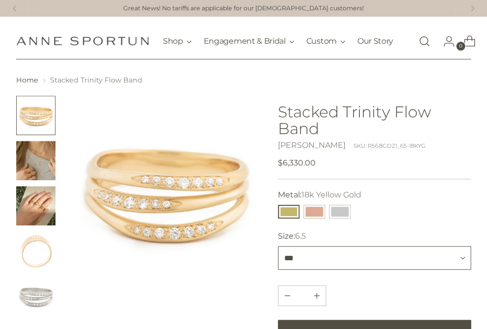
select select "*"
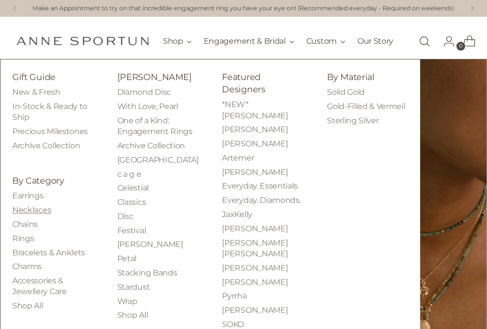
click at [31, 214] on link "Necklaces" at bounding box center [31, 209] width 39 height 9
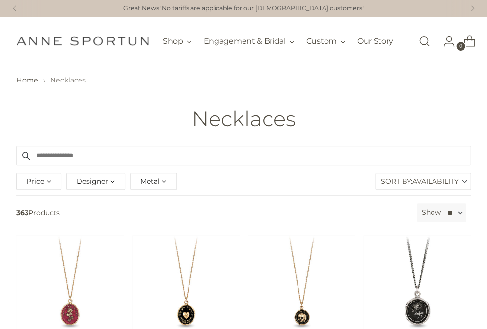
click at [105, 186] on span "Designer" at bounding box center [92, 181] width 31 height 11
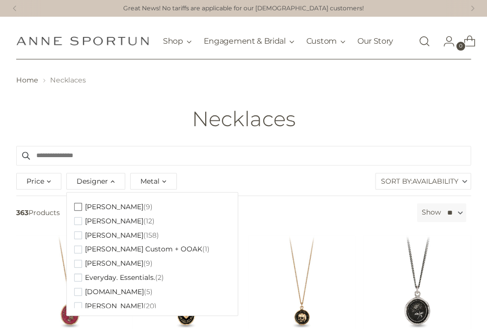
click at [96, 211] on span "[PERSON_NAME]" at bounding box center [114, 207] width 58 height 8
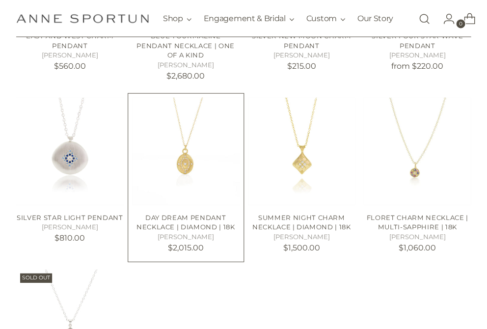
scroll to position [182, 0]
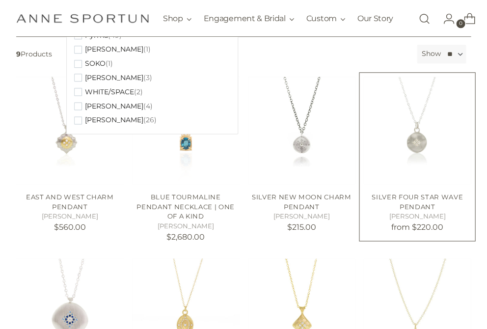
click at [0, 0] on img "Silver Four Star Wave Pendant" at bounding box center [0, 0] width 0 height 0
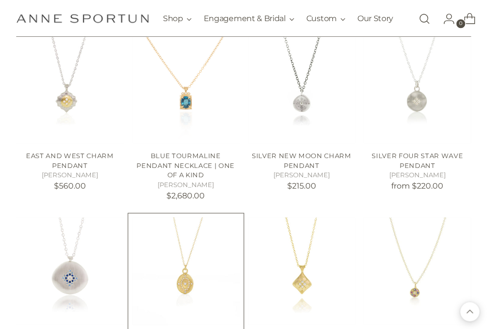
scroll to position [220, 0]
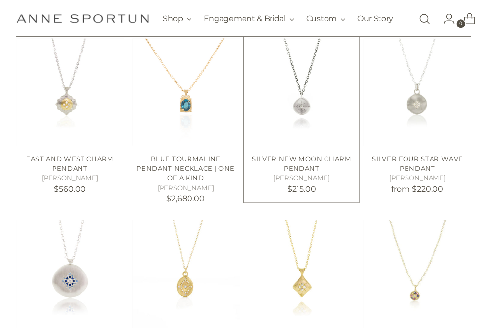
click at [0, 0] on img "Silver New Moon Charm Pendant" at bounding box center [0, 0] width 0 height 0
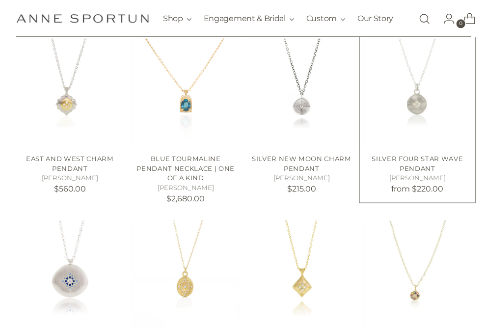
click at [0, 0] on img "Silver Four Star Wave Pendant" at bounding box center [0, 0] width 0 height 0
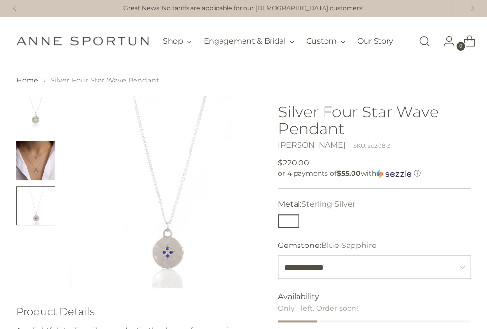
click at [27, 159] on img "Change image to image 2" at bounding box center [35, 160] width 39 height 39
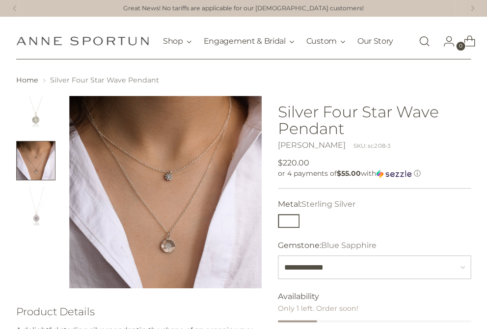
click at [38, 122] on img "Change image to image 1" at bounding box center [35, 115] width 39 height 39
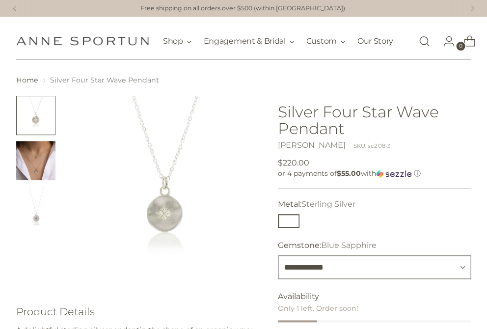
select select "*******"
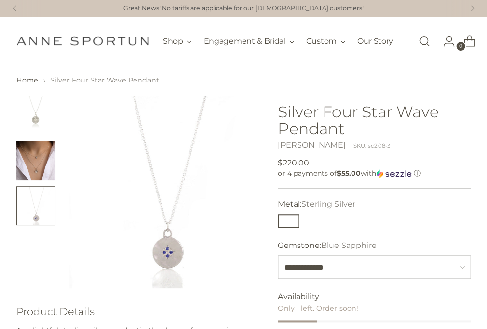
click at [33, 168] on img "Change image to image 2" at bounding box center [35, 160] width 39 height 39
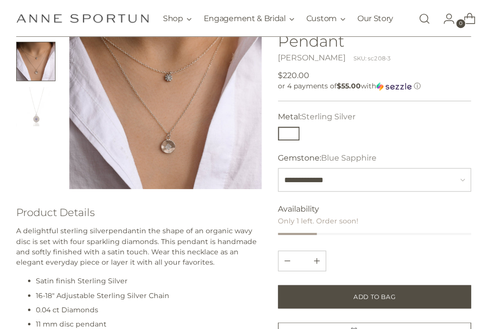
scroll to position [17, 0]
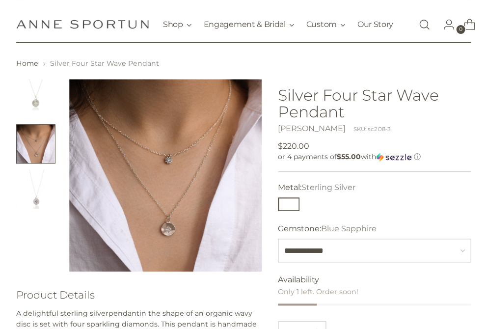
click at [37, 204] on img "Change image to image 3" at bounding box center [35, 188] width 39 height 39
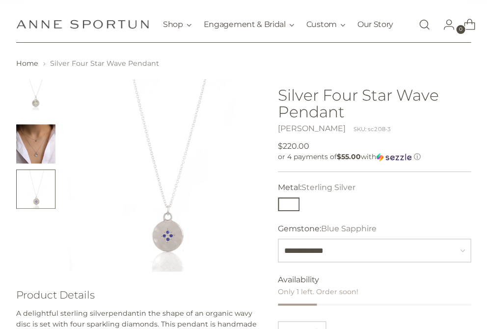
click at [422, 28] on link "Open search modal" at bounding box center [424, 25] width 20 height 20
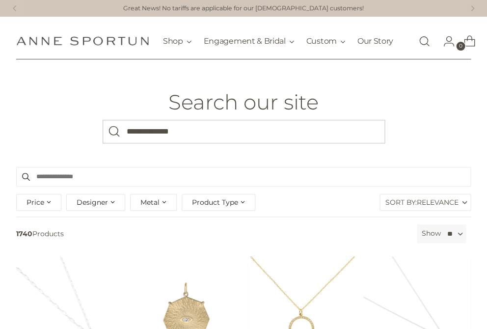
type input "**********"
click at [114, 137] on button "Search" at bounding box center [115, 132] width 24 height 24
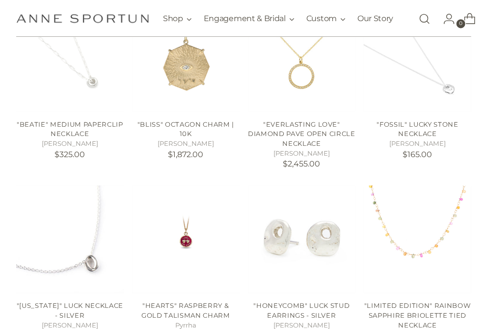
scroll to position [299, 0]
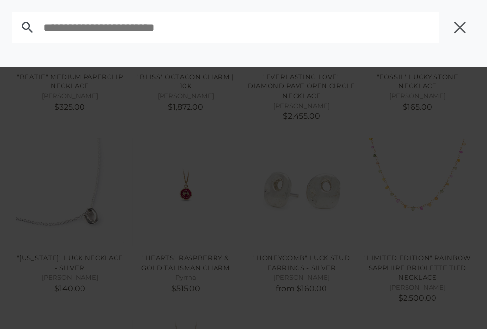
click at [462, 26] on icon "button" at bounding box center [459, 27] width 15 height 15
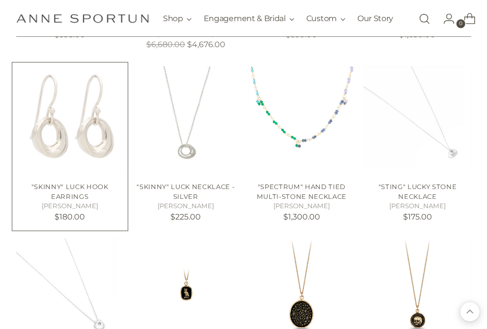
scroll to position [1209, 0]
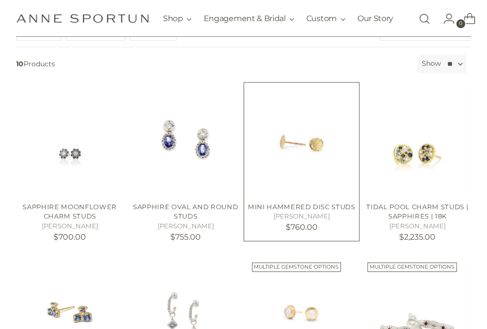
scroll to position [170, 0]
